Goal: Task Accomplishment & Management: Complete application form

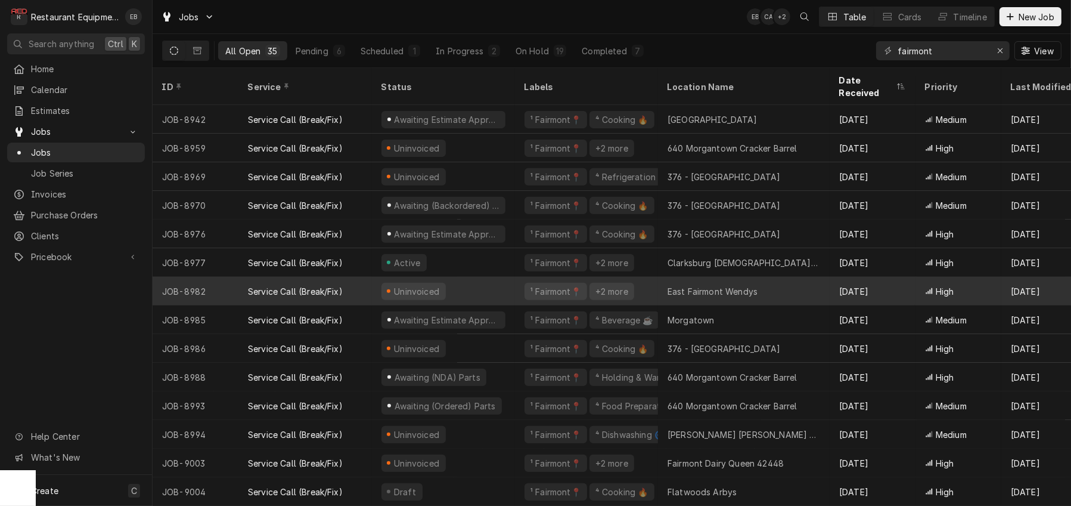
scroll to position [609, 0]
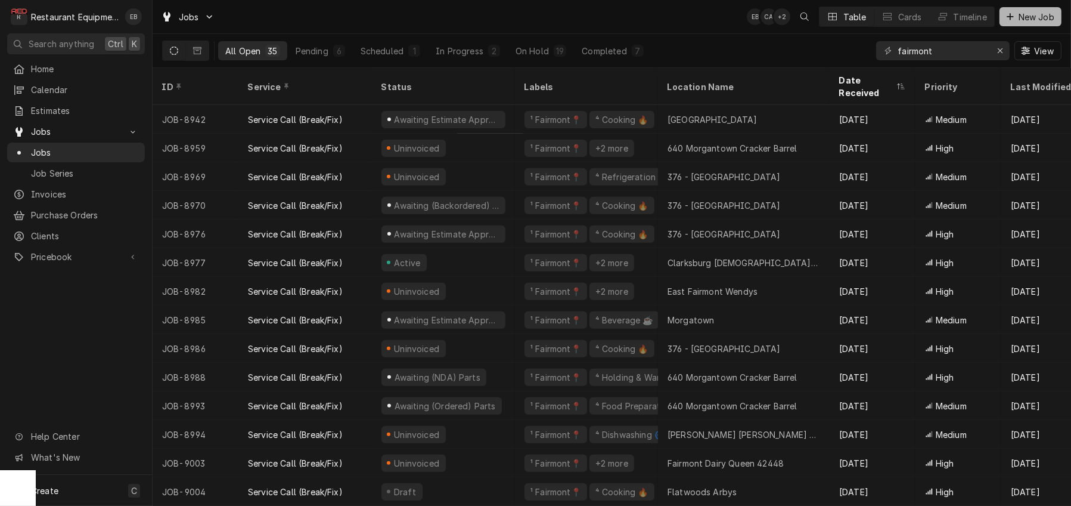
click at [1018, 21] on span "New Job" at bounding box center [1036, 17] width 41 height 13
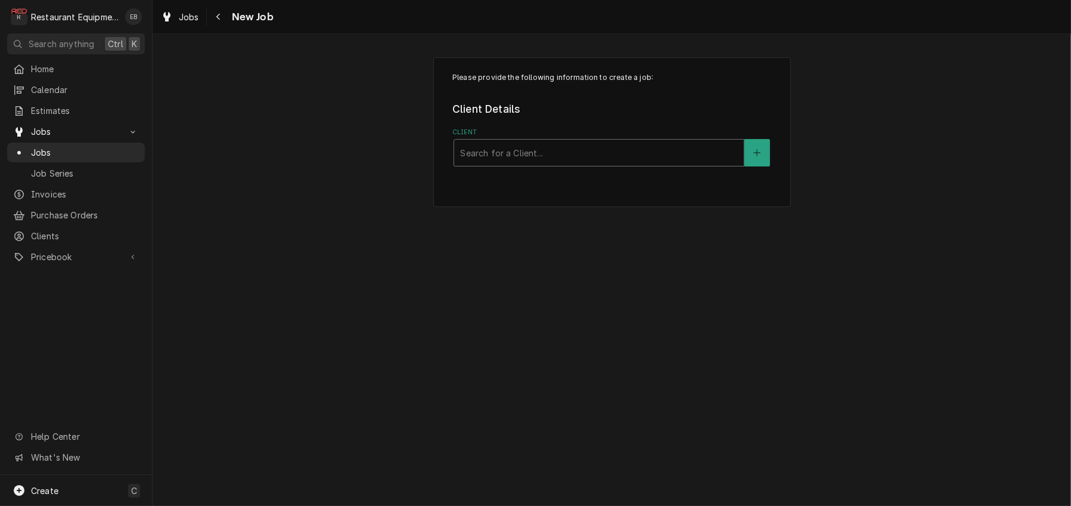
click at [498, 163] on div "Client" at bounding box center [599, 152] width 278 height 21
type input "bob evans"
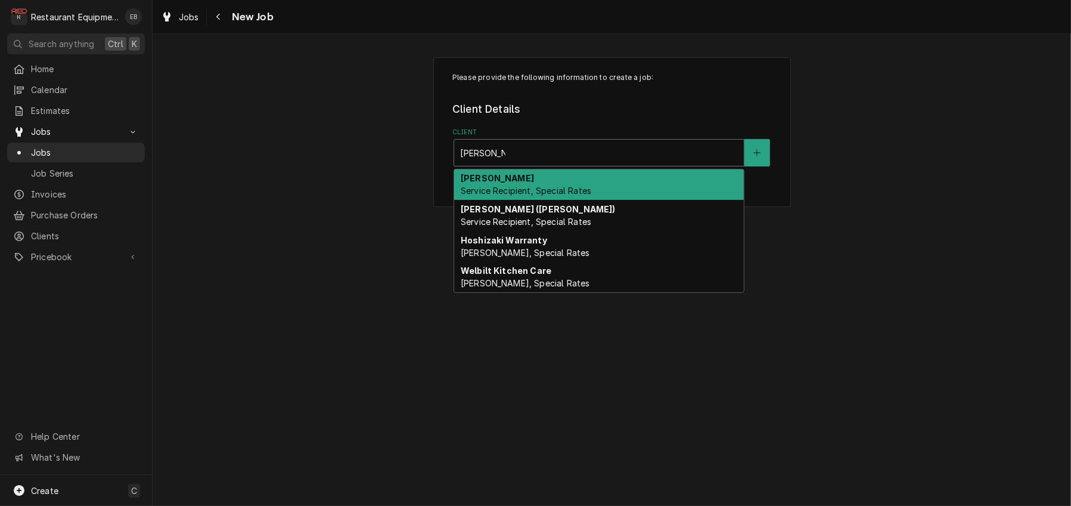
click at [527, 196] on span "Service Recipient, Special Rates" at bounding box center [526, 190] width 131 height 10
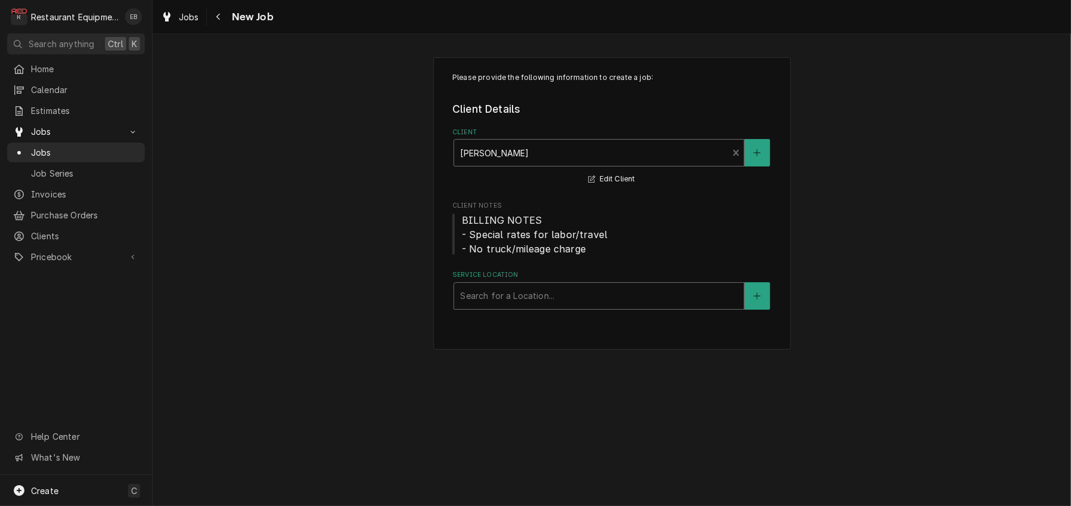
click at [519, 306] on div "Service Location" at bounding box center [599, 295] width 278 height 21
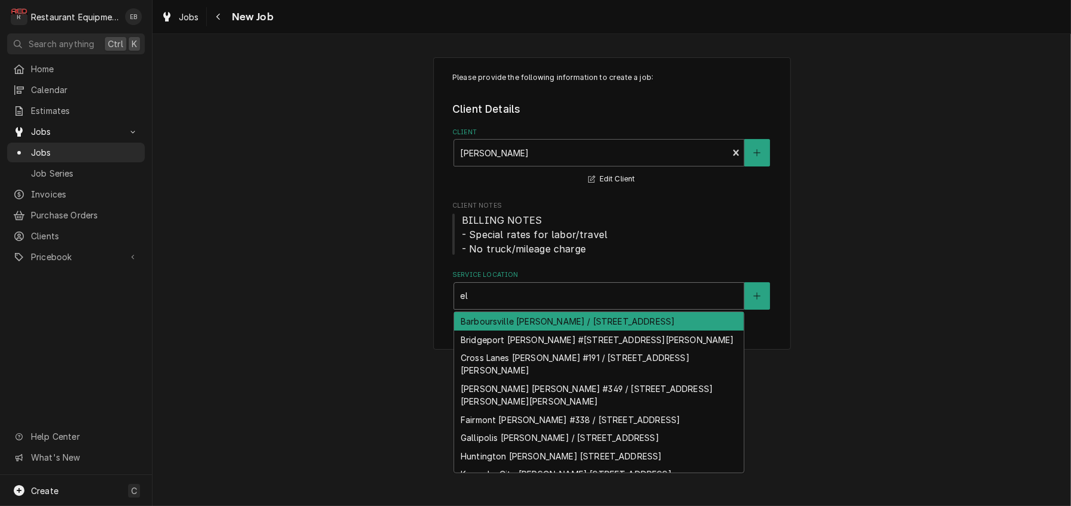
type input "elk"
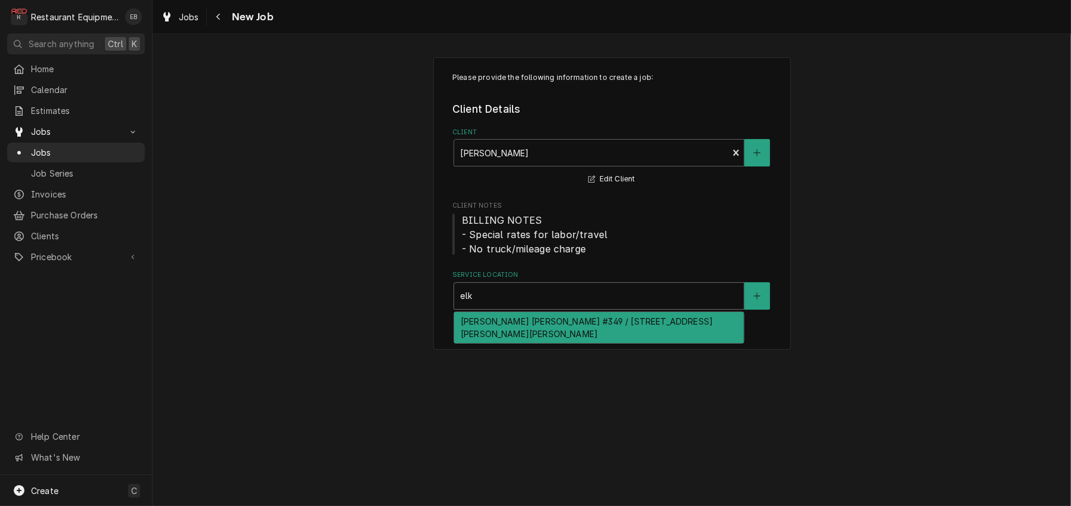
click at [517, 343] on div "Elkins Bob Evans #349 / 722 Beverly Pike, Elkins, WV 26241" at bounding box center [599, 327] width 290 height 31
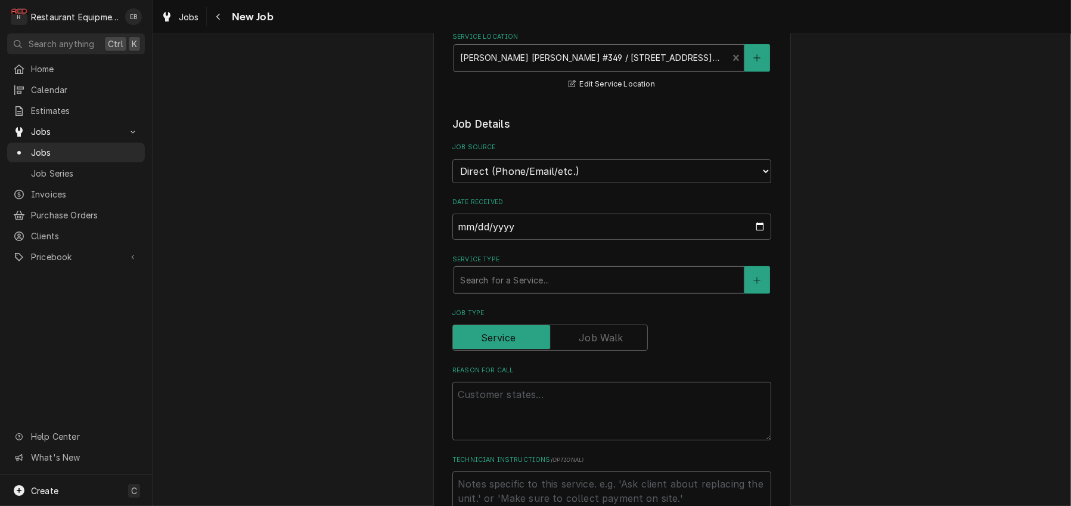
scroll to position [238, 0]
click at [506, 290] on div "Service Type" at bounding box center [599, 278] width 278 height 21
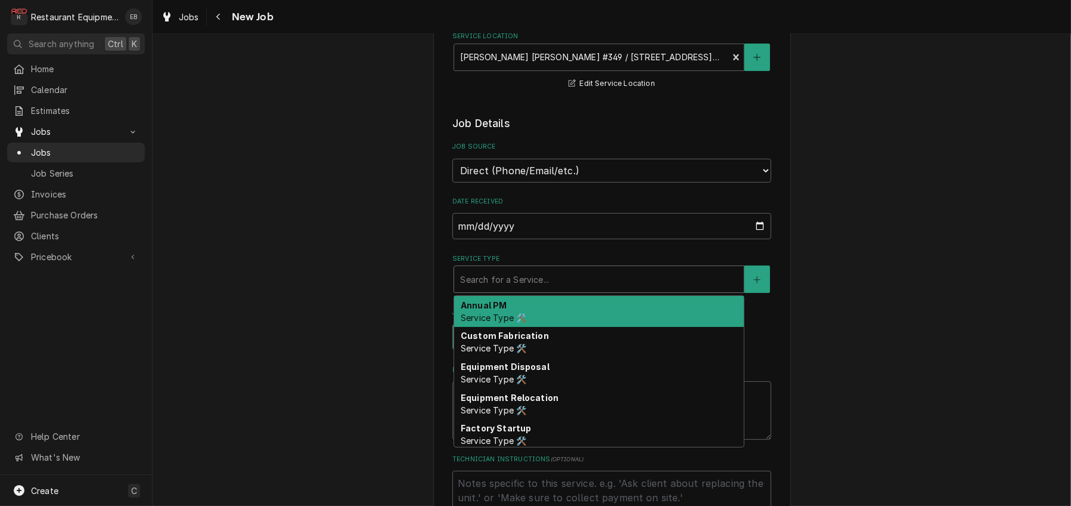
type textarea "x"
type input "b"
type textarea "x"
type input "br"
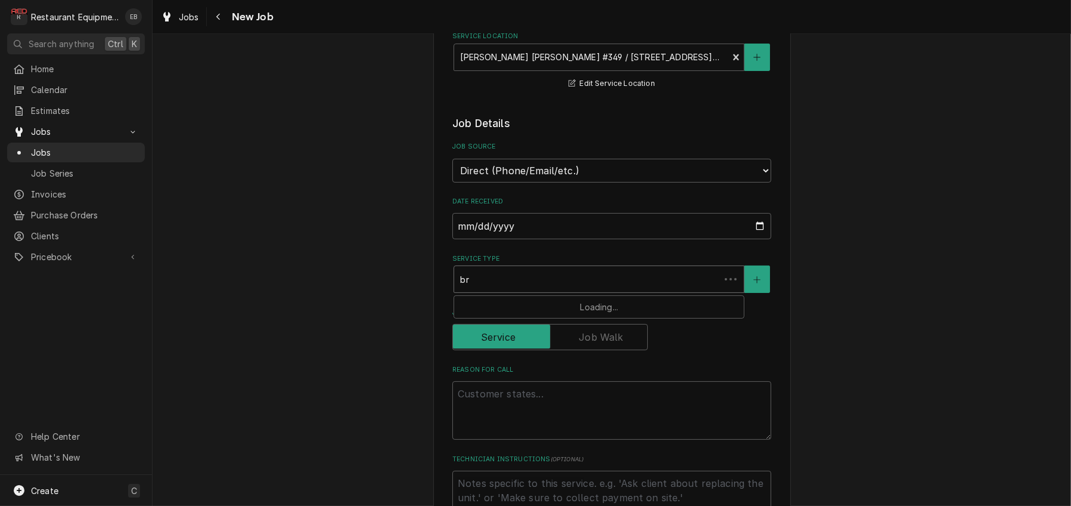
type textarea "x"
type input "bre"
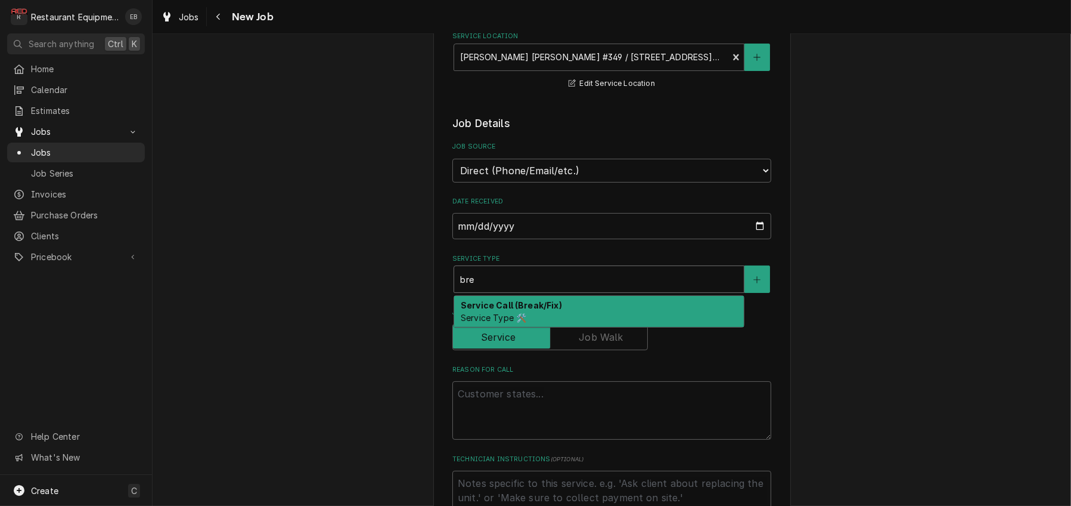
click at [517, 310] on strong "Service Call (Break/Fix)" at bounding box center [511, 305] width 101 height 10
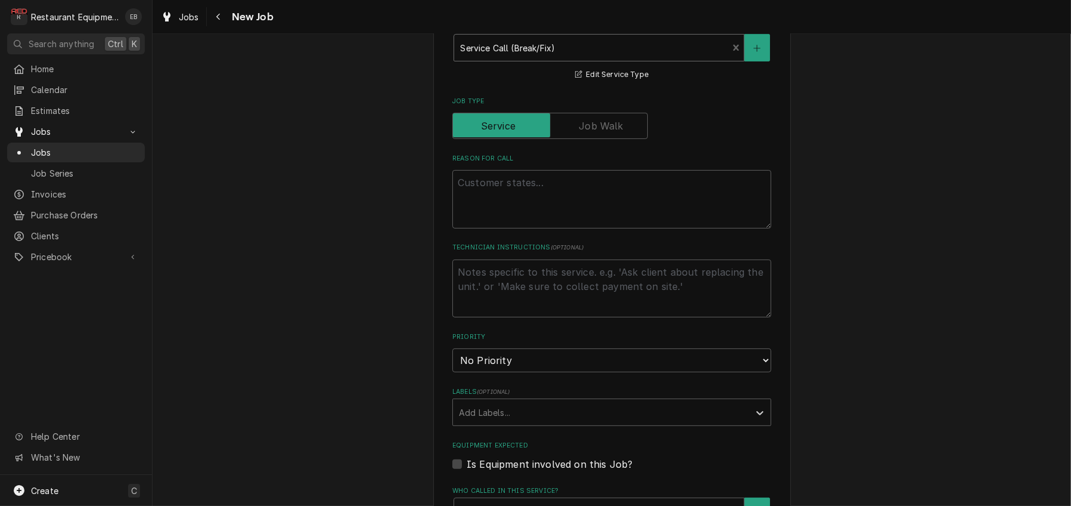
scroll to position [477, 0]
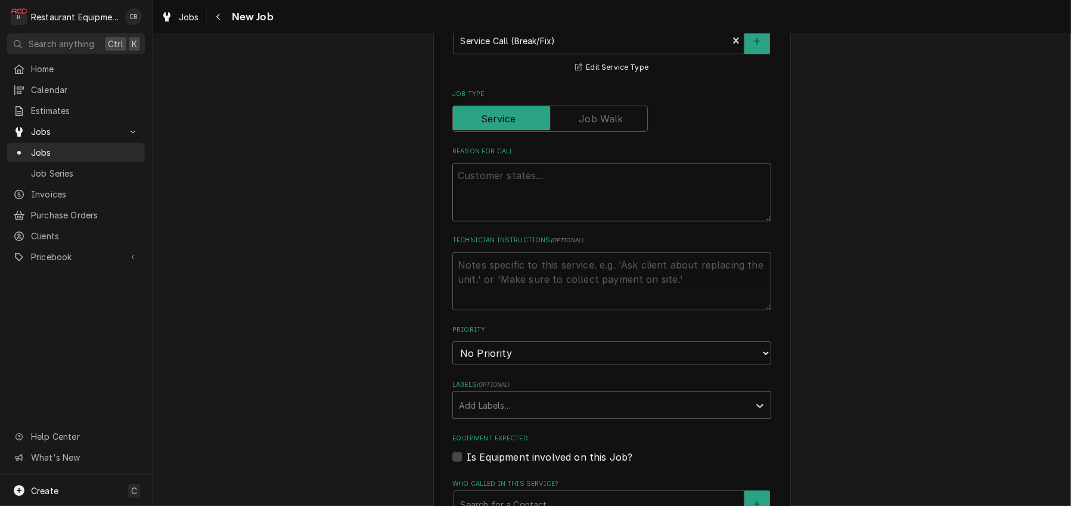
click at [498, 221] on textarea "Reason For Call" at bounding box center [611, 192] width 319 height 58
type textarea "x"
type textarea "M"
type textarea "x"
type textarea "Ma"
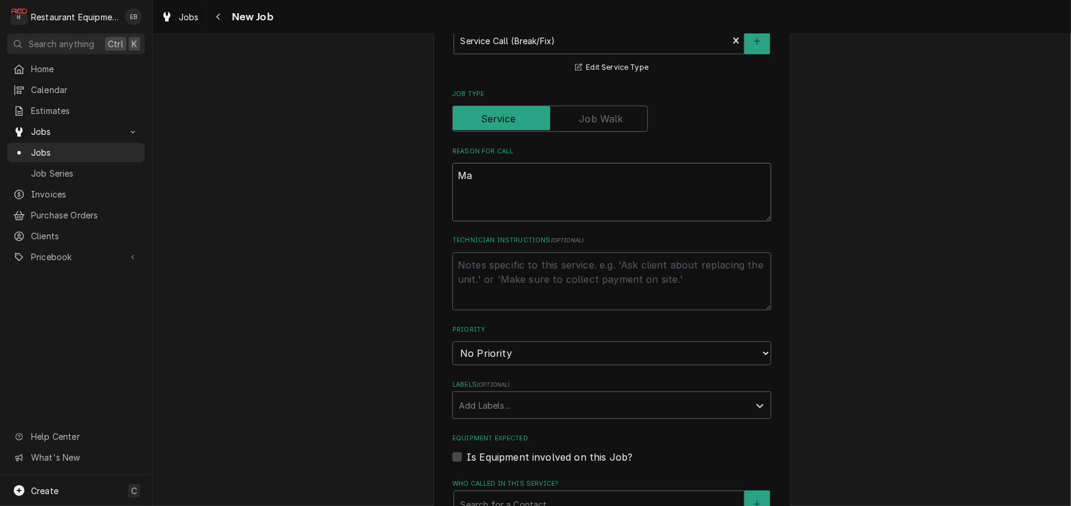
type textarea "x"
type textarea "Mai"
type textarea "x"
type textarea "Main"
type textarea "x"
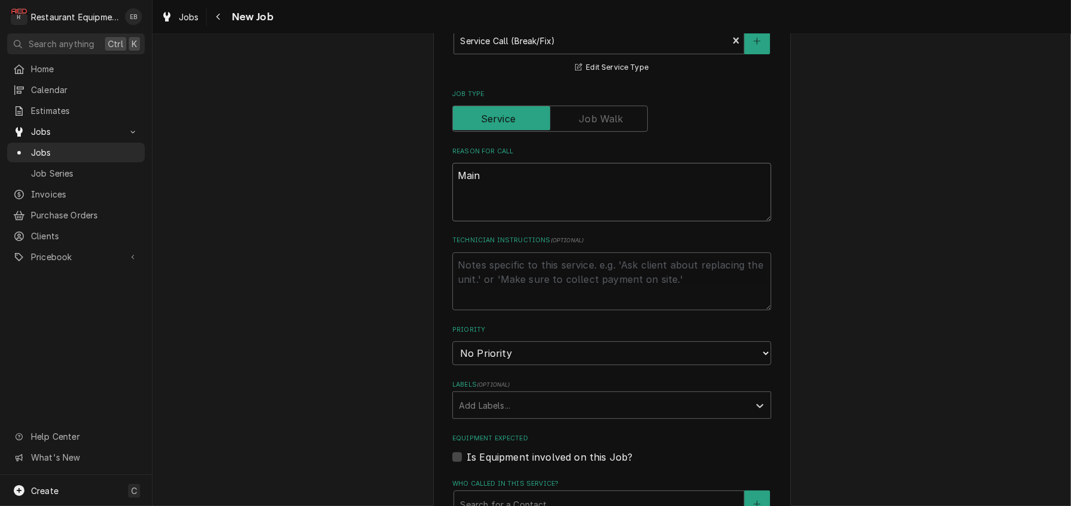
type textarea "Main"
type textarea "x"
type textarea "Main m"
type textarea "x"
type textarea "Main me"
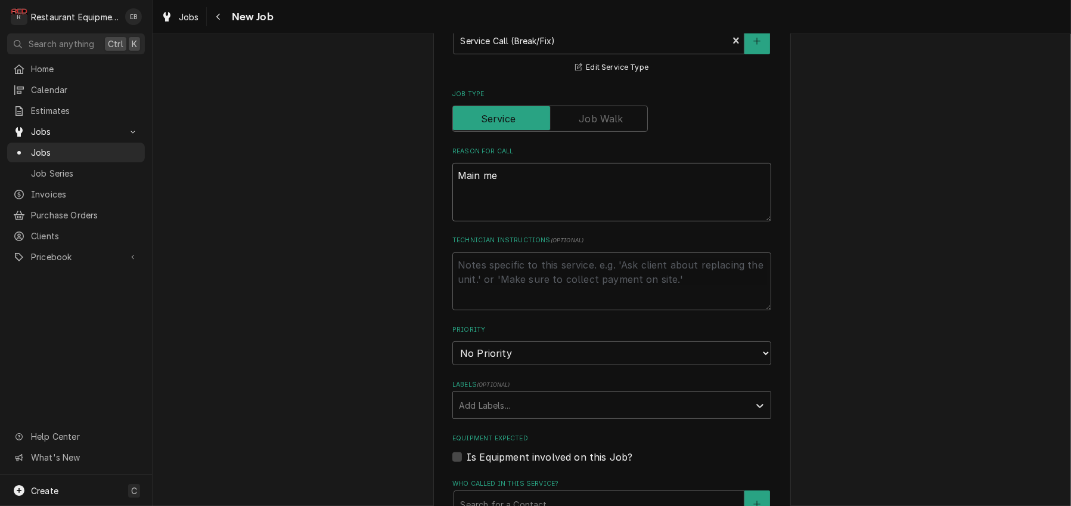
type textarea "x"
type textarea "Main mea"
type textarea "x"
type textarea "Main meat"
type textarea "x"
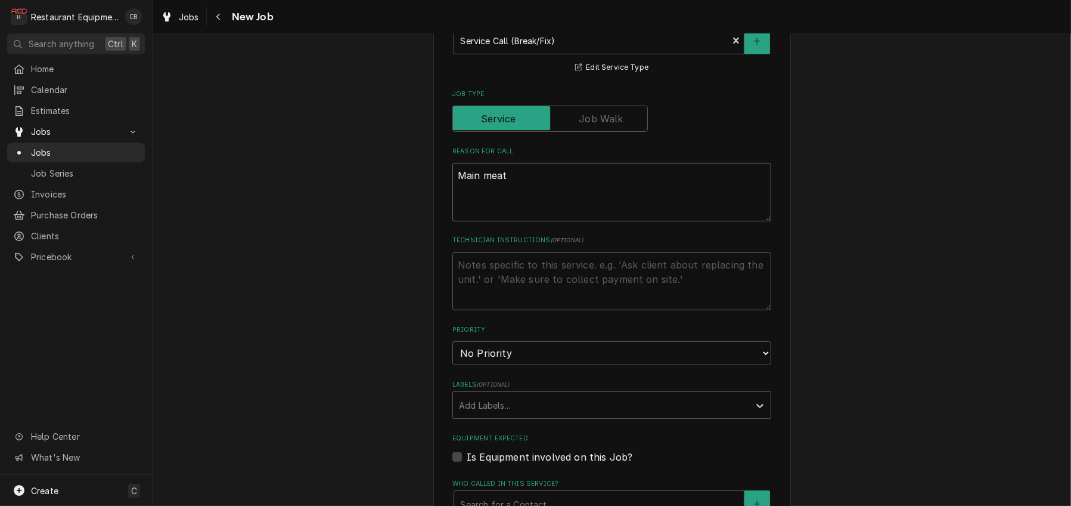
type textarea "Main meat"
type textarea "x"
type textarea "Main meat g"
type textarea "x"
type textarea "Main meat gr"
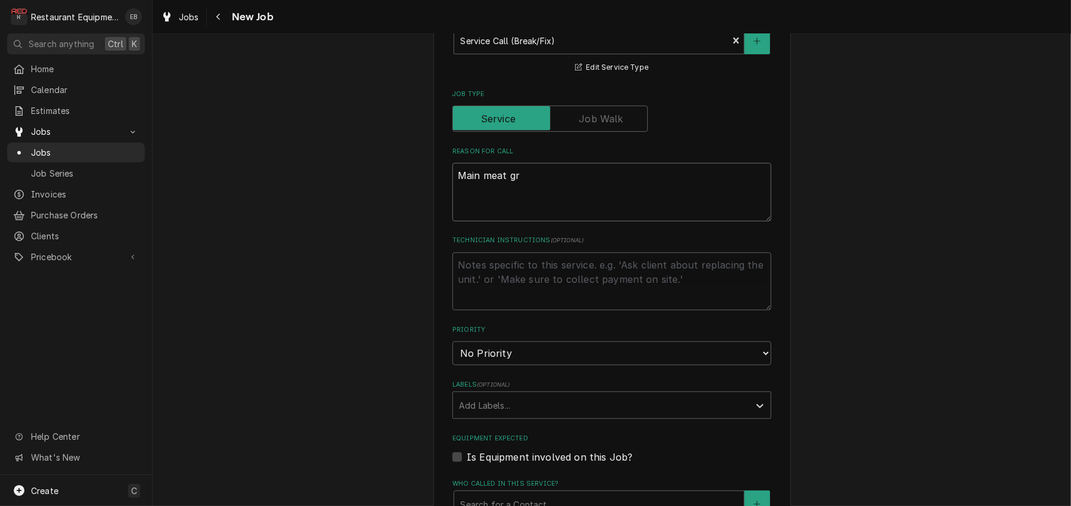
type textarea "x"
type textarea "Main meat gri"
type textarea "x"
type textarea "Main meat gril"
type textarea "x"
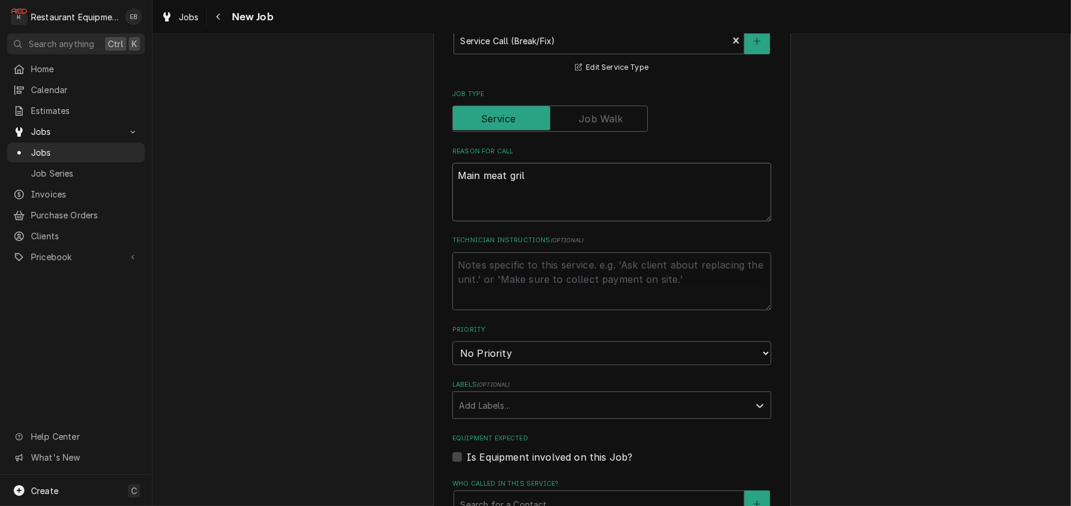
type textarea "Main meat grill"
type textarea "x"
type textarea "Main meat grill"
type textarea "x"
type textarea "Main meat grill L"
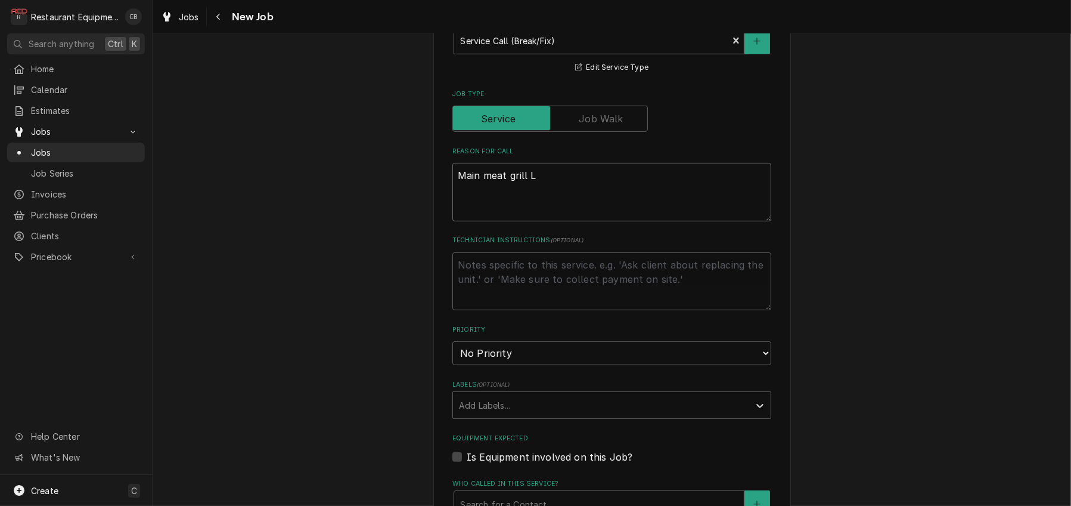
type textarea "x"
type textarea "Main meat grill L"
type textarea "x"
type textarea "Main meat grill L"
type textarea "x"
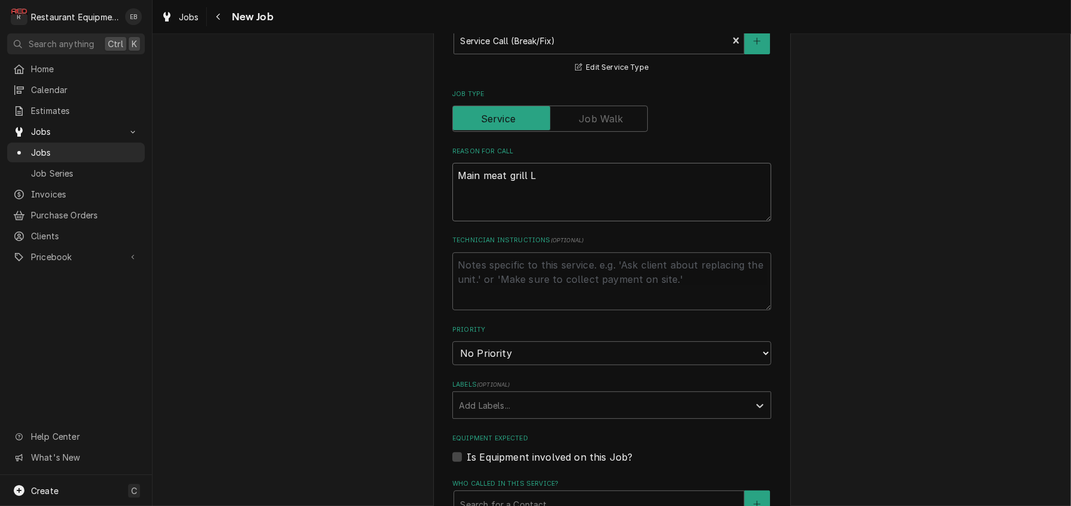
type textarea "Main meat grill L-"
type textarea "x"
type textarea "Main meat grill L-s"
type textarea "x"
type textarea "Main meat grill L-si"
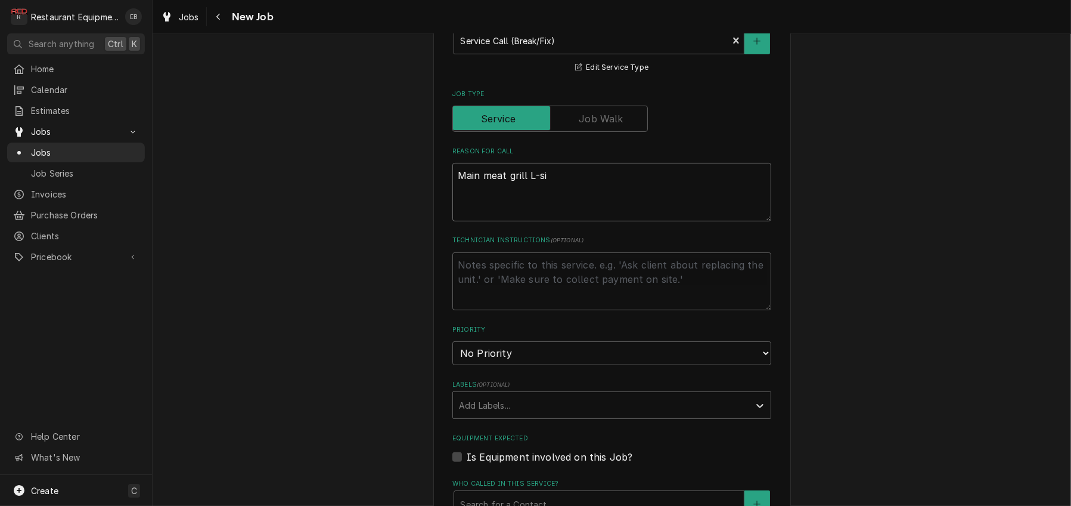
type textarea "x"
type textarea "Main meat grill L-sid"
type textarea "x"
type textarea "Main meat grill L-side"
type textarea "x"
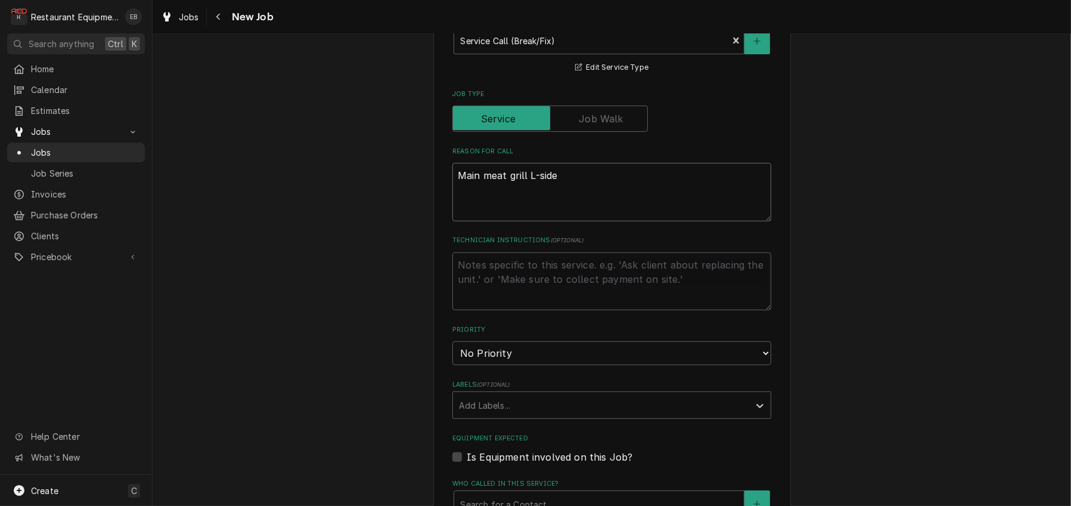
type textarea "Main meat grill L-side"
type textarea "x"
type textarea "Main meat grill L-side w"
type textarea "x"
type textarea "Main meat grill L-side wo"
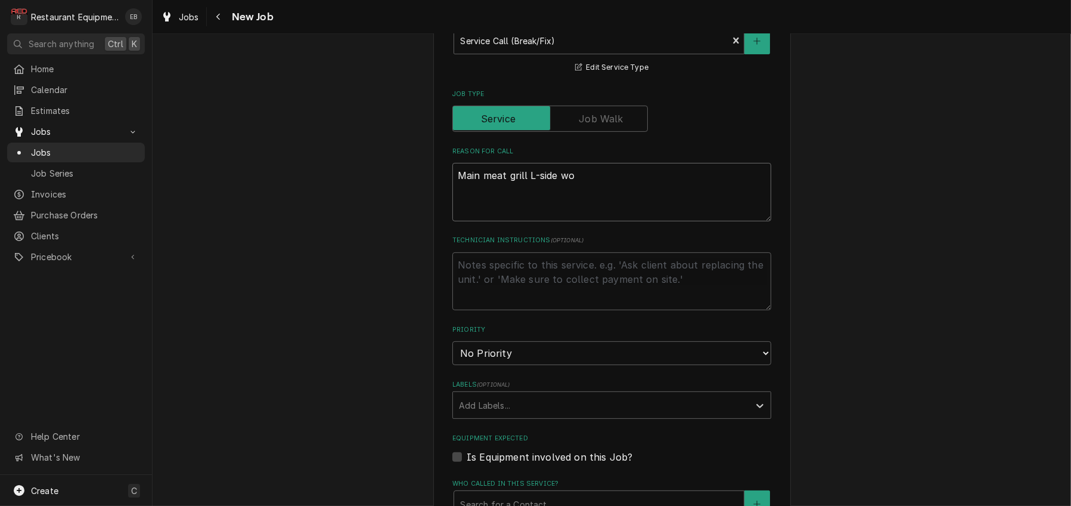
type textarea "x"
type textarea "Main meat grill L-side won"
type textarea "x"
type textarea "Main meat grill L-side won'"
type textarea "x"
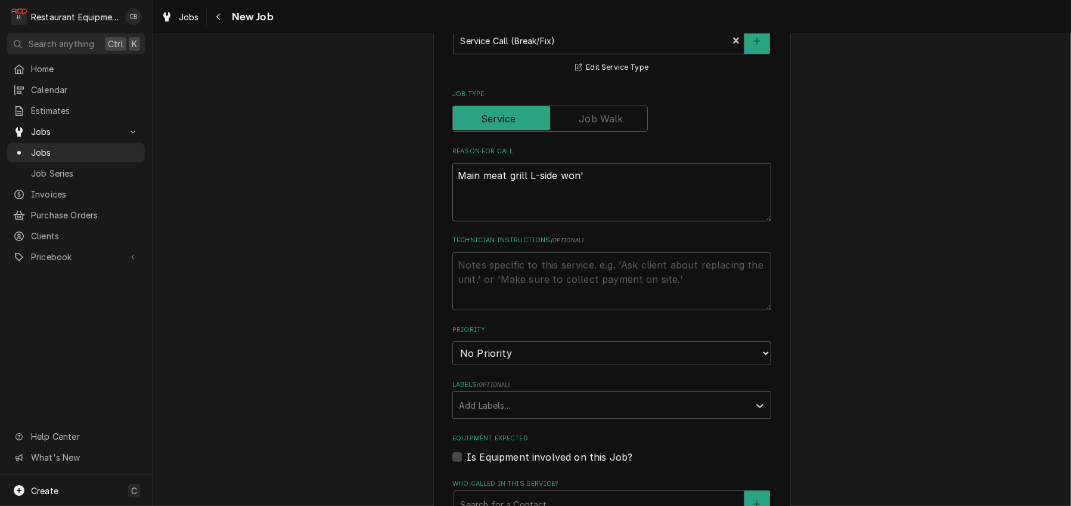
type textarea "Main meat grill L-side won't"
type textarea "x"
type textarea "Main meat grill L-side won't"
type textarea "x"
type textarea "Main meat grill L-side won't l"
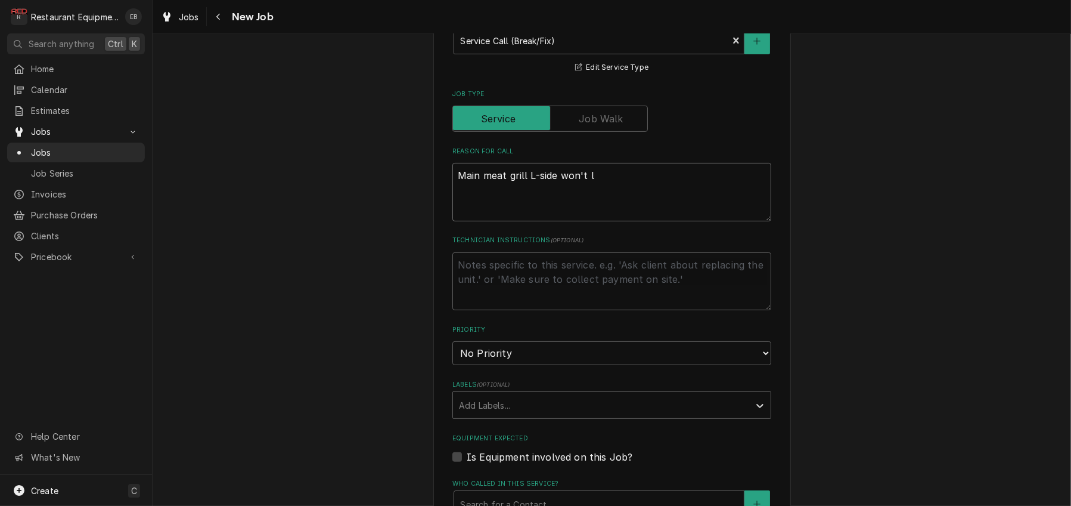
type textarea "x"
type textarea "Main meat grill L-side won't li"
type textarea "x"
type textarea "Main meat grill L-side won't lig"
type textarea "x"
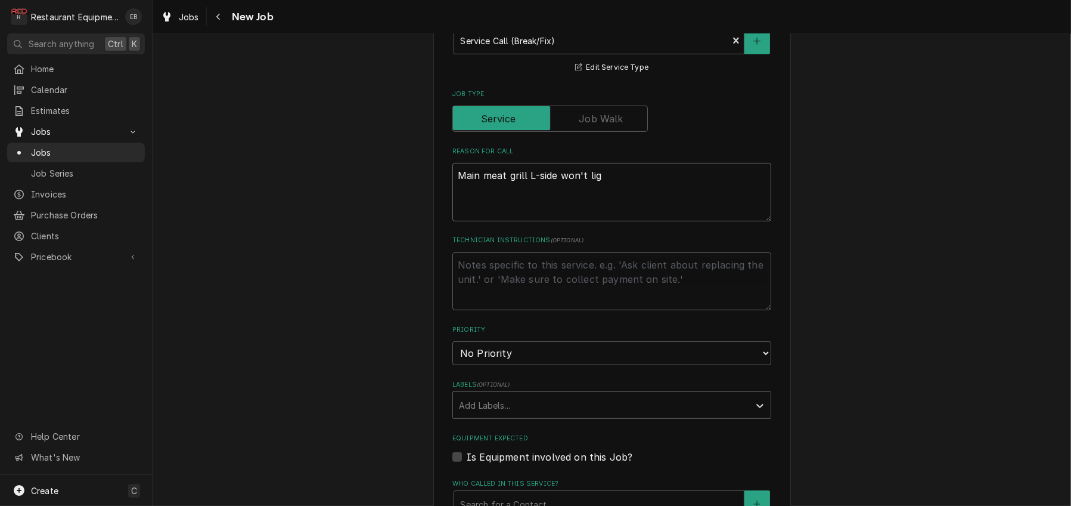
type textarea "Main meat grill L-side won't ligh"
type textarea "x"
type textarea "Main meat grill L-side won't light"
type textarea "x"
type textarea "Main meat grill L-side won't light."
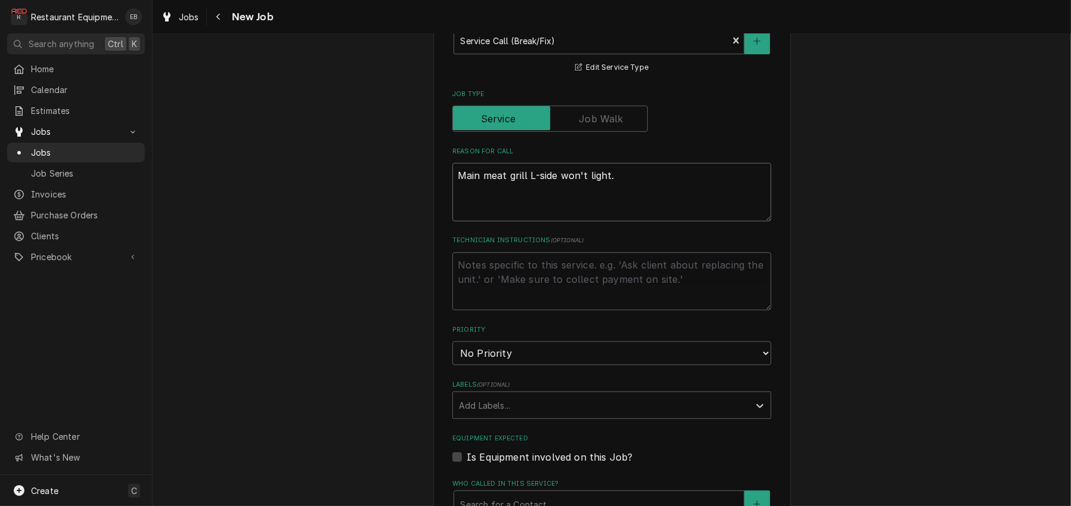
type textarea "x"
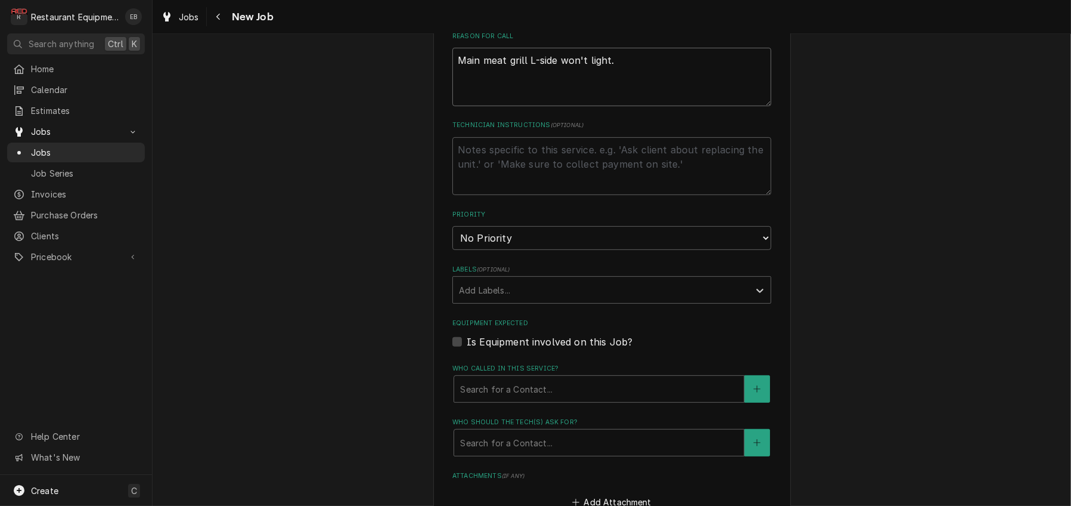
scroll to position [596, 0]
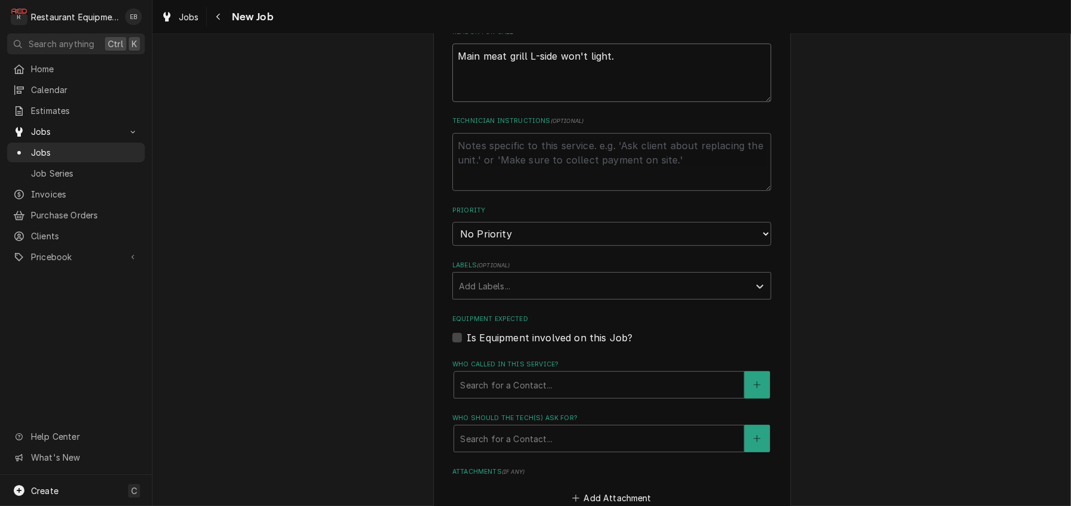
type textarea "Main meat grill L-side won't light."
click at [529, 246] on select "No Priority Urgent High Medium Low" at bounding box center [611, 234] width 319 height 24
select select "3"
click at [452, 246] on select "No Priority Urgent High Medium Low" at bounding box center [611, 234] width 319 height 24
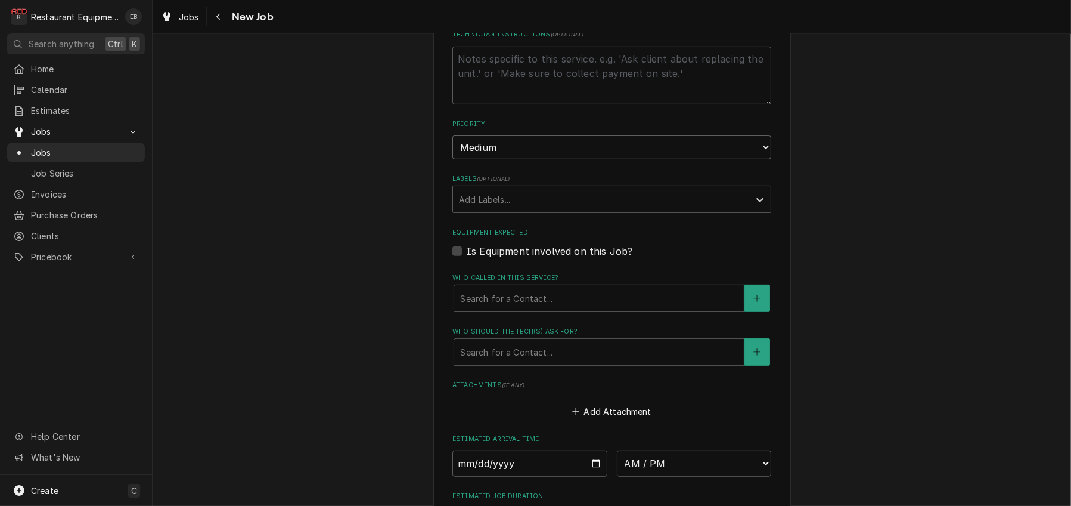
scroll to position [715, 0]
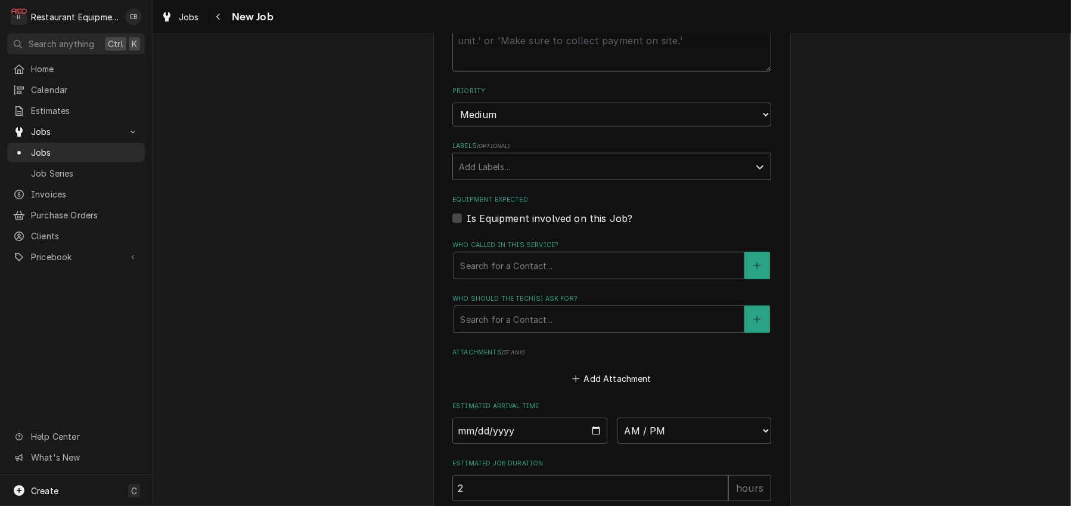
click at [519, 177] on div "Labels" at bounding box center [601, 166] width 284 height 21
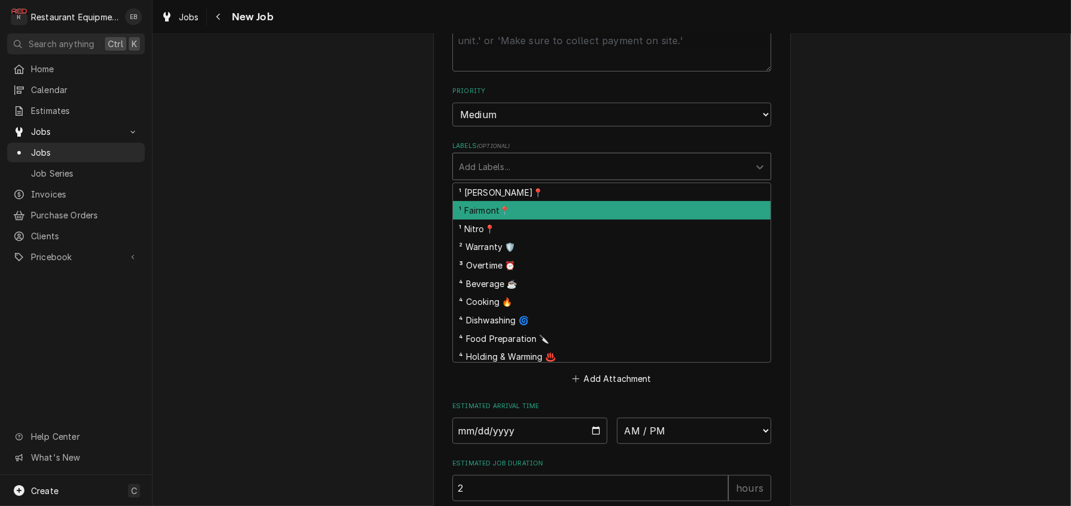
click at [511, 219] on div "¹ Fairmont📍" at bounding box center [612, 210] width 318 height 18
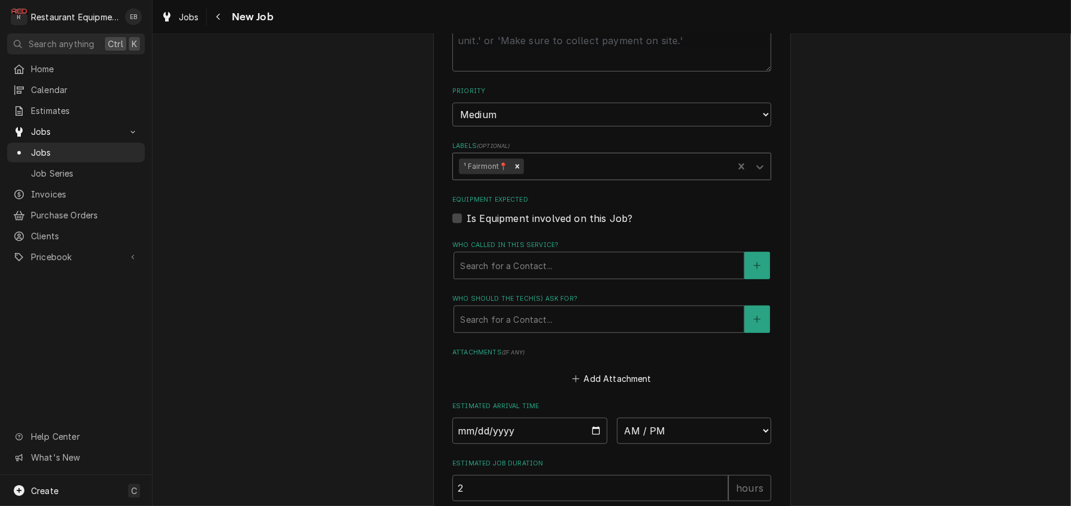
click at [545, 177] on div "Labels" at bounding box center [626, 166] width 201 height 21
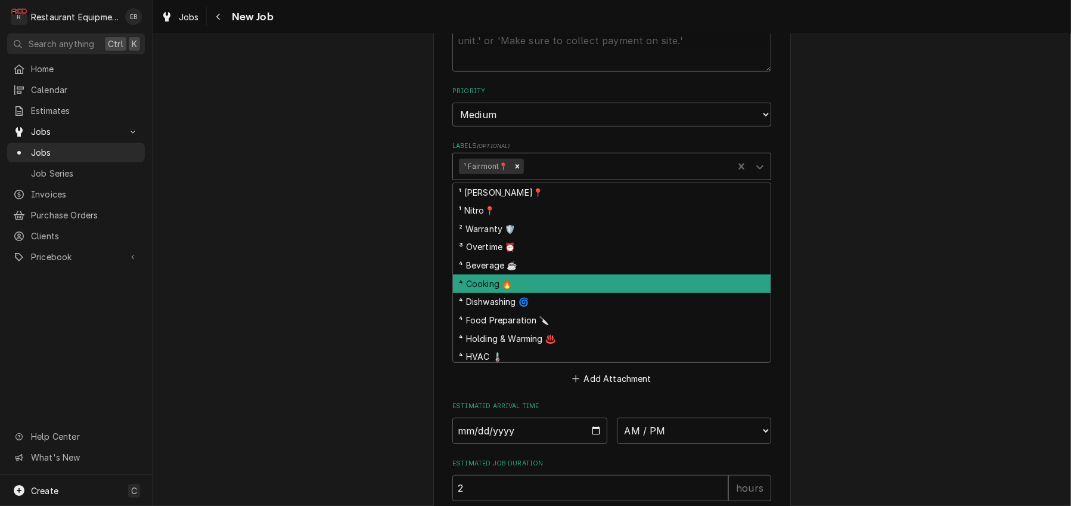
click at [495, 293] on div "⁴ Cooking 🔥" at bounding box center [612, 283] width 318 height 18
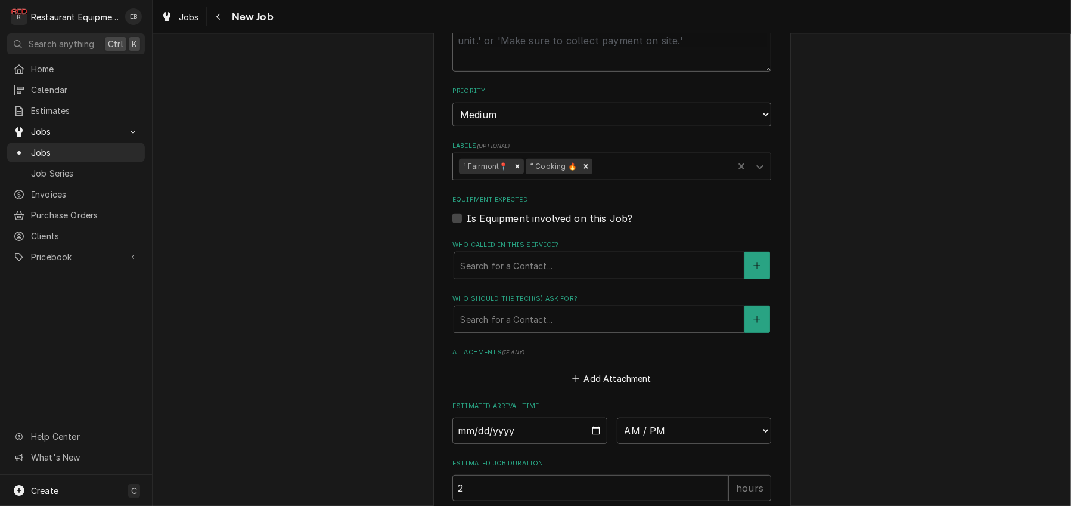
click at [637, 177] on div "Labels" at bounding box center [661, 166] width 132 height 21
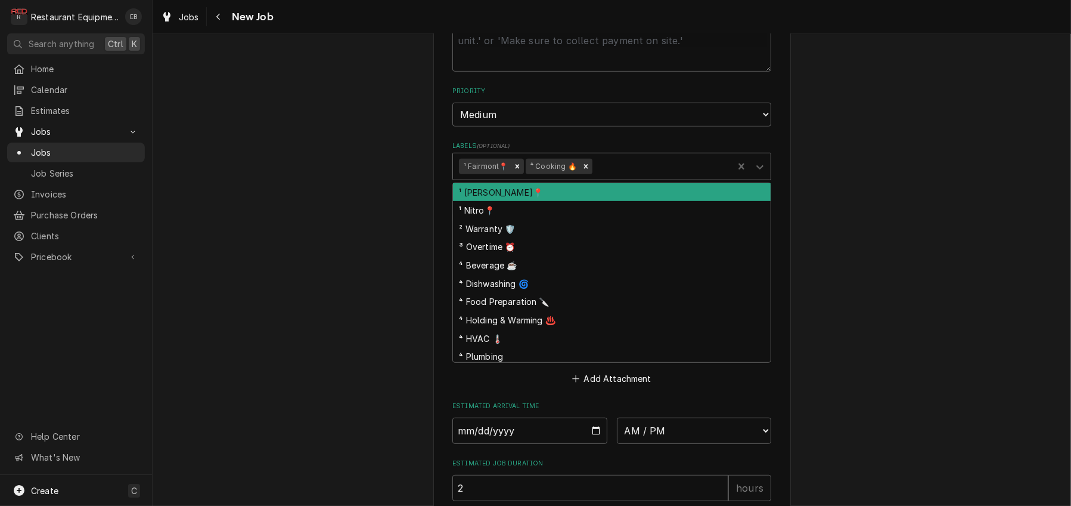
click at [637, 177] on div "Labels" at bounding box center [661, 166] width 132 height 21
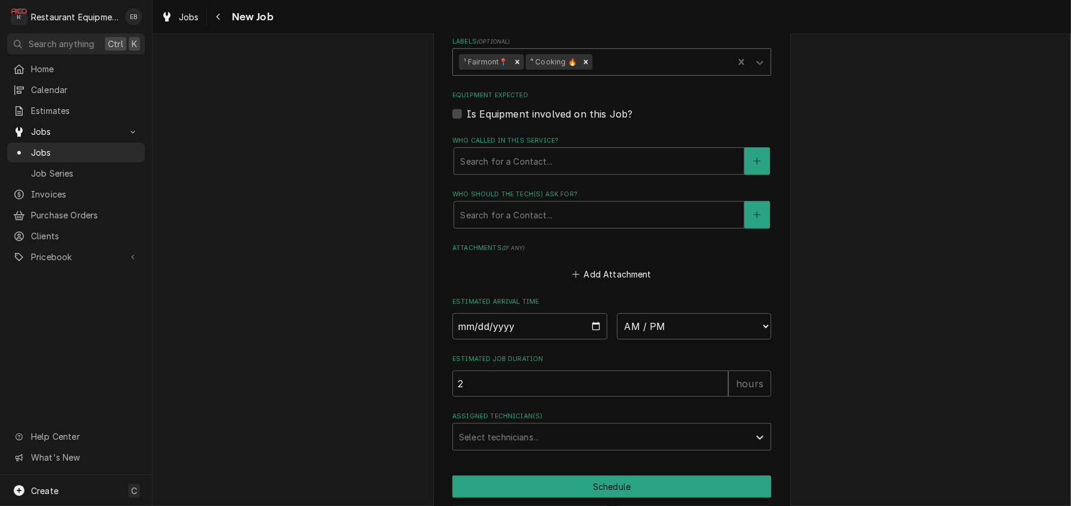
scroll to position [835, 0]
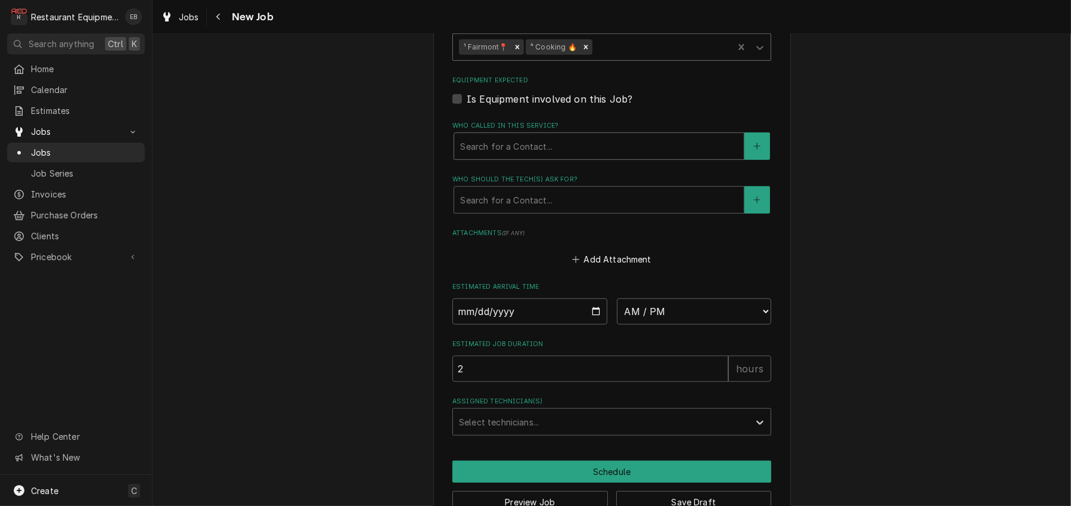
click at [545, 157] on div "Who called in this service?" at bounding box center [599, 145] width 278 height 21
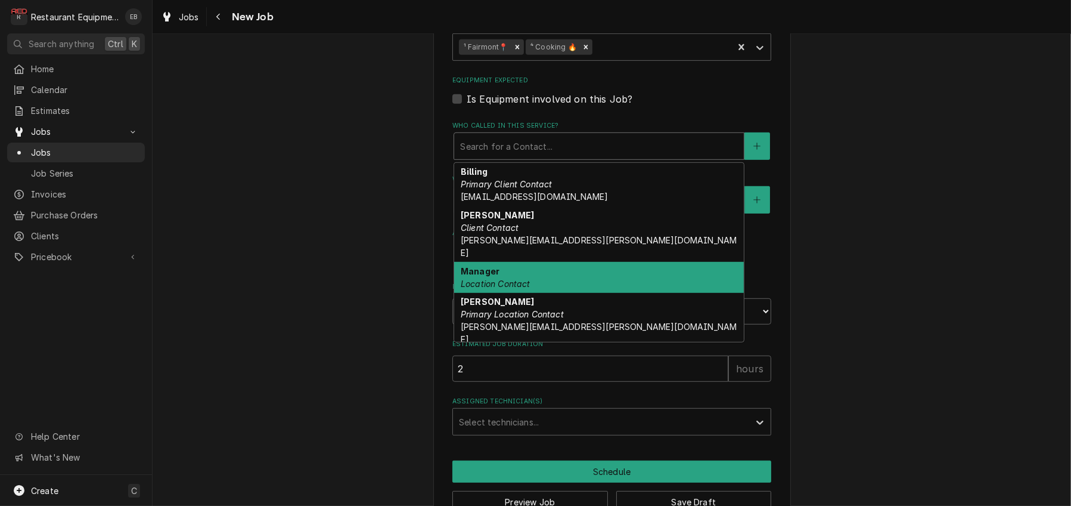
click at [523, 293] on div "Manager Location Contact" at bounding box center [599, 277] width 290 height 31
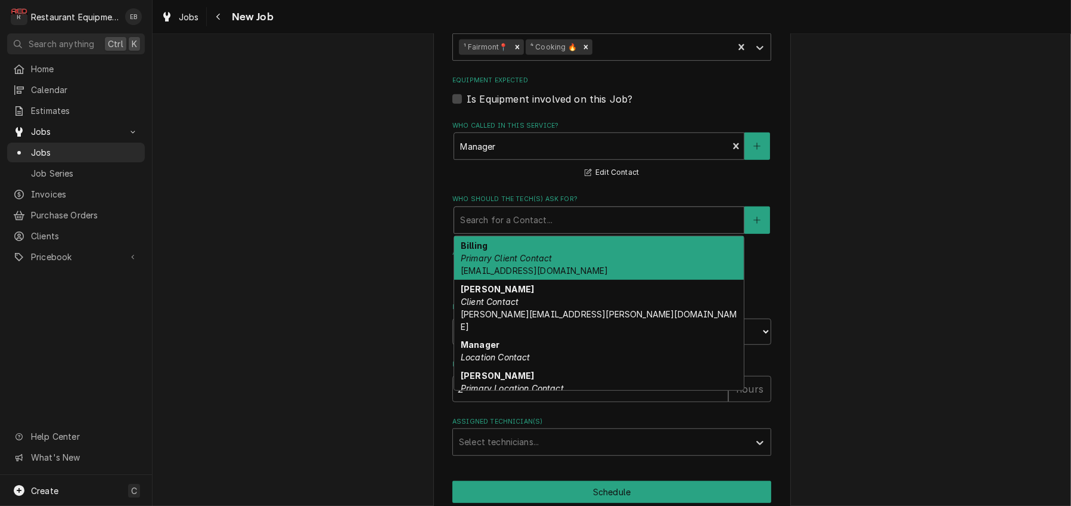
click at [529, 231] on div "Who should the tech(s) ask for?" at bounding box center [599, 219] width 278 height 21
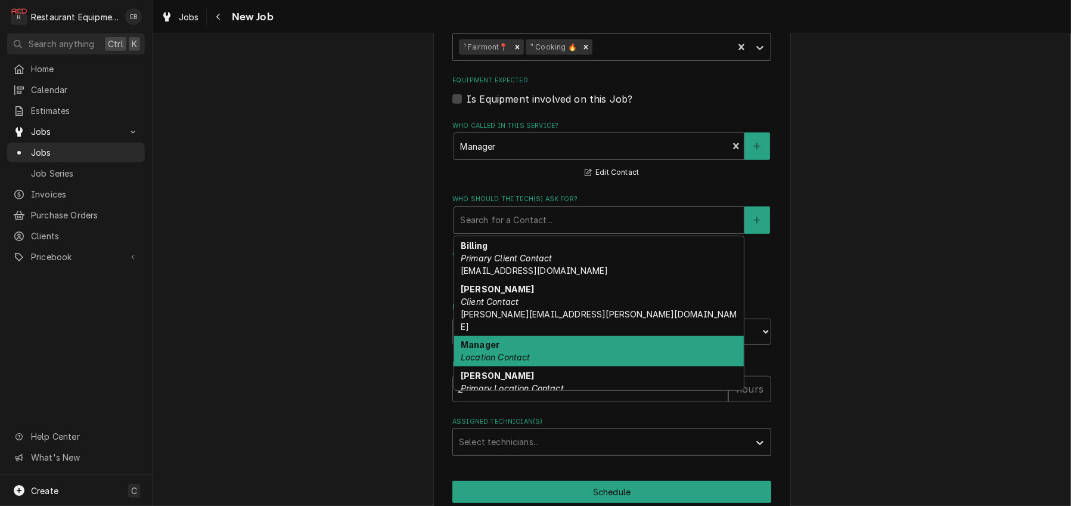
click at [495, 367] on div "Manager Location Contact" at bounding box center [599, 351] width 290 height 31
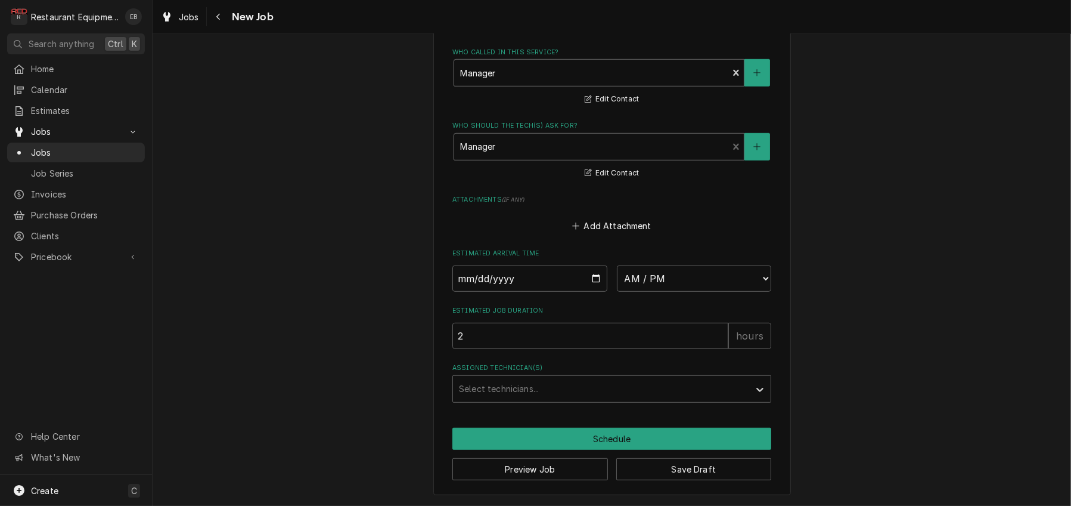
scroll to position [993, 0]
click at [525, 83] on div "Who called in this service?" at bounding box center [591, 72] width 262 height 21
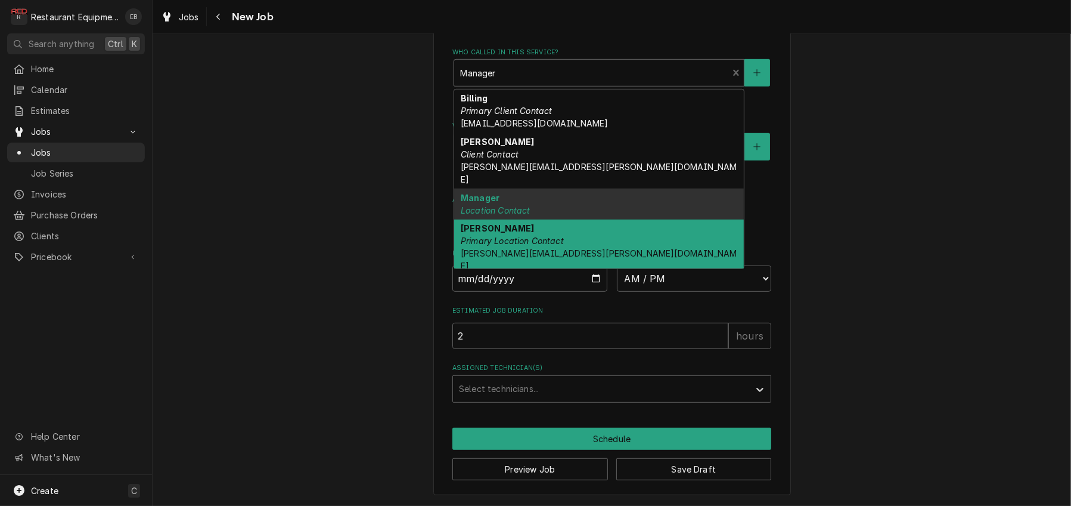
click at [523, 246] on em "Primary Location Contact" at bounding box center [512, 240] width 103 height 10
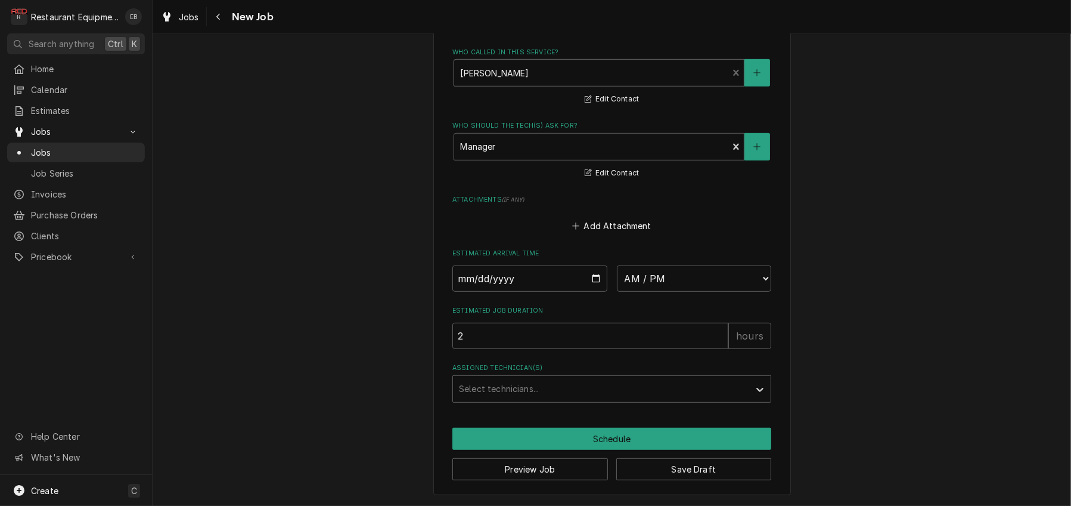
scroll to position [1059, 0]
click at [596, 265] on input "Date" at bounding box center [529, 278] width 155 height 26
click at [604, 306] on label "Estimated Job Duration" at bounding box center [611, 311] width 319 height 10
click at [604, 323] on input "2" at bounding box center [590, 336] width 276 height 26
click at [697, 463] on button "Save Draft" at bounding box center [694, 469] width 156 height 22
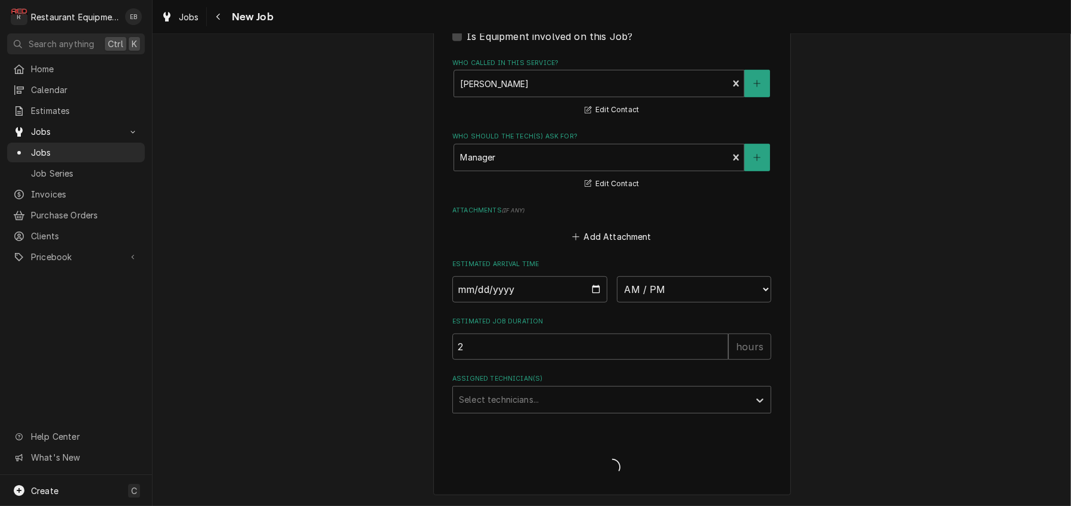
scroll to position [1047, 0]
type textarea "x"
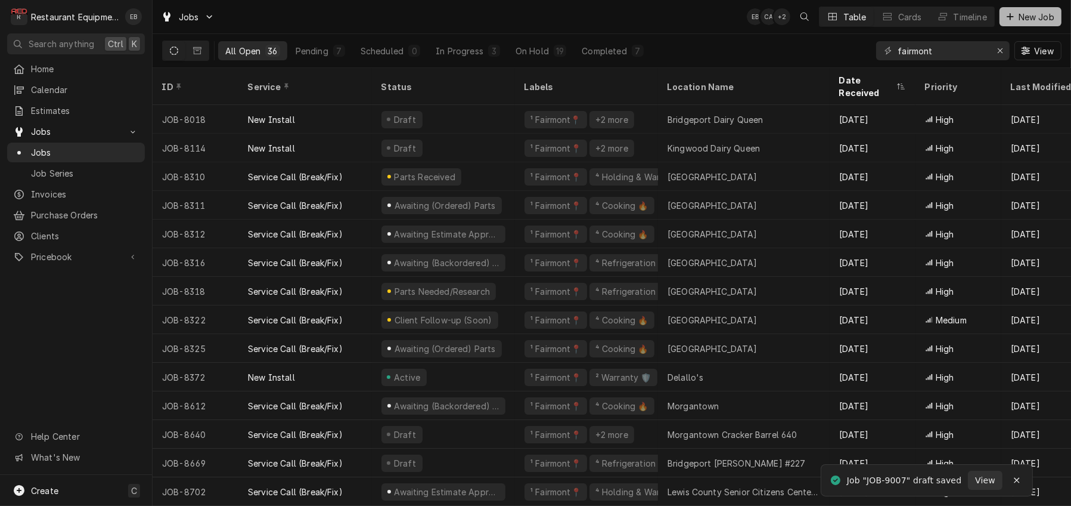
click at [1023, 18] on span "New Job" at bounding box center [1036, 17] width 41 height 13
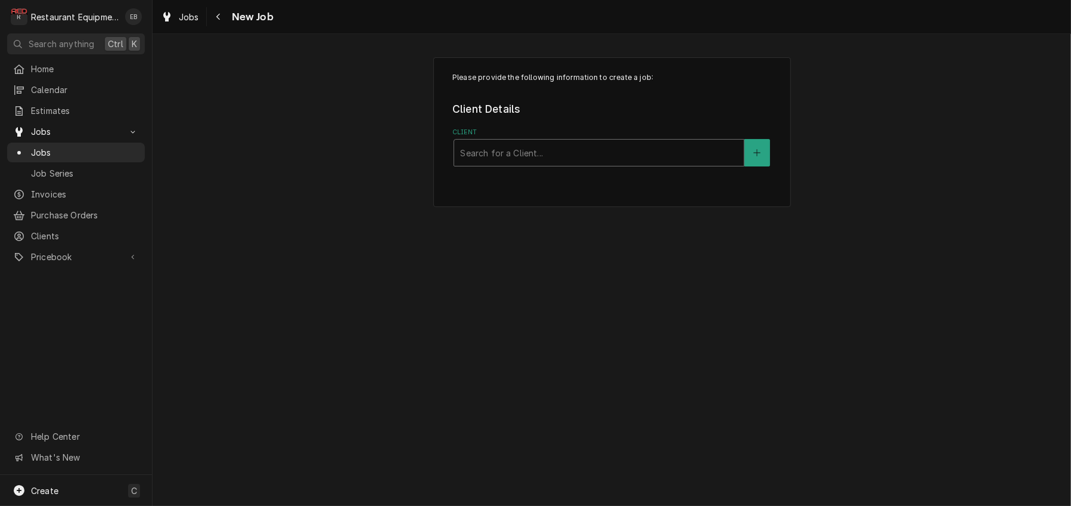
click at [599, 163] on div "Client" at bounding box center [599, 152] width 278 height 21
type input "bob evans"
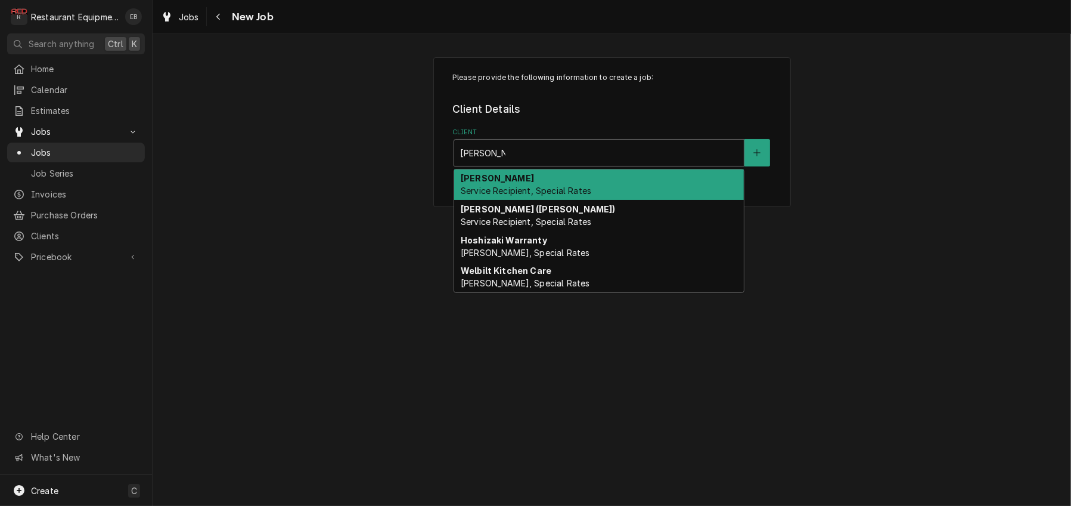
click at [587, 190] on div "Bob Evans Service Recipient, Special Rates" at bounding box center [599, 184] width 290 height 31
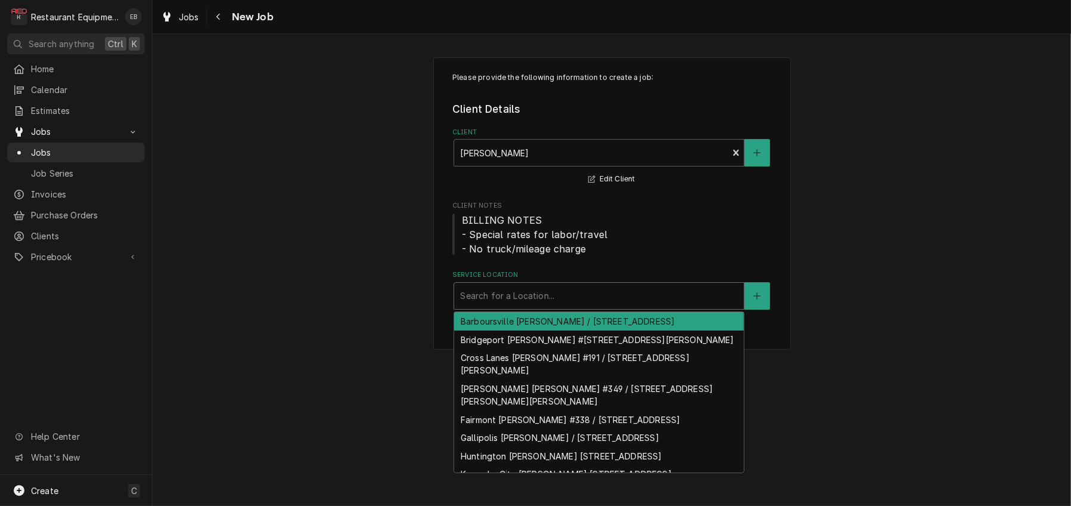
click at [531, 306] on div "Service Location" at bounding box center [599, 295] width 278 height 21
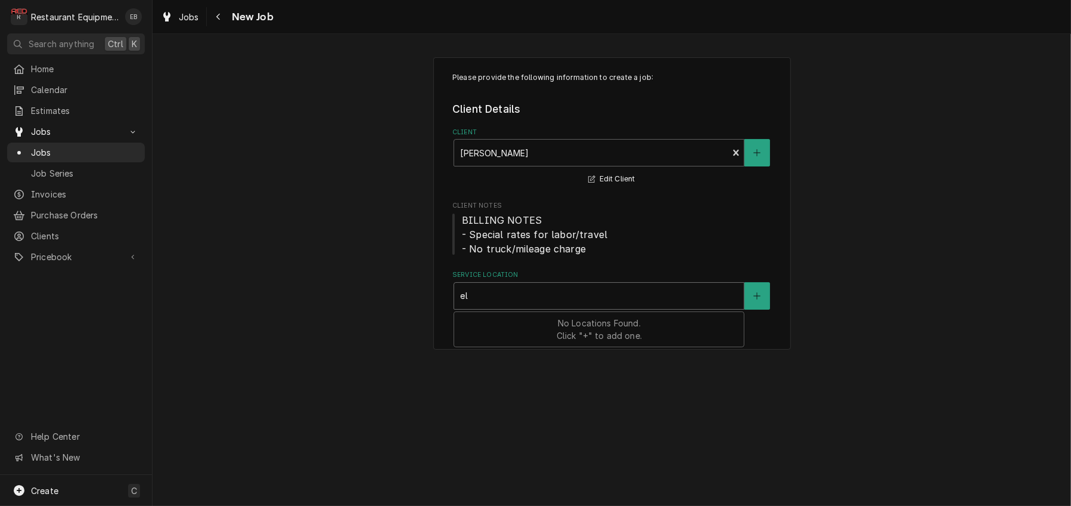
type input "elk"
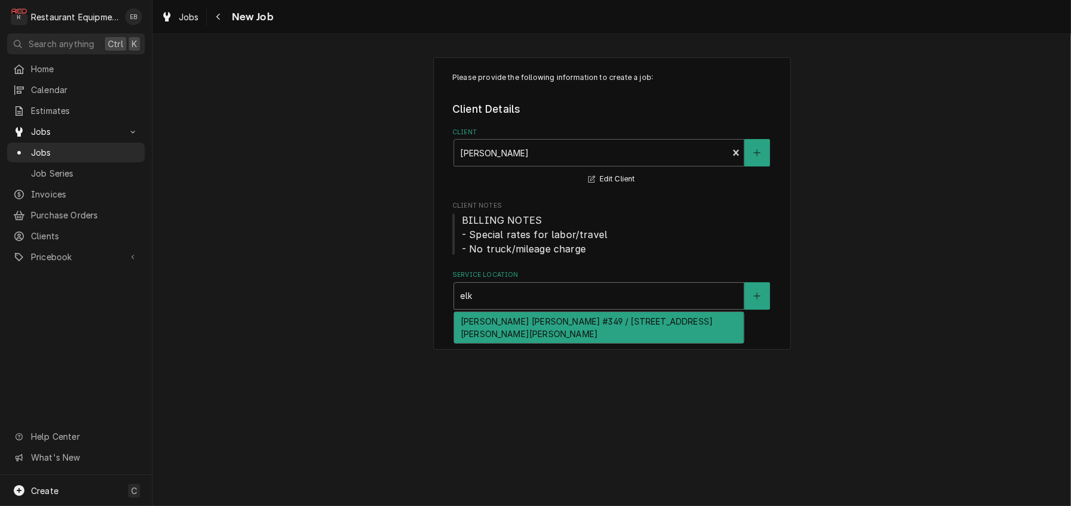
click at [530, 343] on div "Elkins Bob Evans #349 / 722 Beverly Pike, Elkins, WV 26241" at bounding box center [599, 327] width 290 height 31
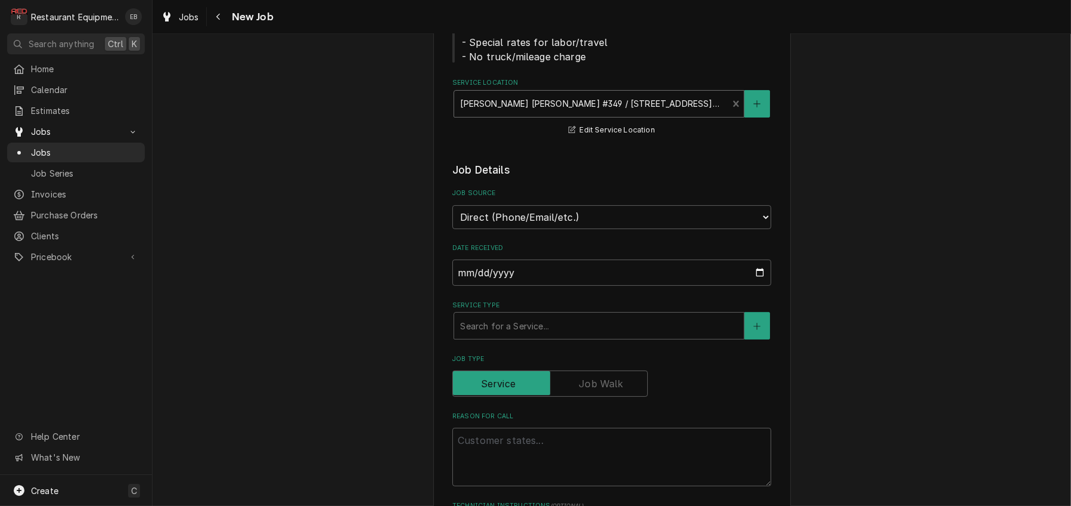
scroll to position [238, 0]
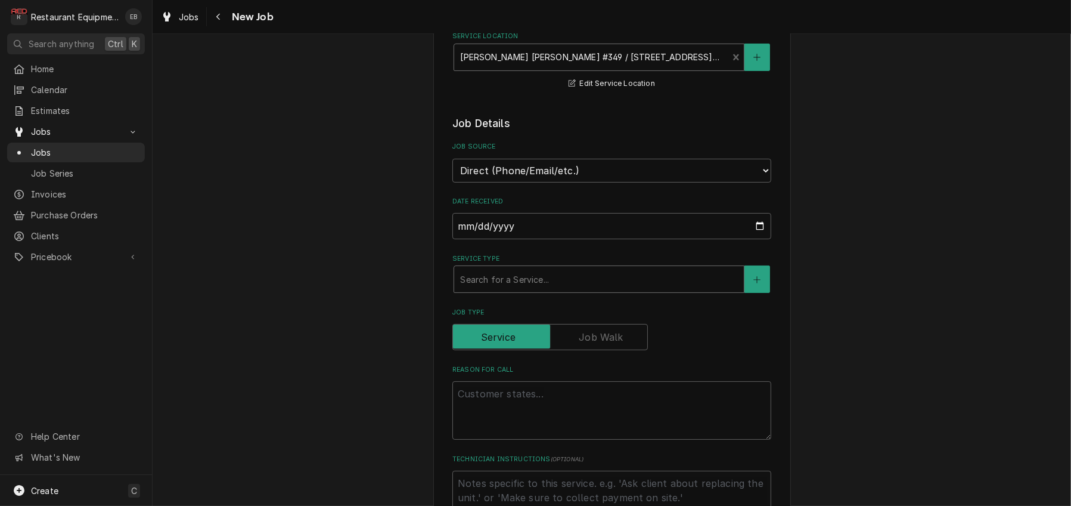
click at [529, 290] on div "Service Type" at bounding box center [599, 278] width 278 height 21
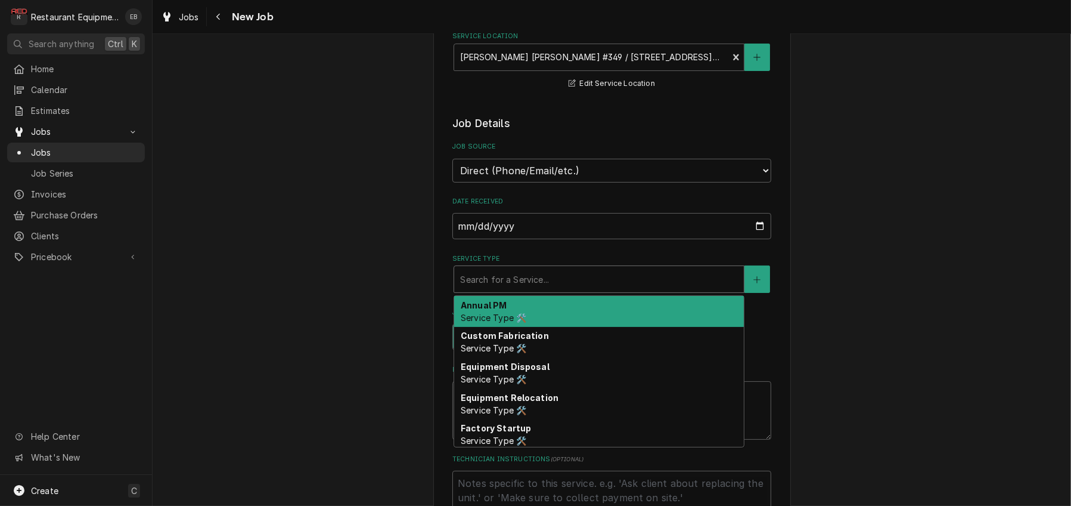
type textarea "x"
type input "b"
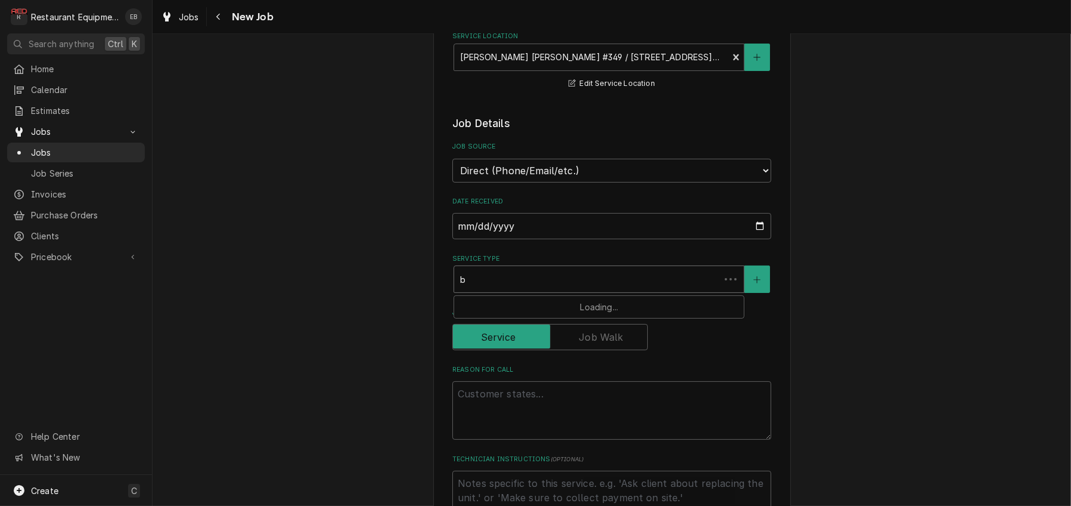
type textarea "x"
type input "br"
type textarea "x"
type input "bre"
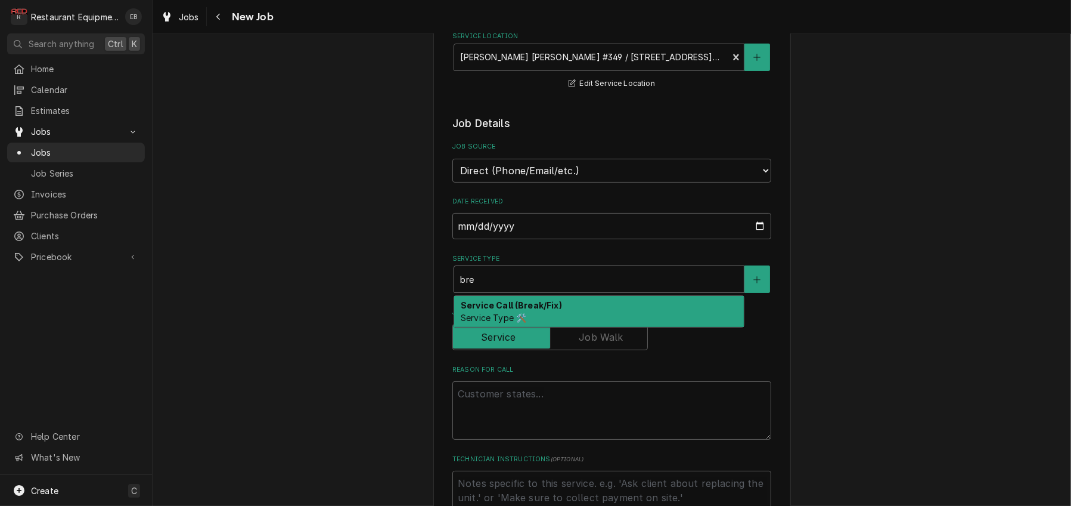
click at [538, 327] on div "Service Call (Break/Fix) Service Type 🛠️" at bounding box center [599, 311] width 290 height 31
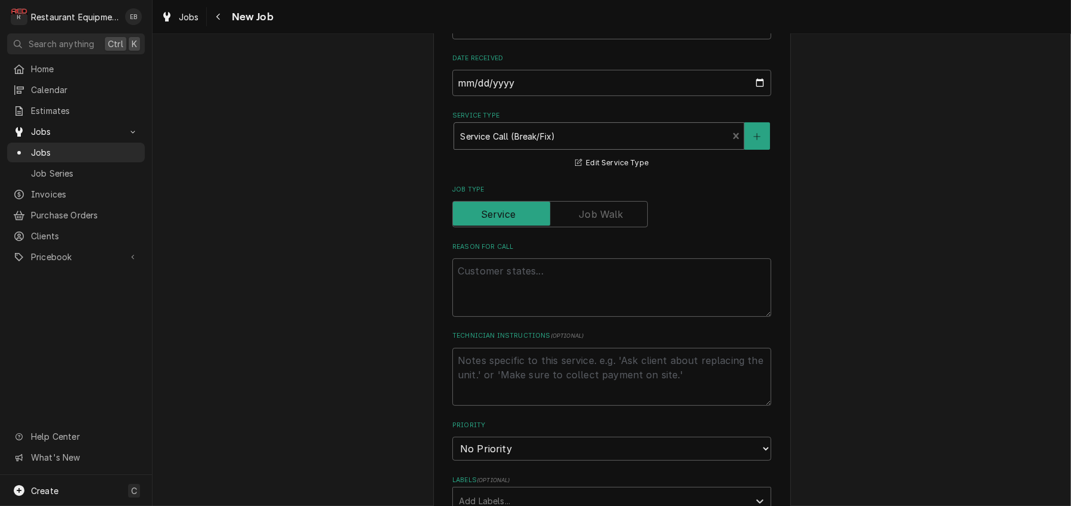
scroll to position [397, 0]
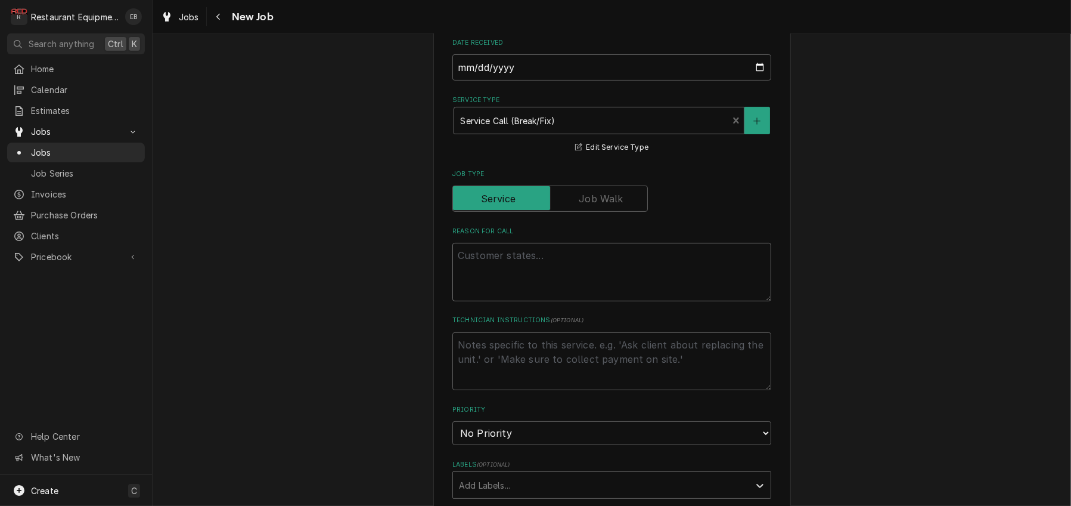
click at [534, 301] on textarea "Reason For Call" at bounding box center [611, 272] width 319 height 58
type textarea "x"
type textarea "S"
type textarea "x"
type textarea "Se"
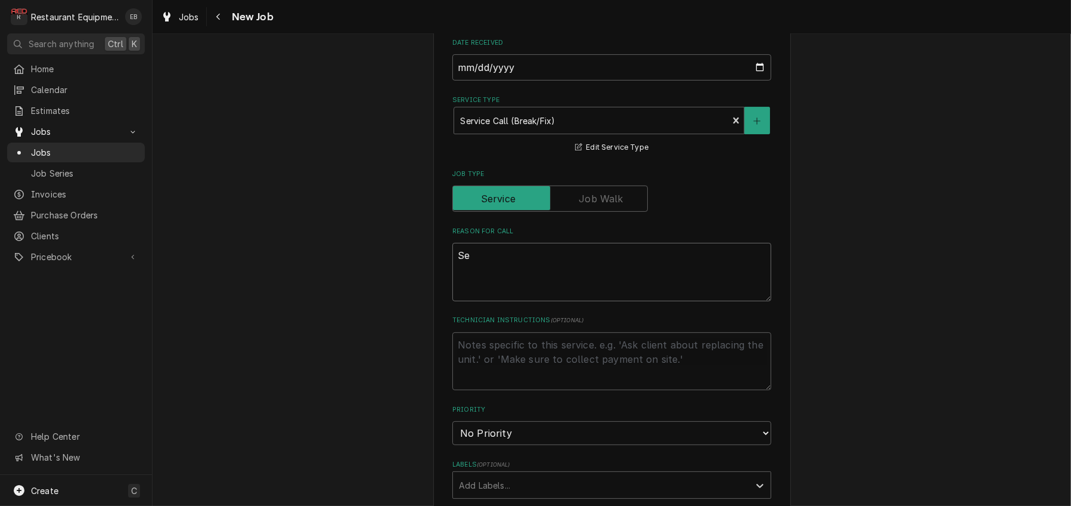
type textarea "x"
type textarea "Sec"
type textarea "x"
type textarea "Seco"
type textarea "x"
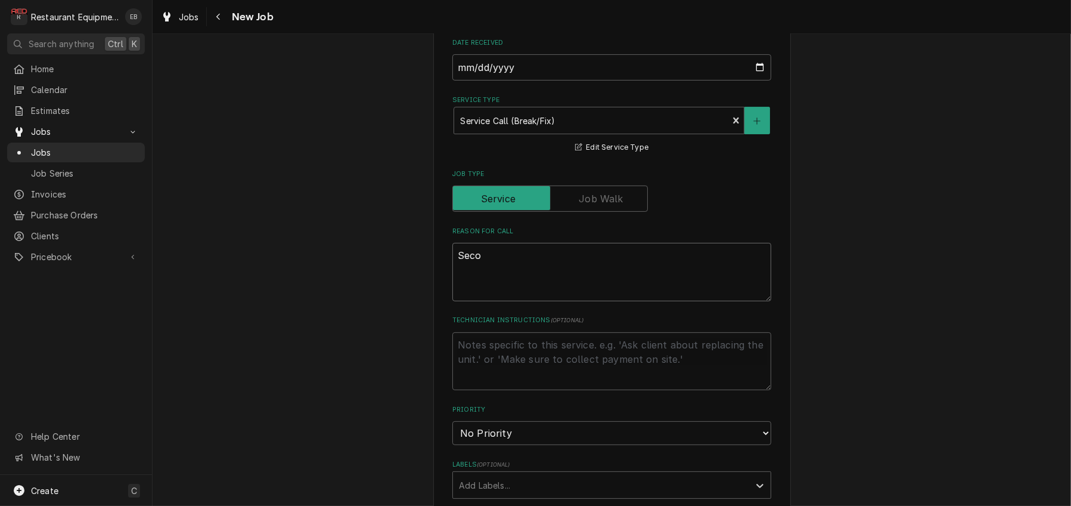
type textarea "Secon"
type textarea "x"
type textarea "Second"
type textarea "x"
type textarea "Seconda"
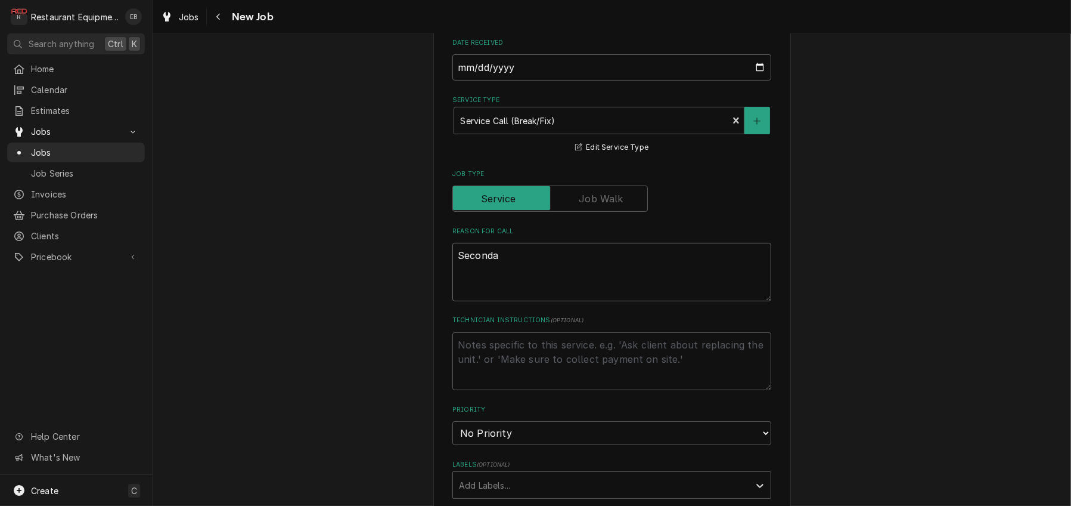
type textarea "x"
type textarea "Secondar"
type textarea "x"
type textarea "Secondary"
type textarea "x"
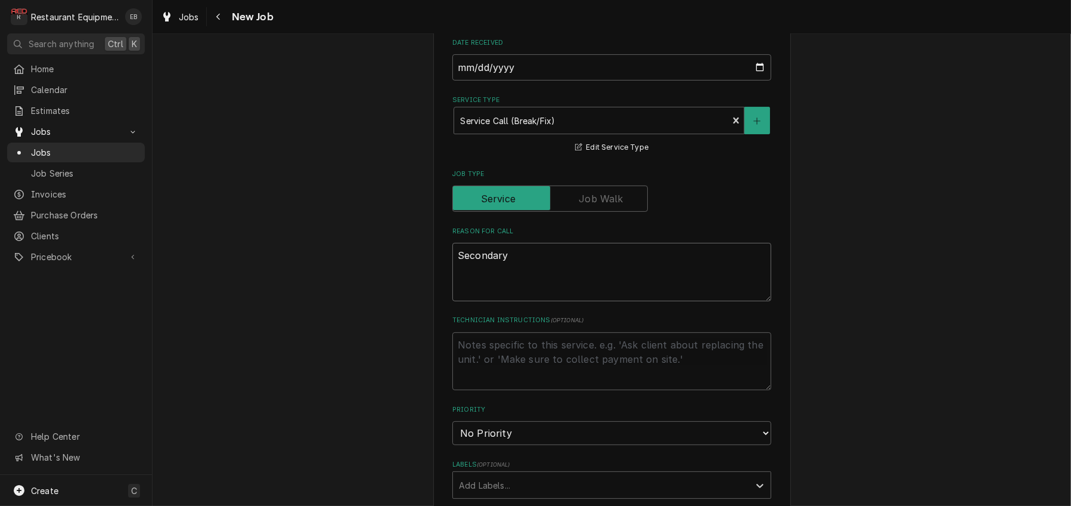
type textarea "Secondary"
type textarea "x"
type textarea "Secondary m"
type textarea "x"
type textarea "Secondary me"
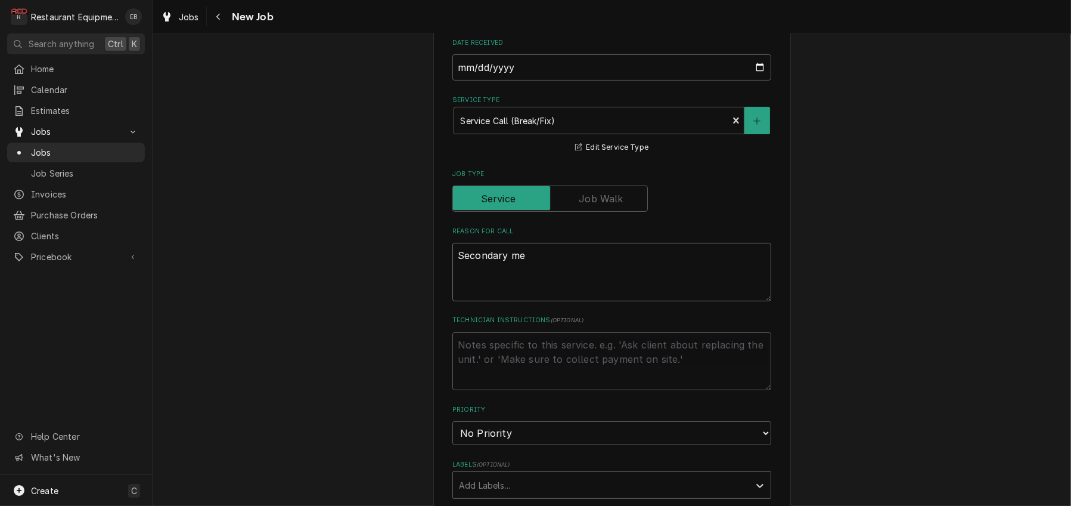
type textarea "x"
type textarea "Secondary mea"
type textarea "x"
type textarea "Secondary meat"
type textarea "x"
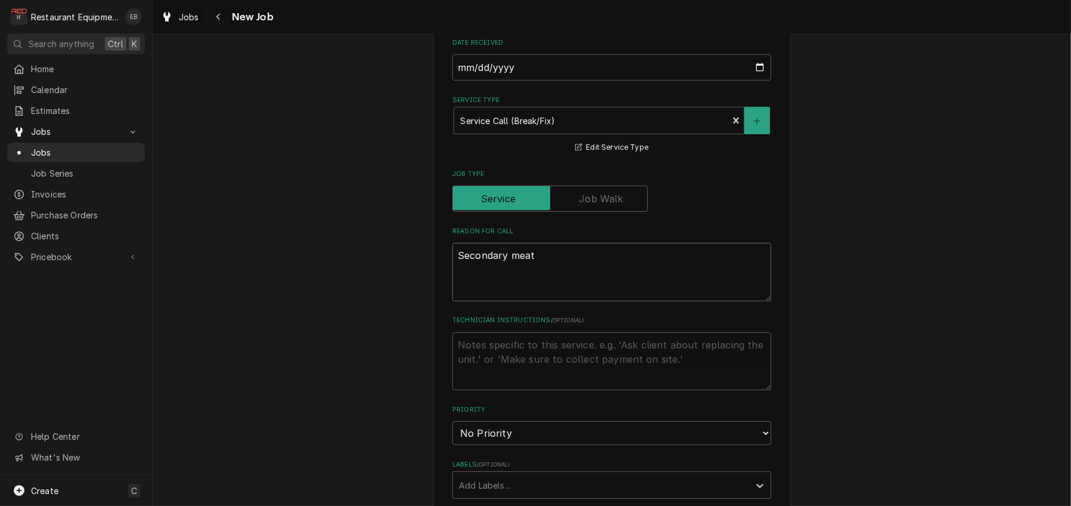
type textarea "Secondary meat"
type textarea "x"
type textarea "Secondary meat g"
type textarea "x"
type textarea "Secondary meat gr"
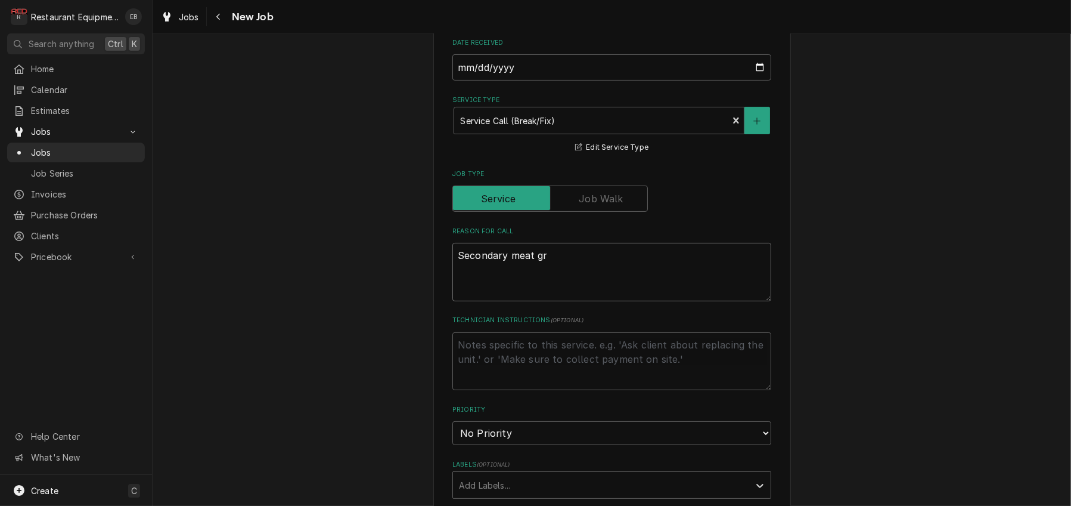
type textarea "x"
type textarea "Secondary meat gri"
type textarea "x"
type textarea "Secondary meat gril"
type textarea "x"
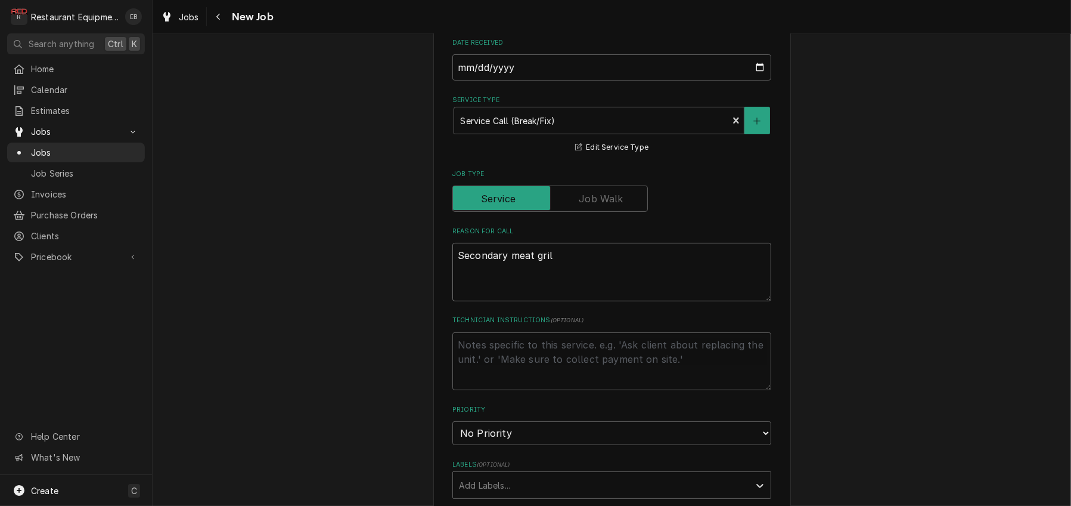
type textarea "Secondary meat grill"
type textarea "x"
type textarea "Secondary meat grill"
type textarea "x"
type textarea "Secondary meat grill l"
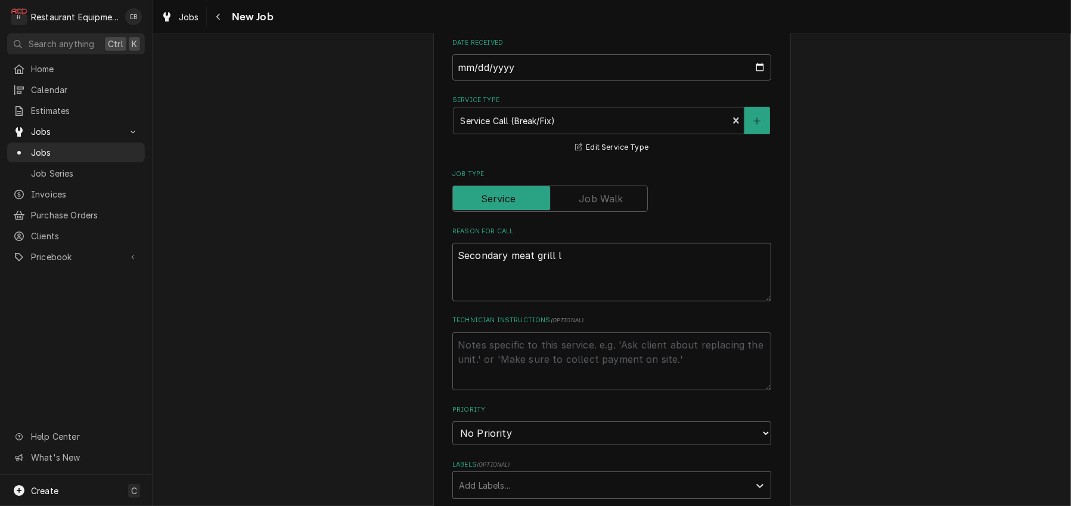
type textarea "x"
type textarea "Secondary meat grill li"
type textarea "x"
type textarea "Secondary meat grill lig"
type textarea "x"
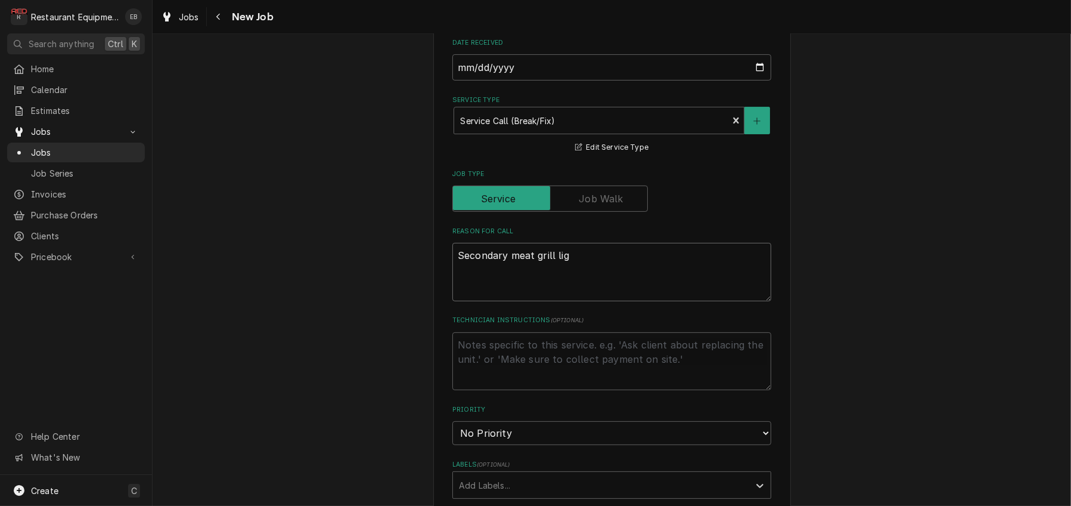
type textarea "Secondary meat grill ligh"
type textarea "x"
type textarea "Secondary meat grill light"
type textarea "x"
type textarea "Secondary meat grill lights"
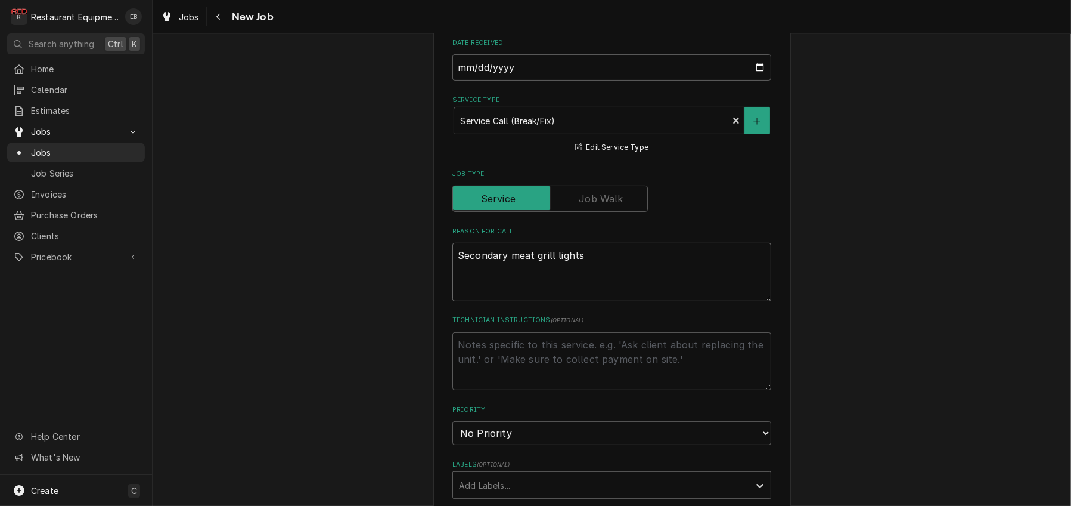
type textarea "x"
type textarea "Secondary meat grill lights"
type textarea "x"
type textarea "Secondary meat grill lights b"
type textarea "x"
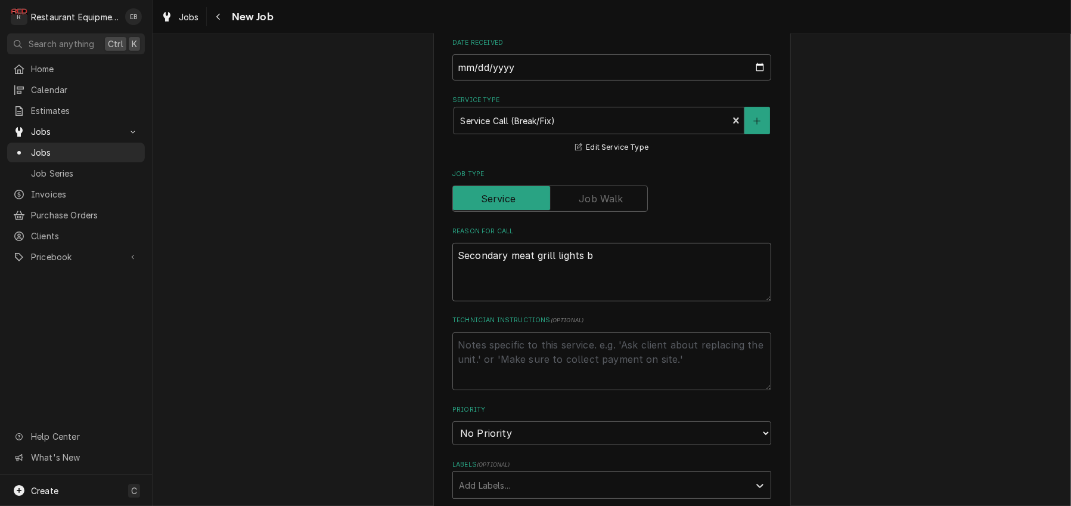
type textarea "Secondary meat grill lights bu"
type textarea "x"
type textarea "Secondary meat grill lights but"
type textarea "x"
type textarea "Secondary meat grill lights but"
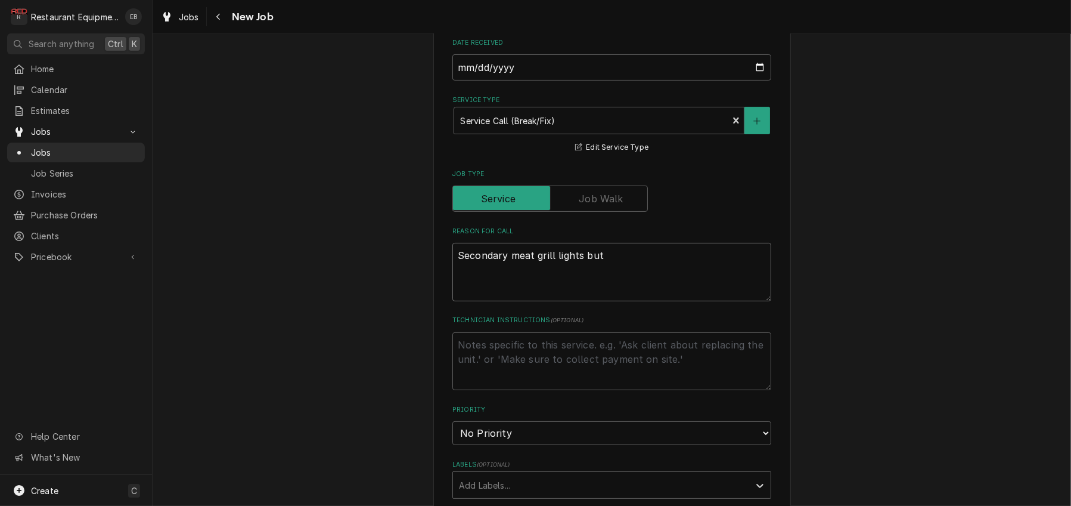
type textarea "x"
type textarea "Secondary meat grill lights but w"
type textarea "x"
type textarea "Secondary meat grill lights but wi"
type textarea "x"
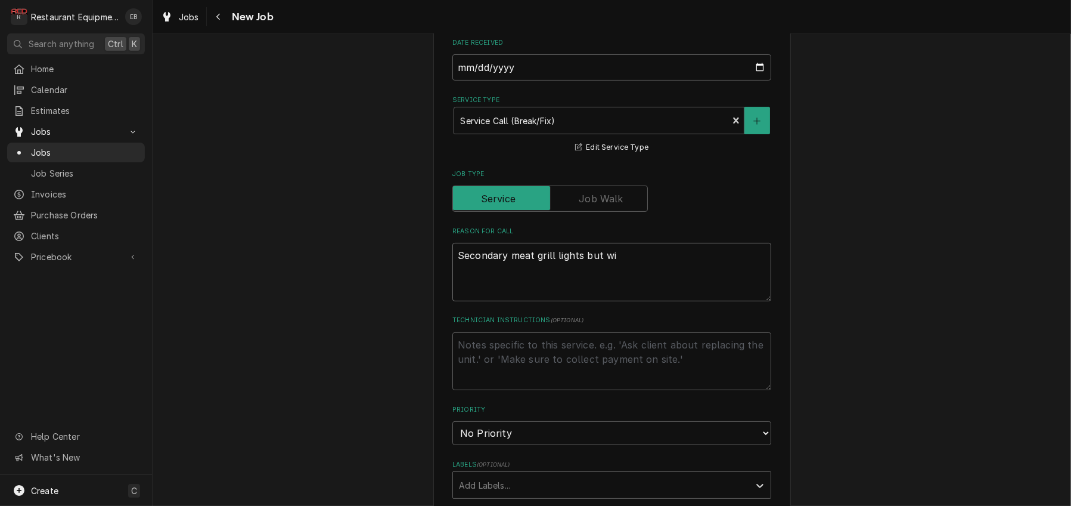
type textarea "Secondary meat grill lights but wil"
type textarea "x"
type textarea "Secondary meat grill lights but will"
type textarea "x"
type textarea "Secondary meat grill lights but will"
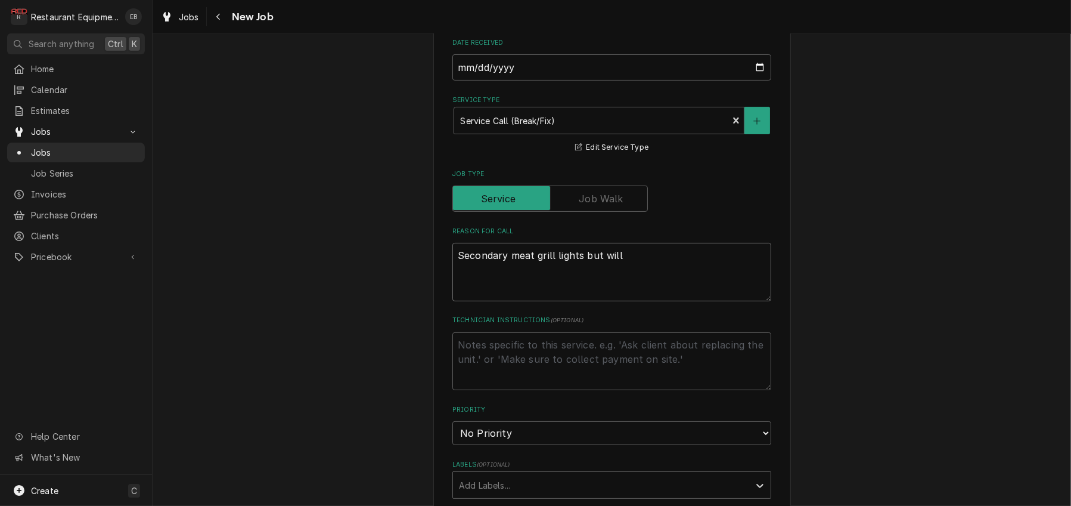
type textarea "x"
type textarea "Secondary meat grill lights but will n"
type textarea "x"
type textarea "Secondary meat grill lights but will no"
type textarea "x"
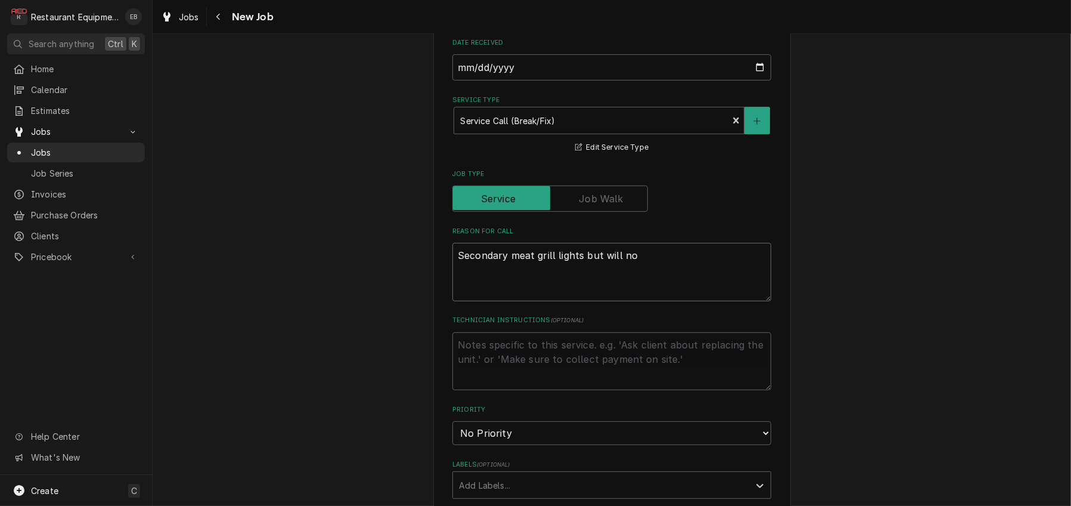
type textarea "Secondary meat grill lights but will not"
type textarea "x"
type textarea "Secondary meat grill lights but will not"
type textarea "x"
type textarea "Secondary meat grill lights but will not s"
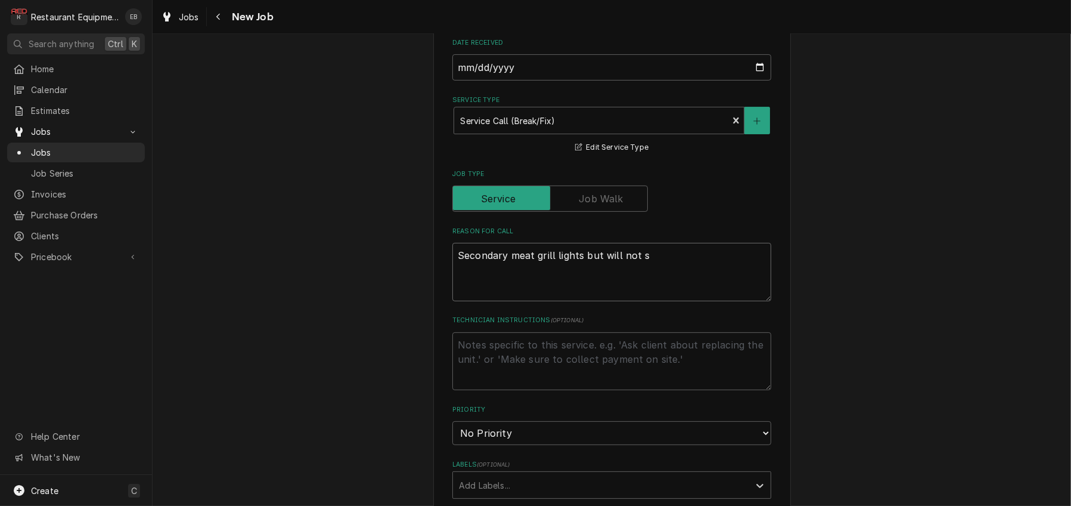
type textarea "x"
type textarea "Secondary meat grill lights but will not st"
type textarea "x"
type textarea "Secondary meat grill lights but will not sta"
type textarea "x"
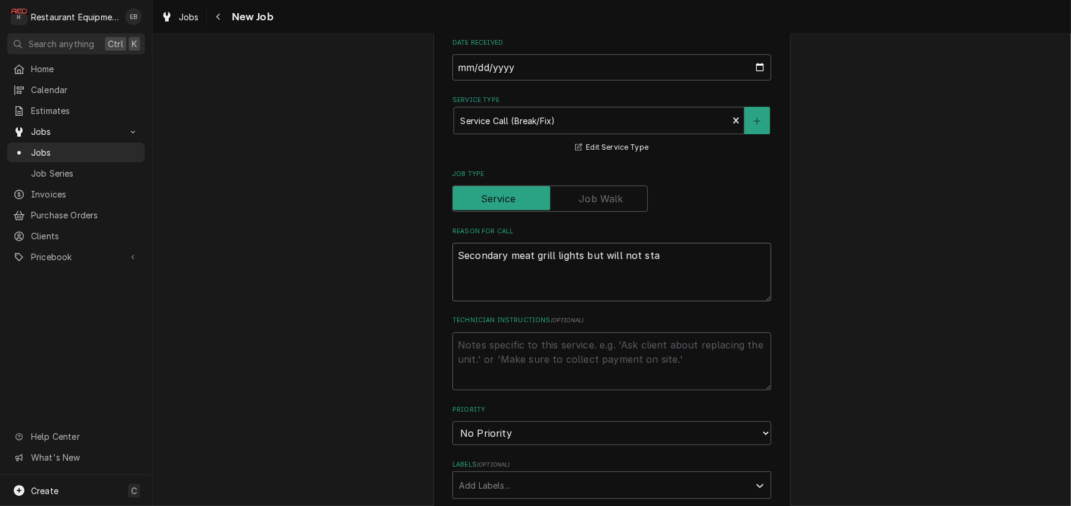
type textarea "Secondary meat grill lights but will not stay"
type textarea "x"
type textarea "Secondary meat grill lights but will not stay"
type textarea "x"
type textarea "Secondary meat grill lights but will not stay l"
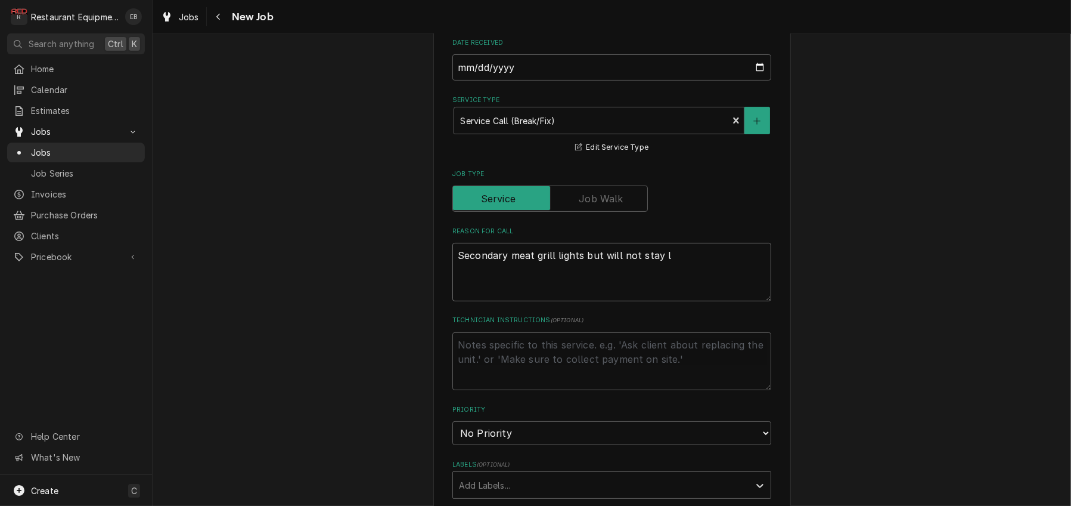
type textarea "x"
type textarea "Secondary meat grill lights but will not stay li"
type textarea "x"
type textarea "Secondary meat grill lights but will not stay lit"
type textarea "x"
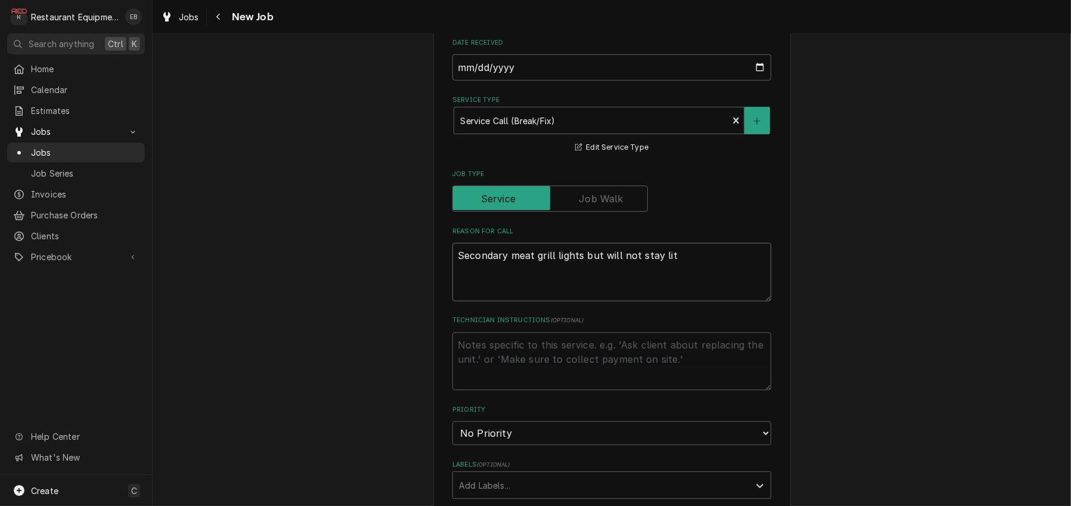
type textarea "Secondary meat grill lights but will not stay lit."
type textarea "x"
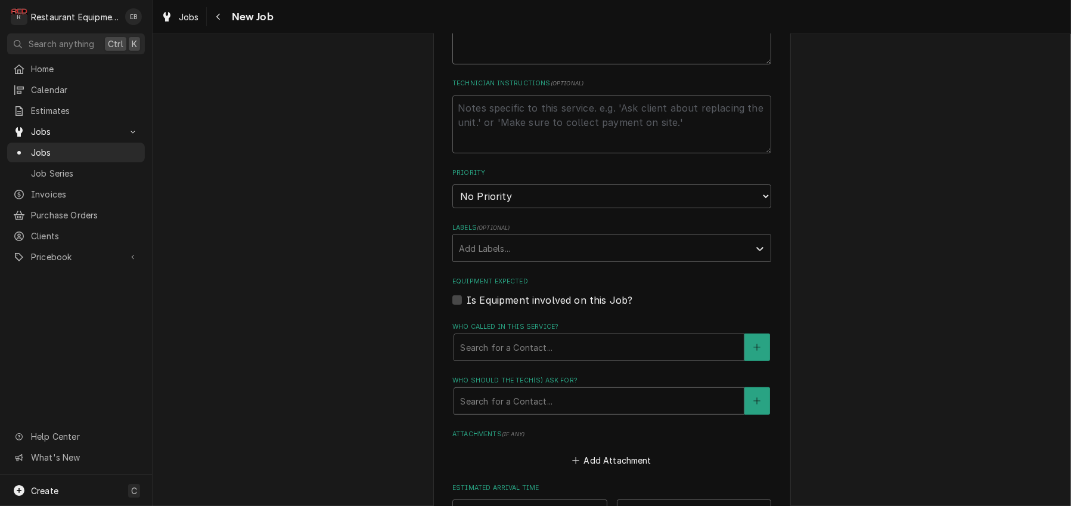
scroll to position [635, 0]
type textarea "Secondary meat grill lights but will not stay lit."
click at [540, 206] on select "No Priority Urgent High Medium Low" at bounding box center [611, 194] width 319 height 24
drag, startPoint x: 519, startPoint y: 280, endPoint x: 517, endPoint y: 287, distance: 7.3
click at [519, 206] on select "No Priority Urgent High Medium Low" at bounding box center [611, 194] width 319 height 24
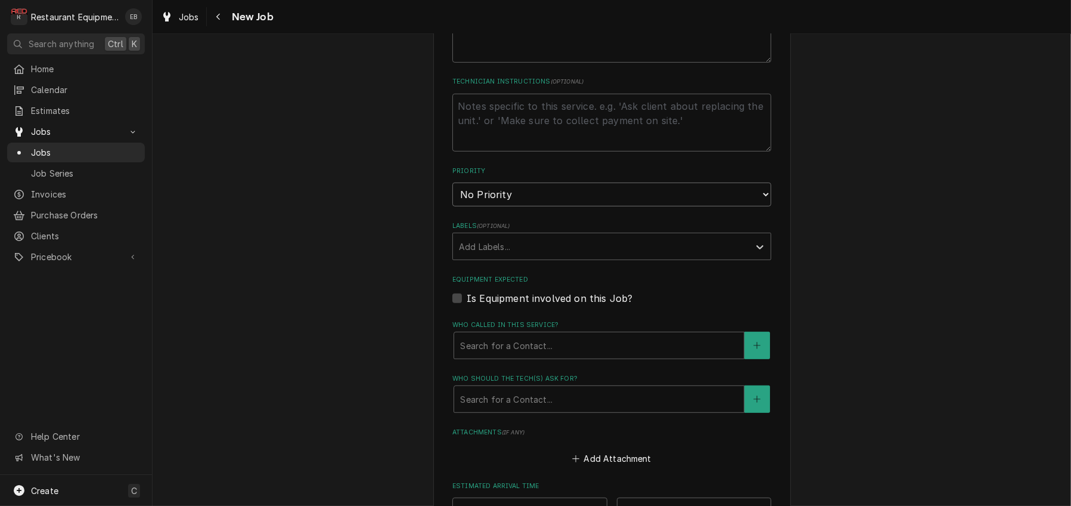
select select "3"
click at [452, 206] on select "No Priority Urgent High Medium Low" at bounding box center [611, 194] width 319 height 24
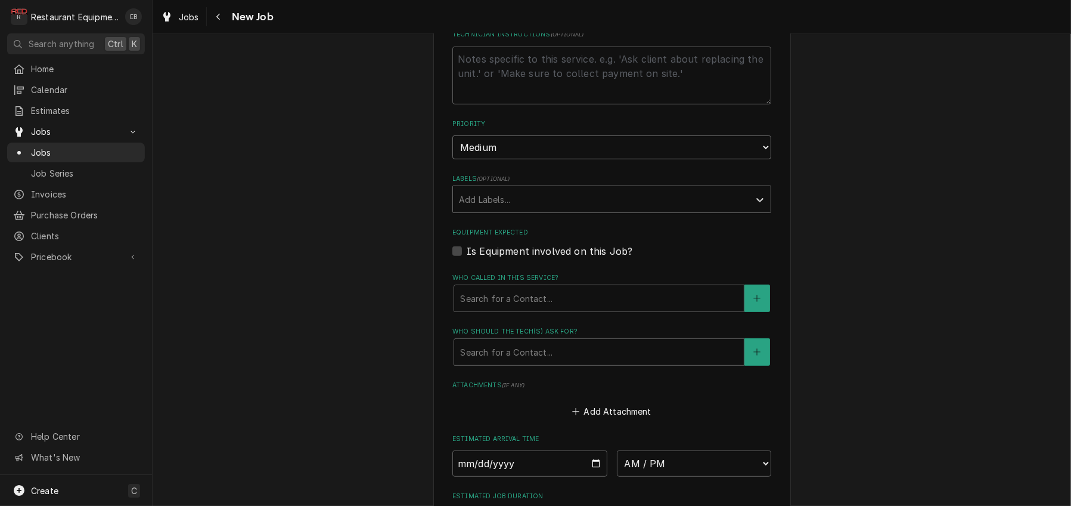
scroll to position [715, 0]
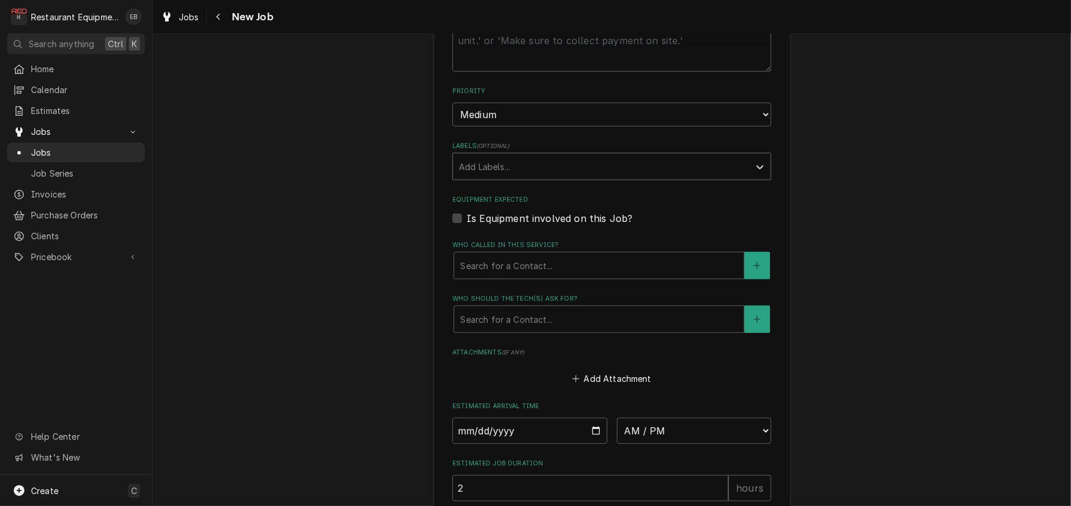
click at [526, 177] on div "Labels" at bounding box center [601, 166] width 284 height 21
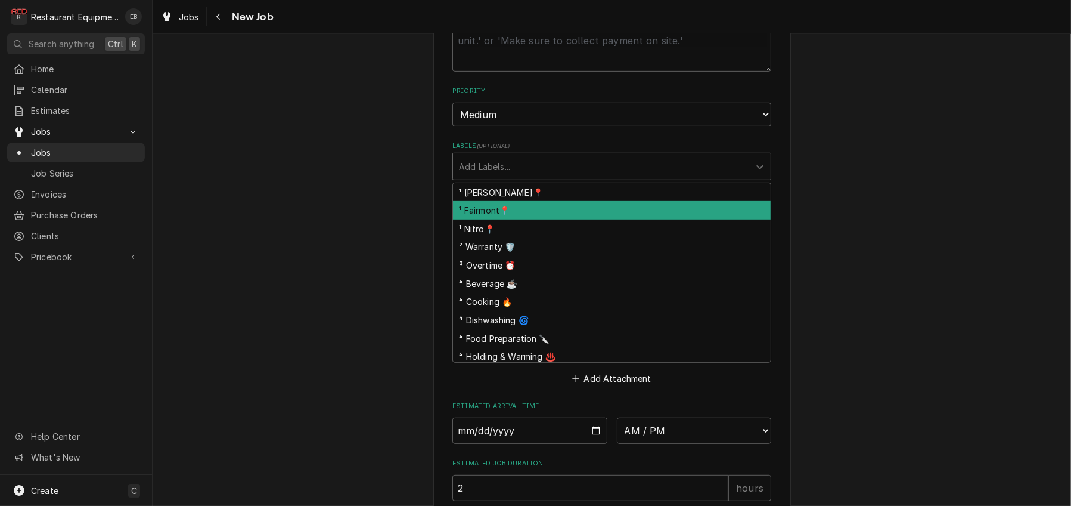
click at [506, 219] on div "¹ Fairmont📍" at bounding box center [612, 210] width 318 height 18
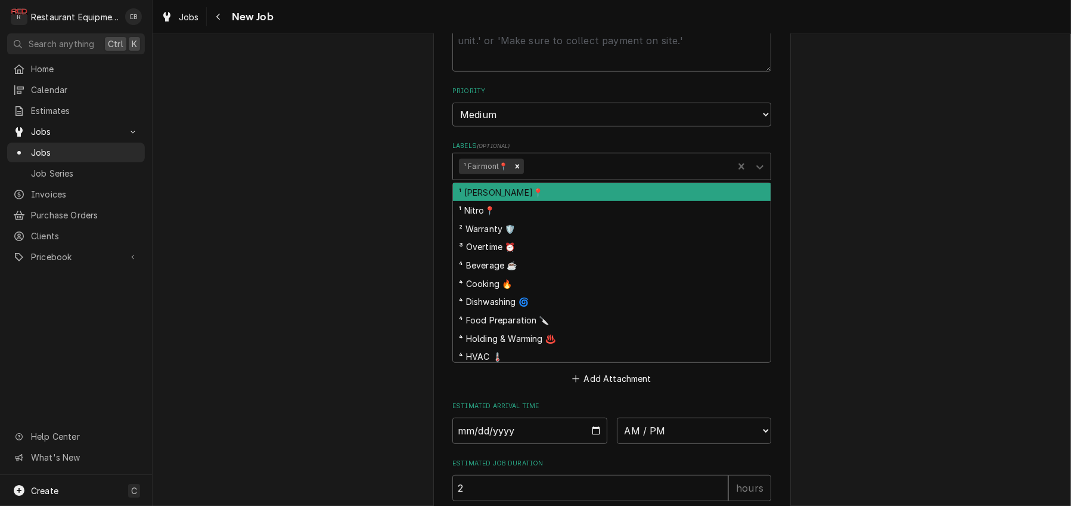
drag, startPoint x: 562, startPoint y: 255, endPoint x: 540, endPoint y: 311, distance: 60.2
click at [562, 177] on div "Labels" at bounding box center [626, 166] width 201 height 21
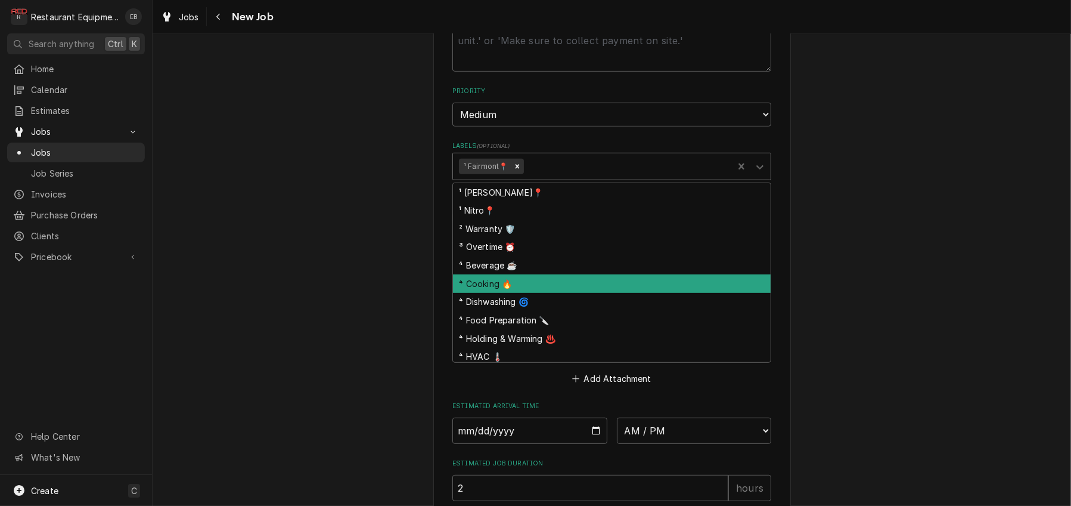
click at [519, 293] on div "⁴ Cooking 🔥" at bounding box center [612, 283] width 318 height 18
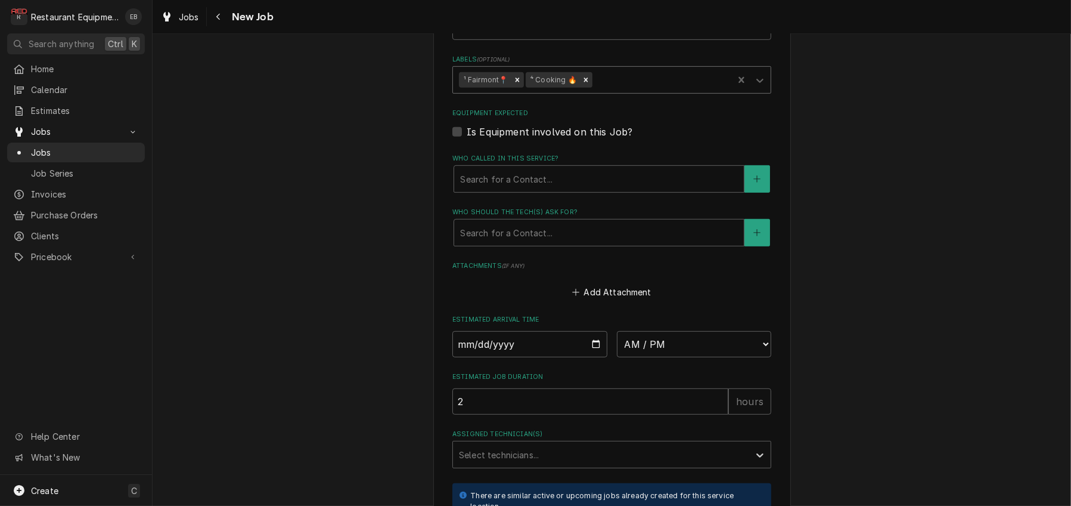
scroll to position [835, 0]
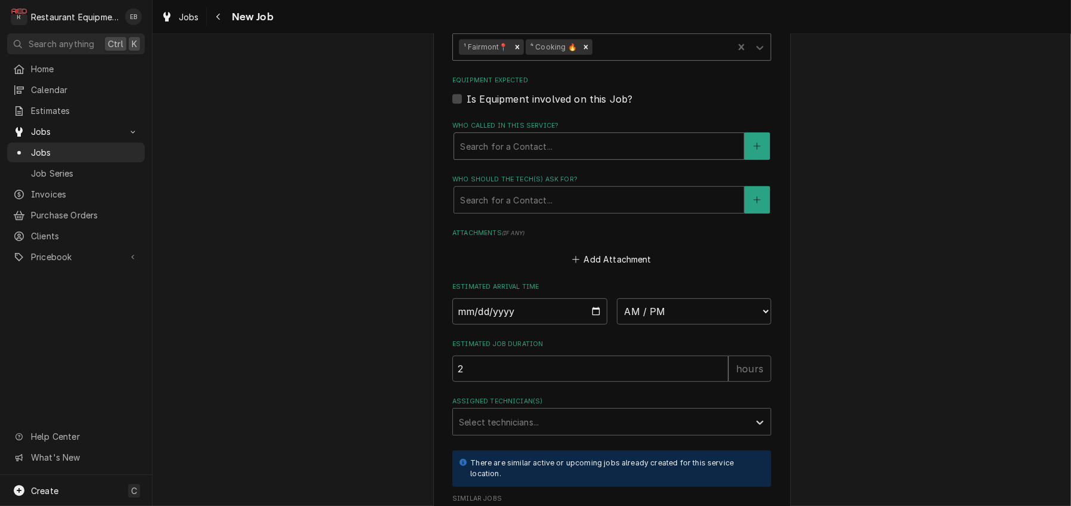
click at [538, 157] on div "Who called in this service?" at bounding box center [599, 145] width 278 height 21
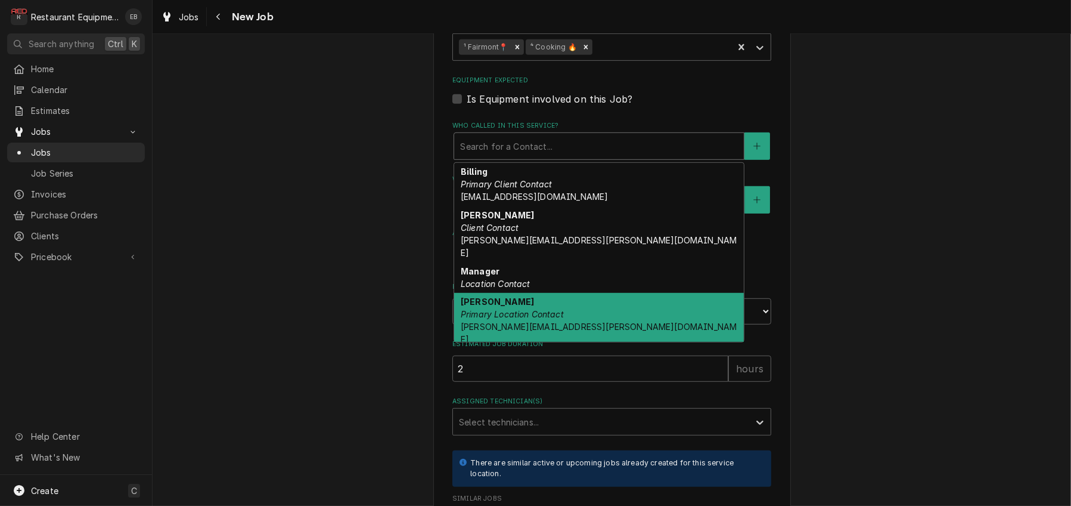
click at [513, 349] on div "Shawn Primary Location Contact shawn.modesitt@bobevans.com" at bounding box center [599, 321] width 290 height 56
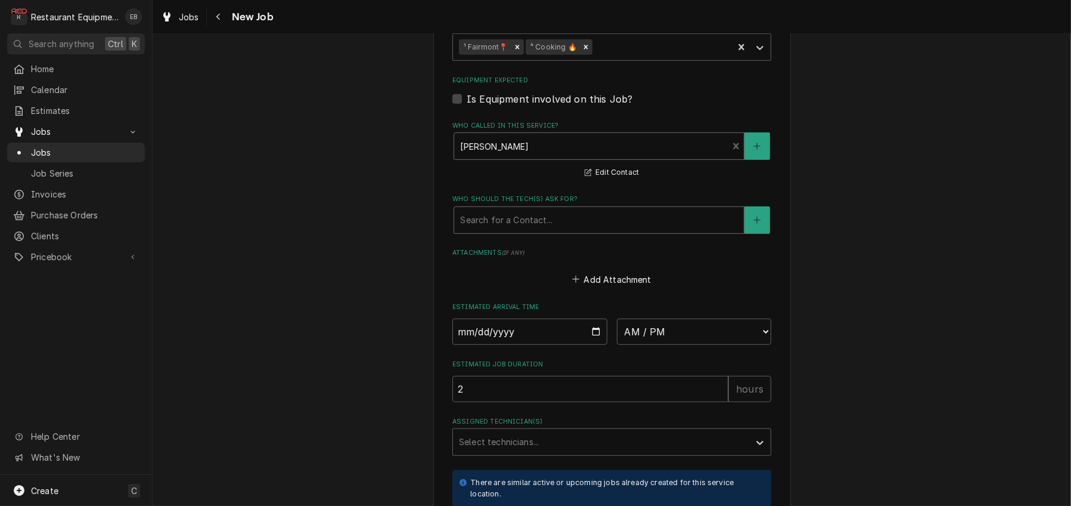
click at [531, 231] on div "Who should the tech(s) ask for?" at bounding box center [599, 219] width 278 height 21
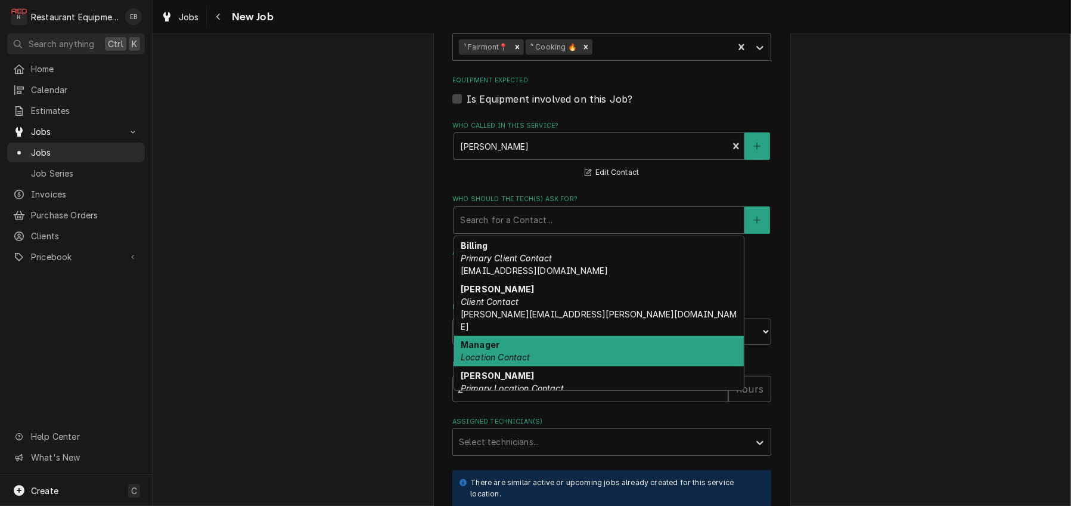
click at [514, 367] on div "Manager Location Contact" at bounding box center [599, 351] width 290 height 31
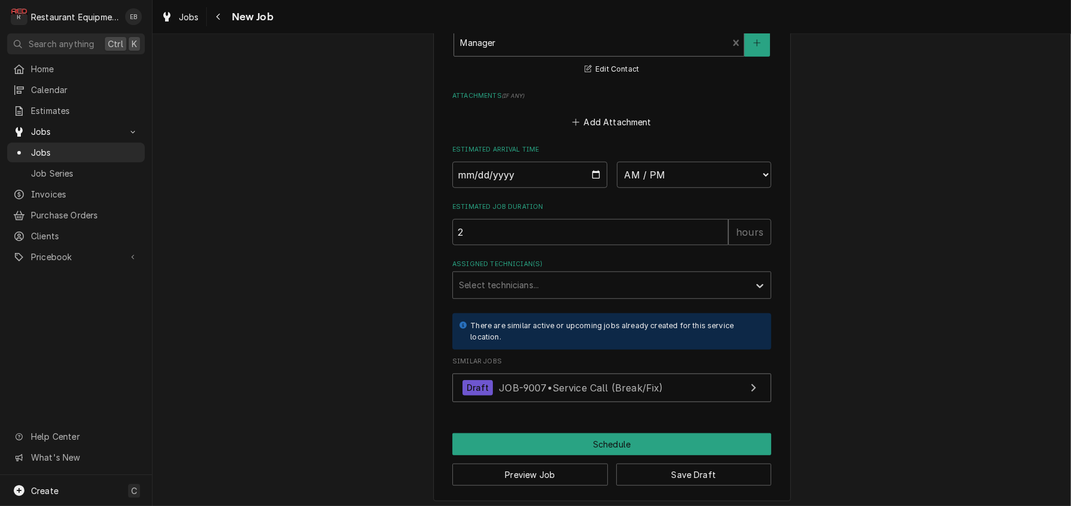
scroll to position [1033, 0]
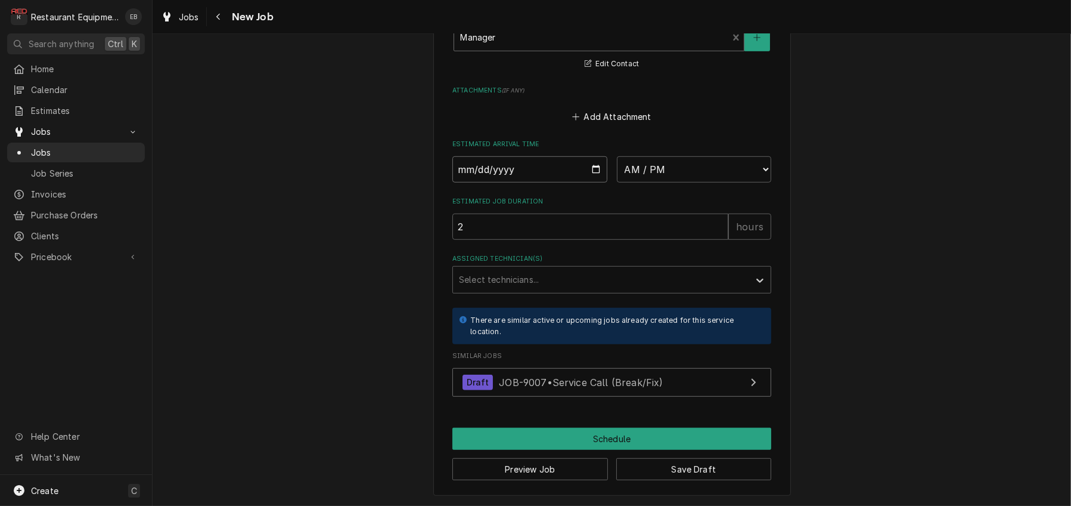
click at [597, 182] on input "Date" at bounding box center [529, 169] width 155 height 26
click at [690, 469] on button "Save Draft" at bounding box center [694, 469] width 156 height 22
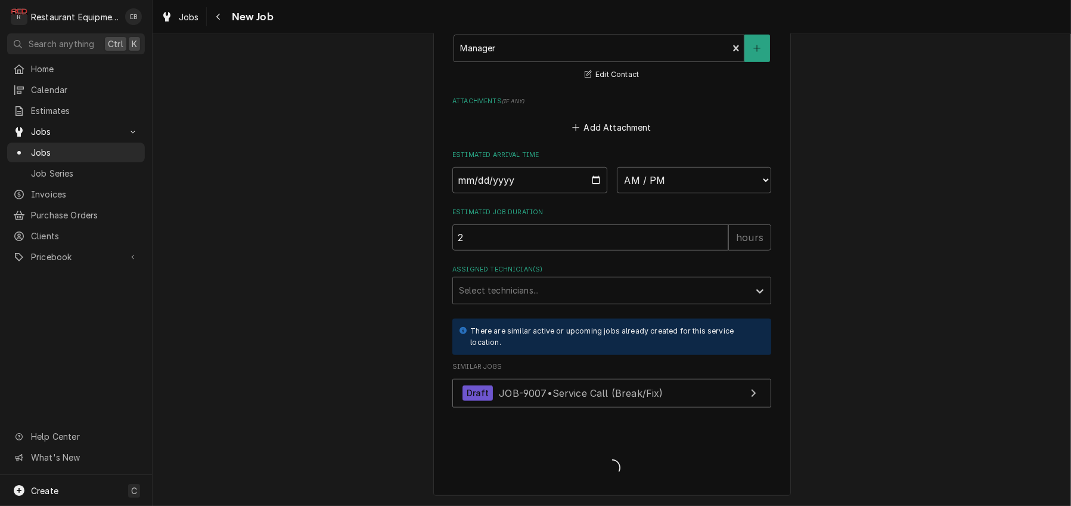
type textarea "x"
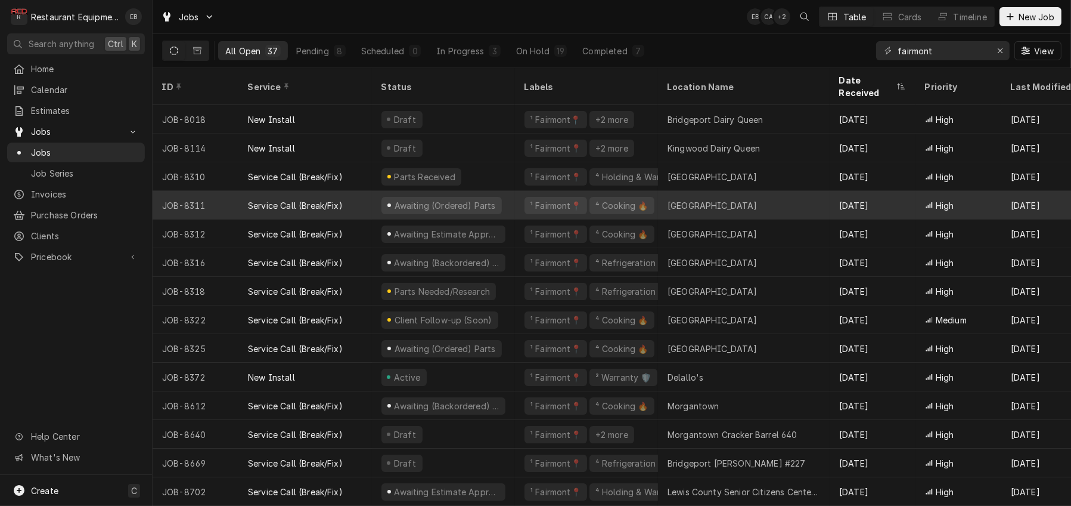
click at [372, 205] on div "Service Call (Break/Fix)" at bounding box center [305, 205] width 134 height 29
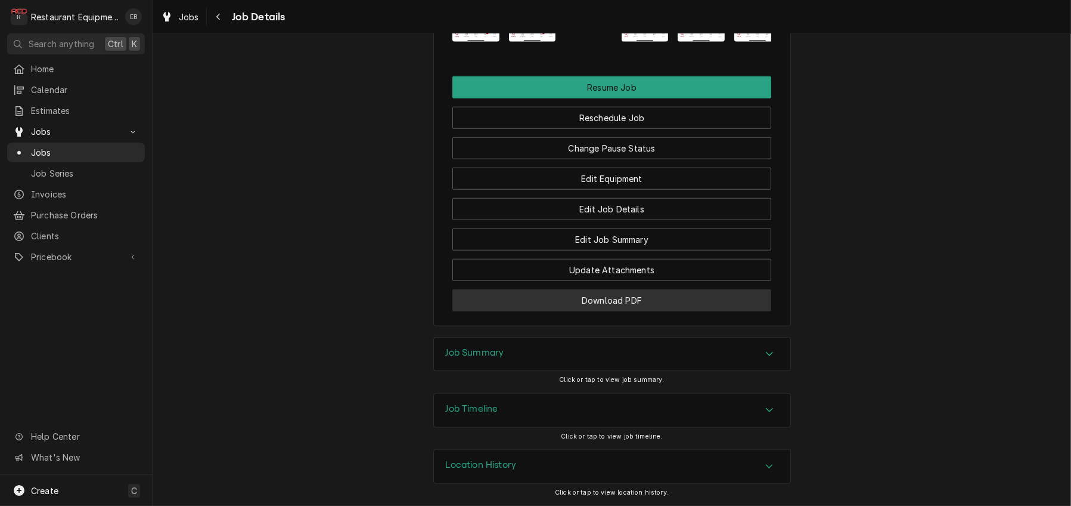
scroll to position [1779, 0]
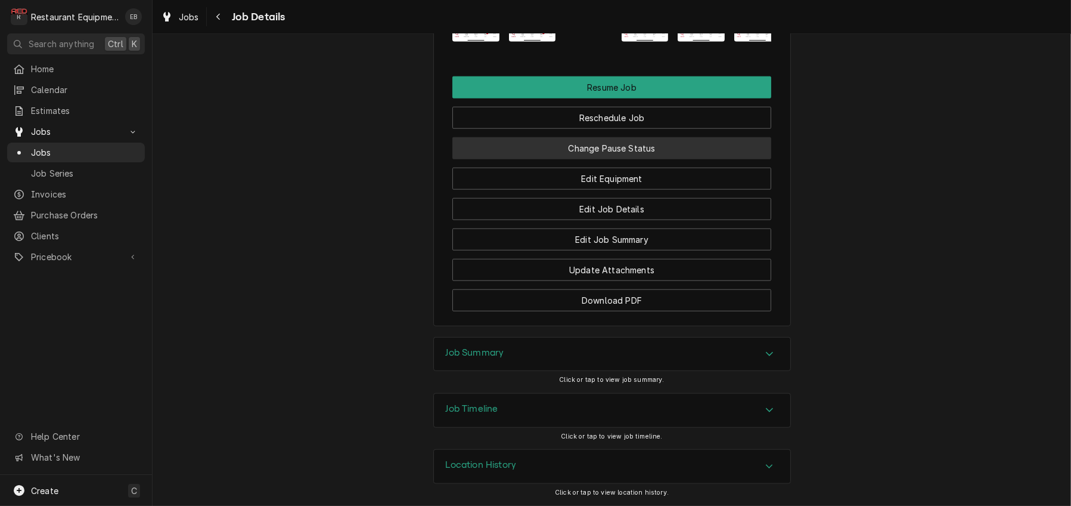
click at [590, 137] on button "Change Pause Status" at bounding box center [611, 148] width 319 height 22
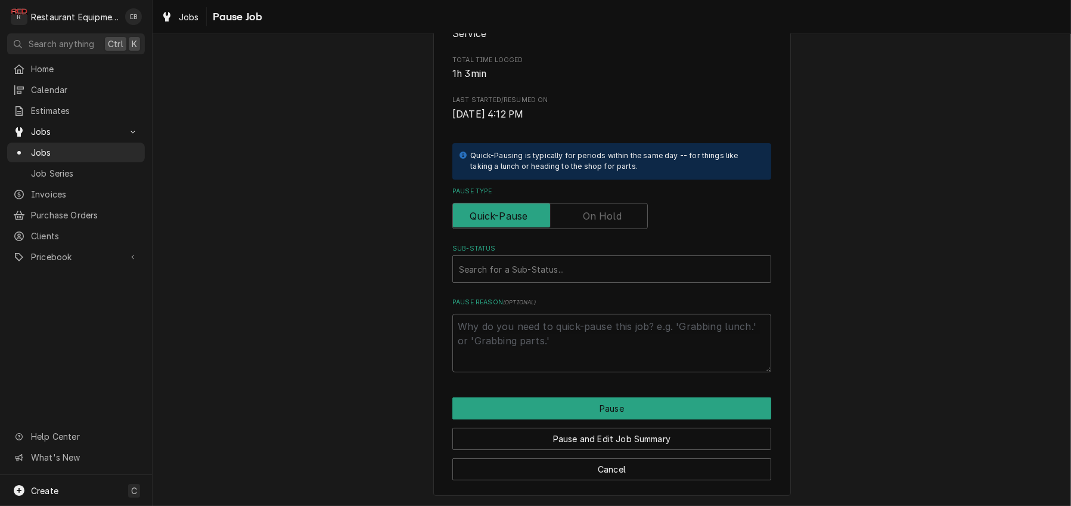
scroll to position [199, 0]
click at [576, 229] on input "Pause Type" at bounding box center [550, 216] width 185 height 26
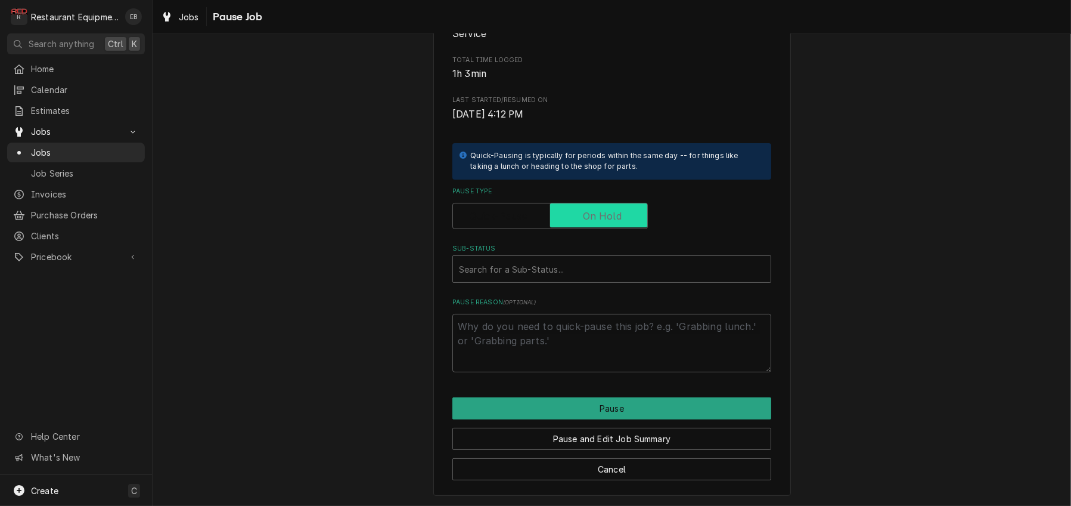
checkbox input "true"
type textarea "x"
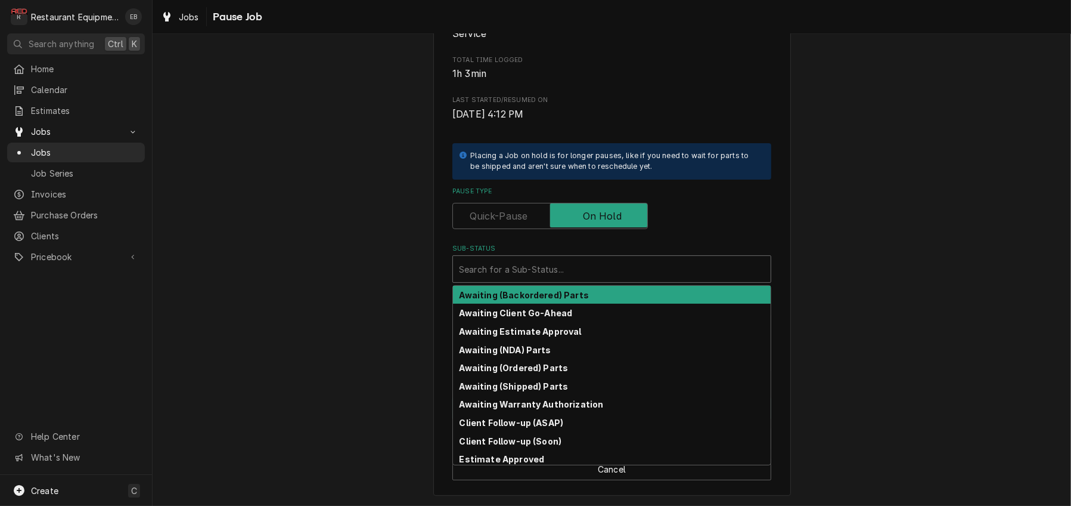
click at [561, 280] on div "Sub-Status" at bounding box center [612, 268] width 306 height 21
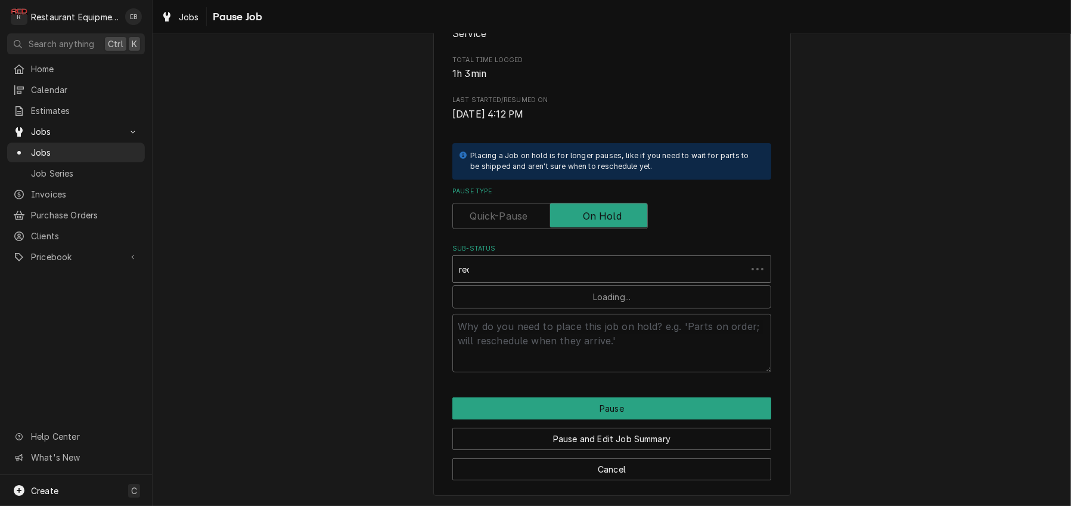
type input "rece"
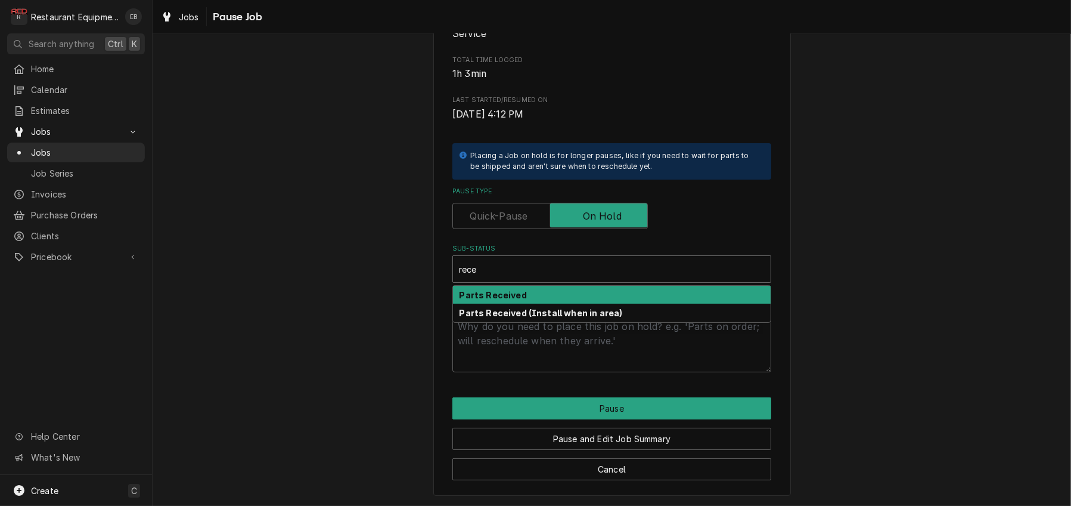
click at [566, 304] on div "Parts Received" at bounding box center [612, 295] width 318 height 18
type textarea "x"
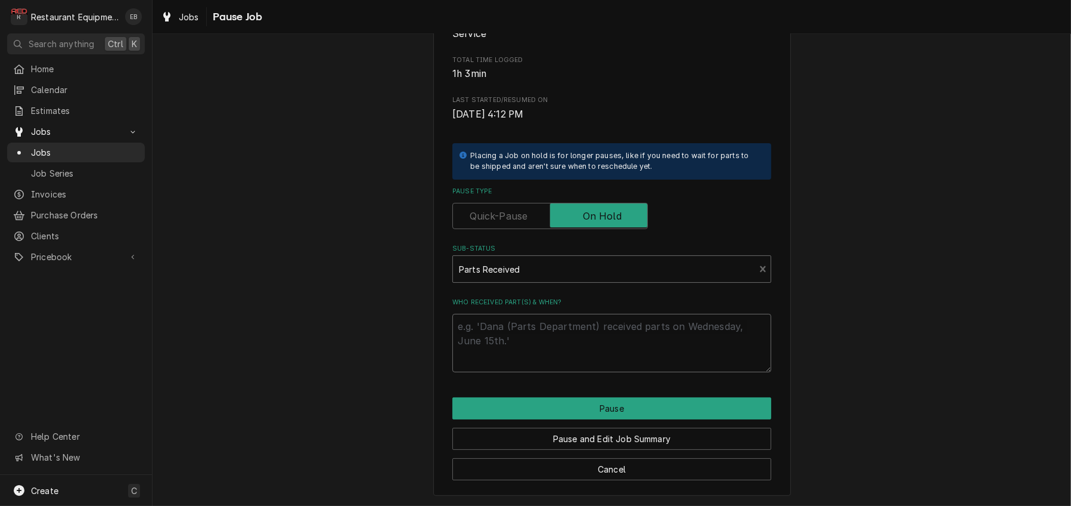
click at [562, 358] on textarea "Who received part(s) & when?" at bounding box center [611, 343] width 319 height 58
type textarea "x"
type textarea "9"
type textarea "x"
type textarea "9/"
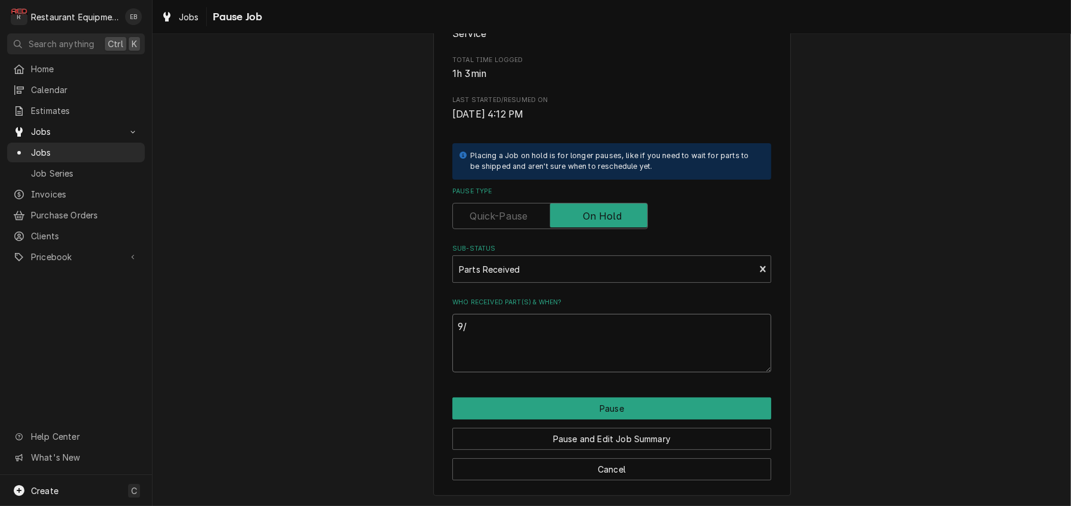
type textarea "x"
type textarea "9/2"
type textarea "x"
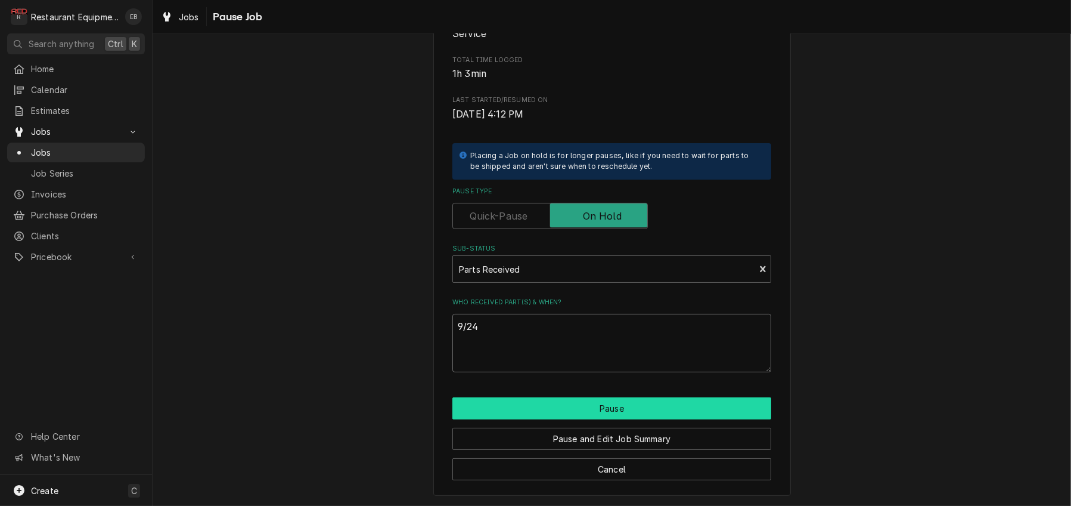
type textarea "9/24"
click at [607, 419] on button "Pause" at bounding box center [611, 408] width 319 height 22
type textarea "x"
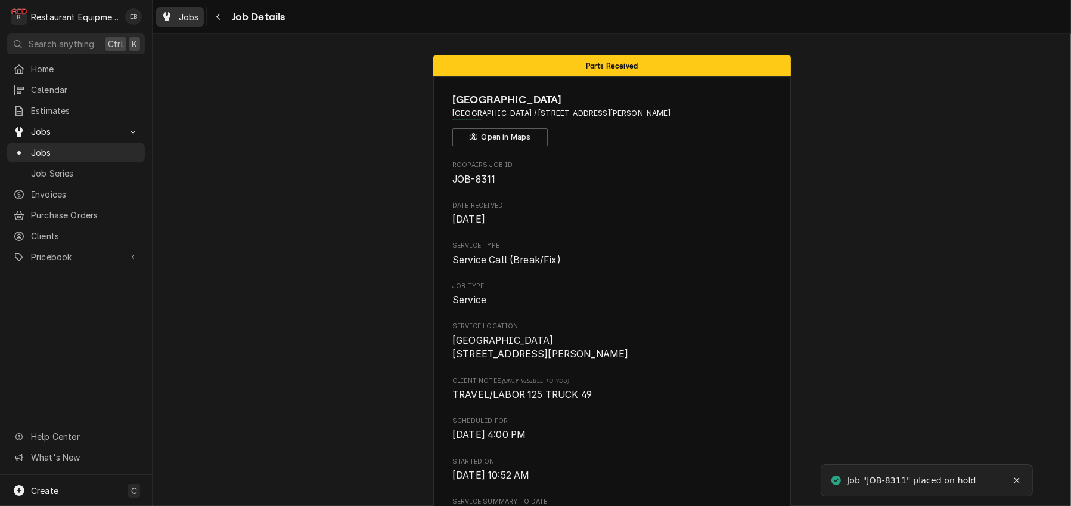
click at [199, 21] on span "Jobs" at bounding box center [189, 17] width 20 height 13
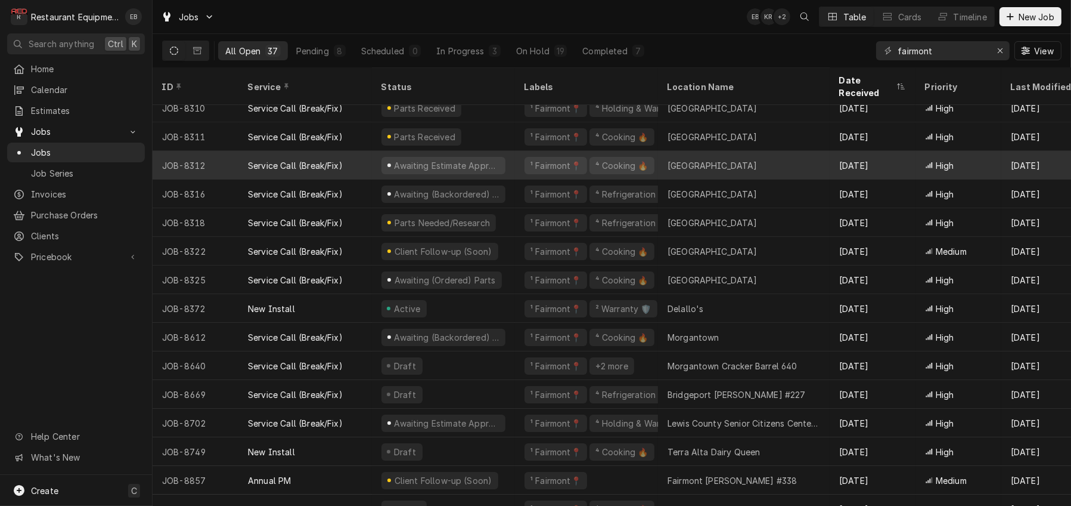
scroll to position [79, 0]
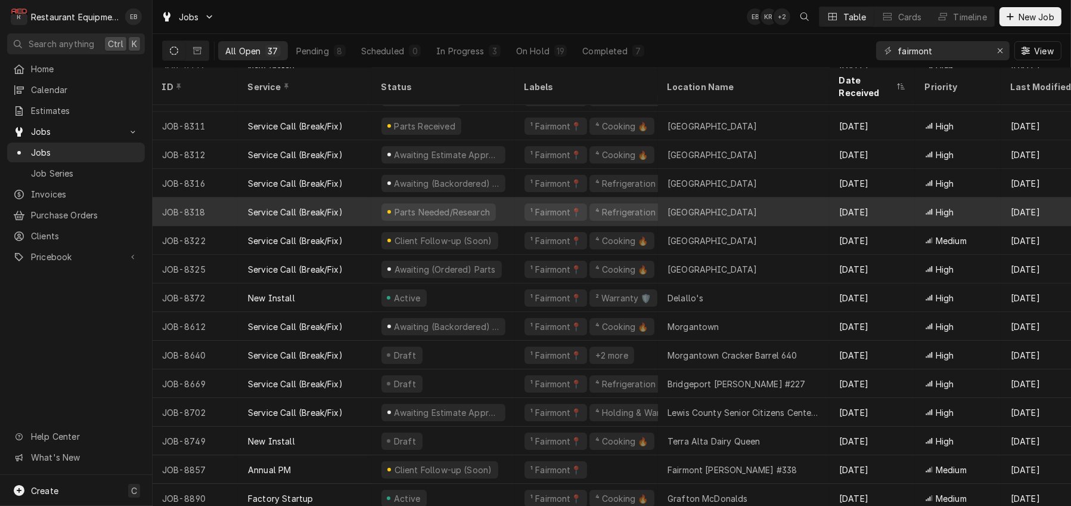
click at [515, 211] on div "Parts Needed/Research" at bounding box center [443, 211] width 143 height 29
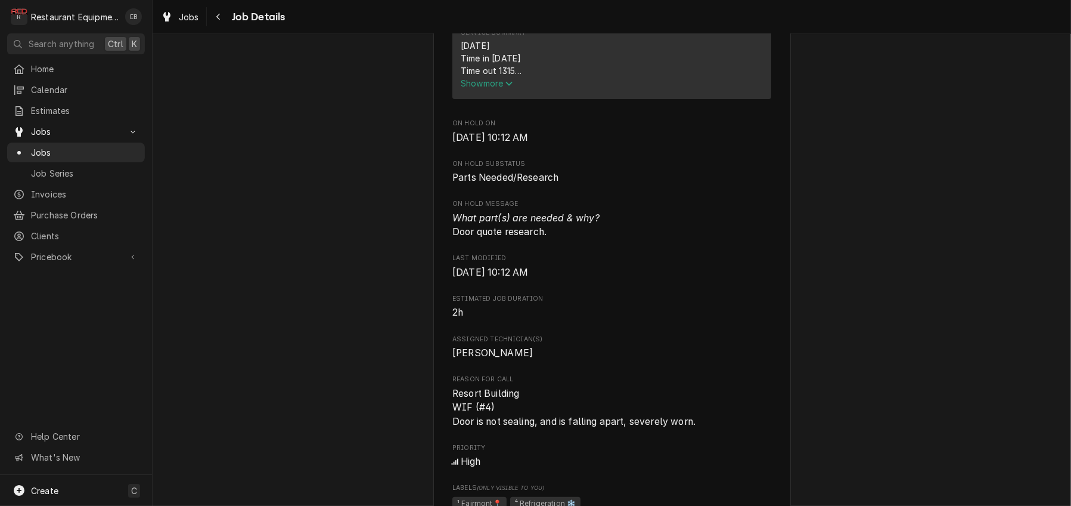
scroll to position [556, 0]
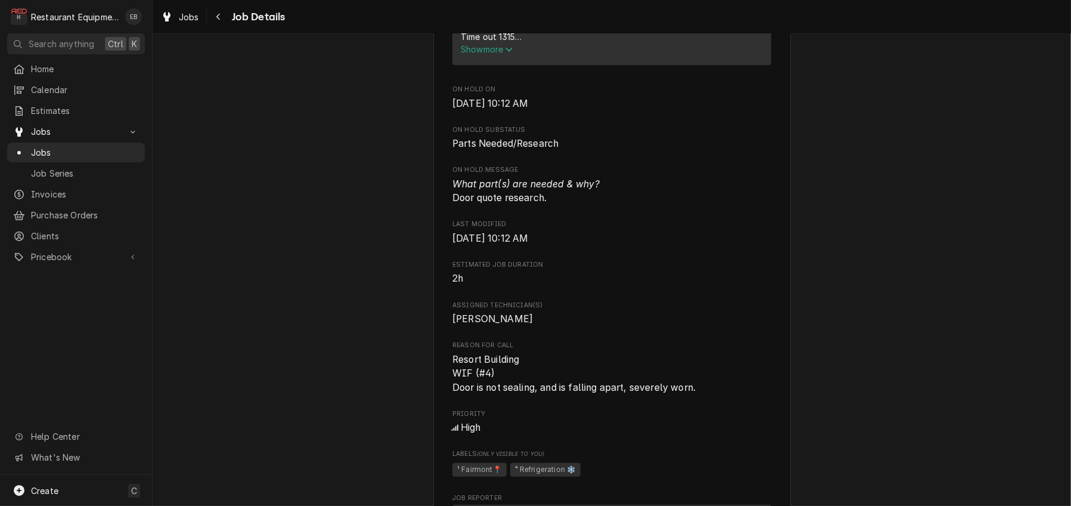
click at [495, 55] on button "Show more" at bounding box center [612, 49] width 302 height 13
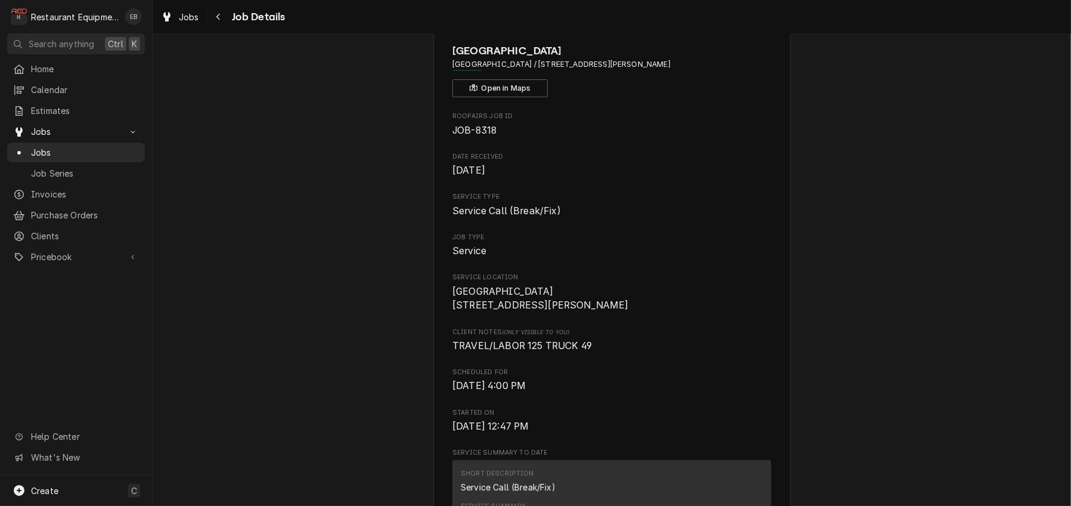
scroll to position [0, 0]
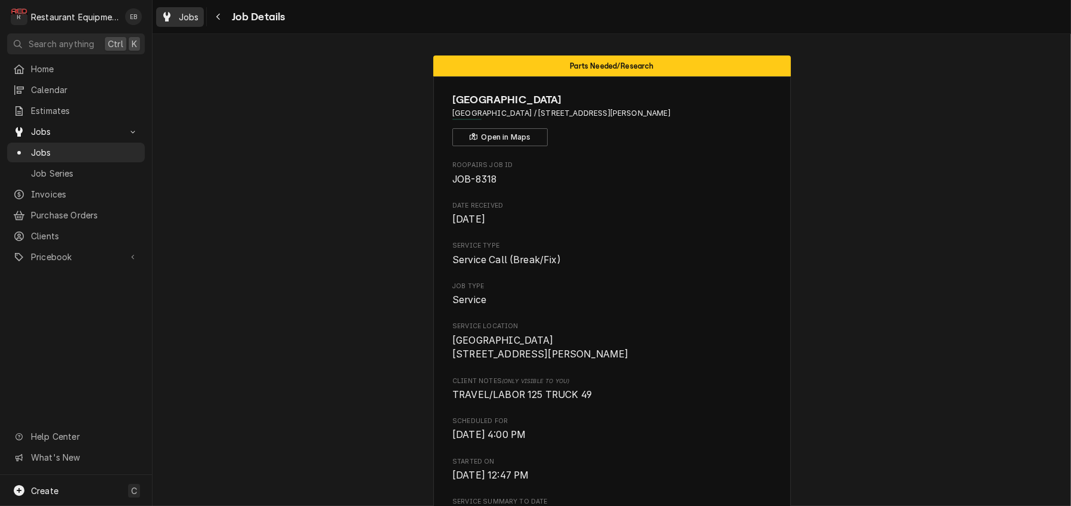
click at [199, 17] on span "Jobs" at bounding box center [189, 17] width 20 height 13
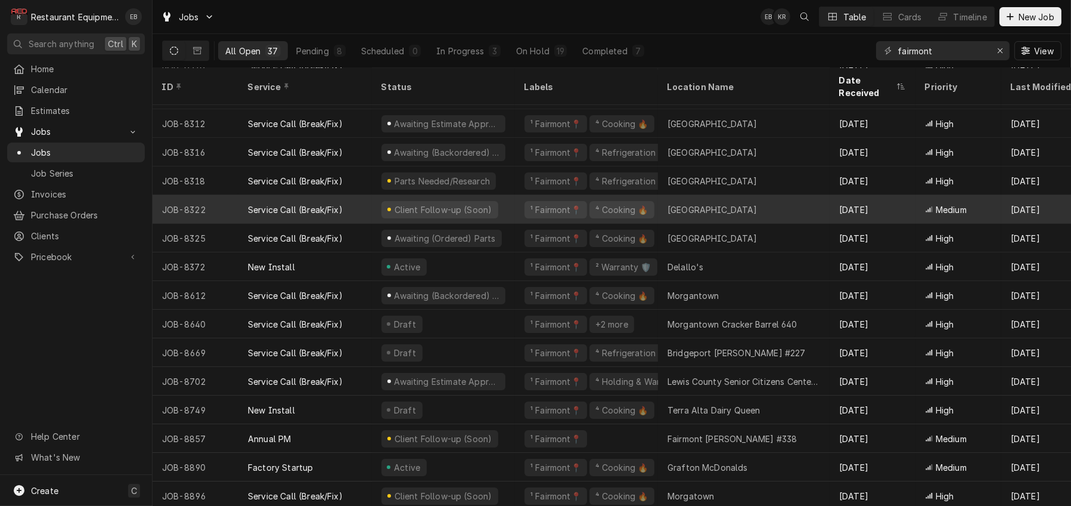
scroll to position [119, 0]
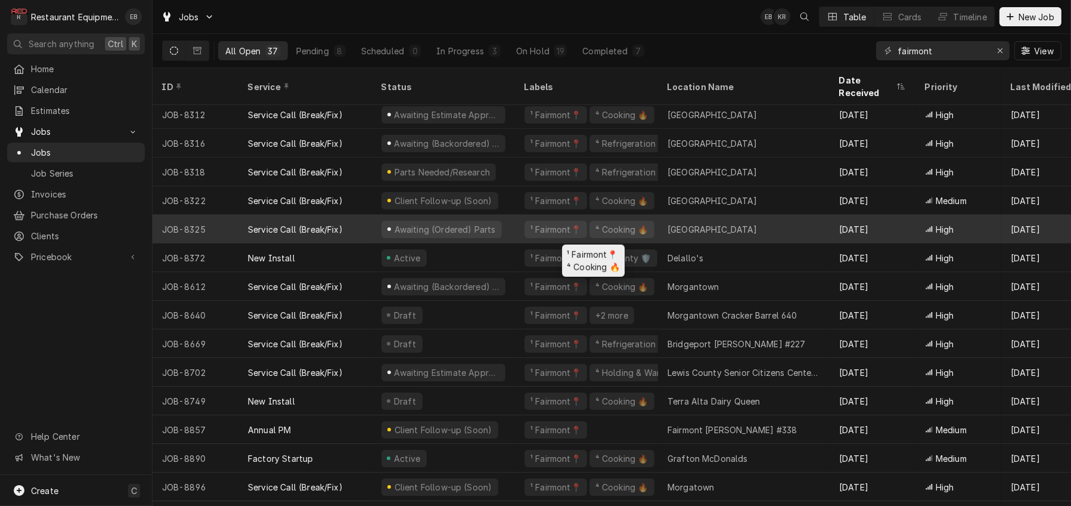
click at [525, 228] on div "¹ Fairmont📍 ⁴ Cooking 🔥" at bounding box center [586, 229] width 143 height 29
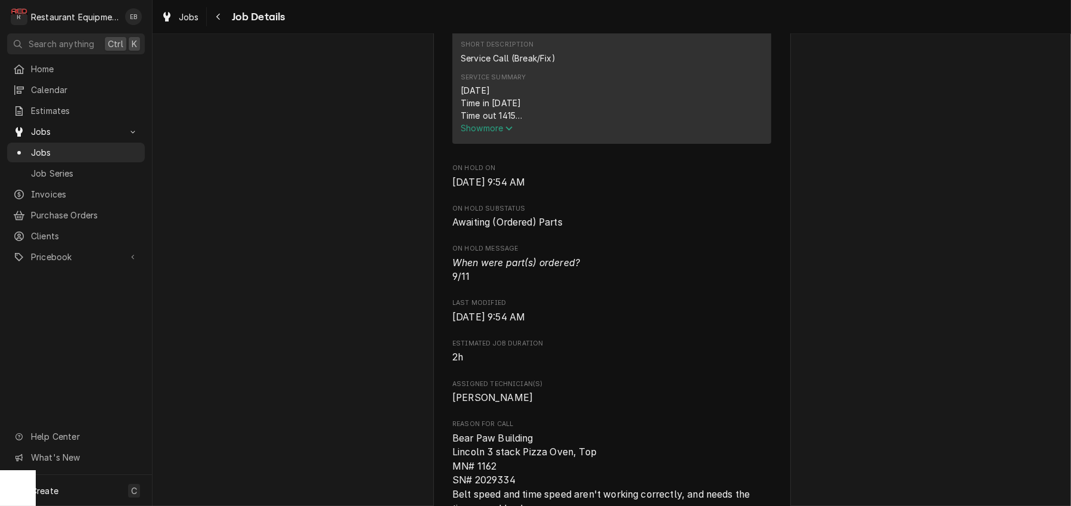
scroll to position [477, 0]
click at [488, 134] on span "Show more" at bounding box center [487, 128] width 52 height 10
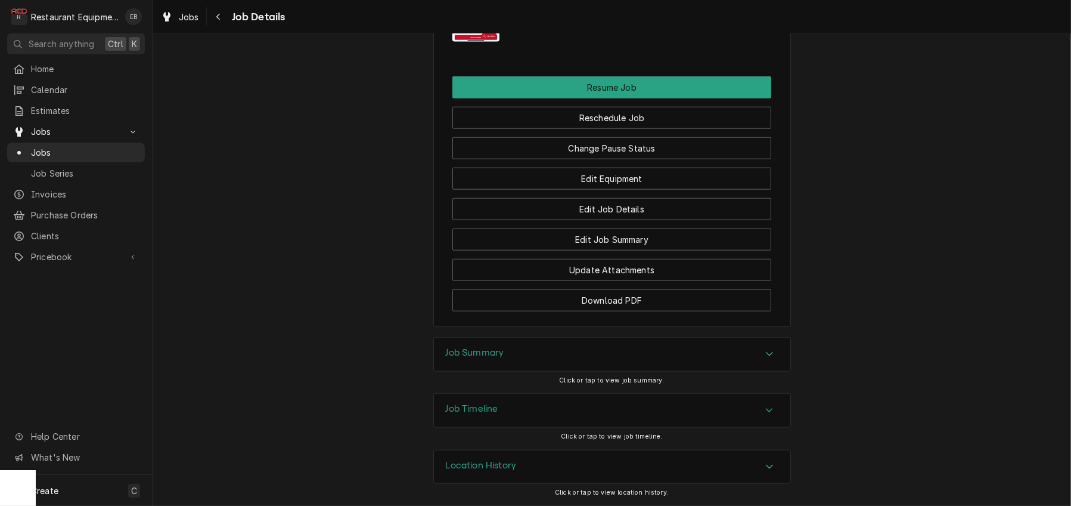
scroll to position [1550, 0]
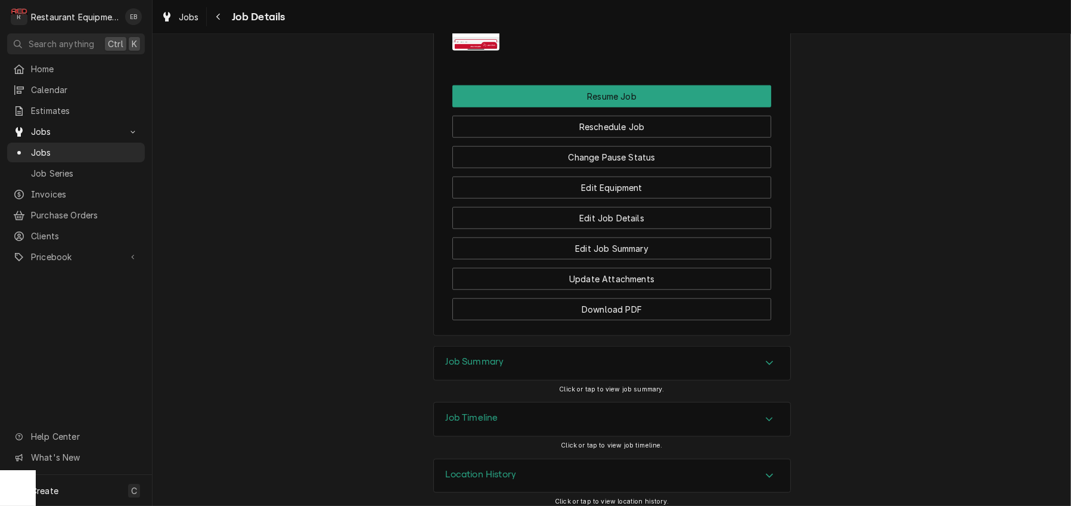
click at [464, 51] on img "Attachments" at bounding box center [475, 0] width 47 height 102
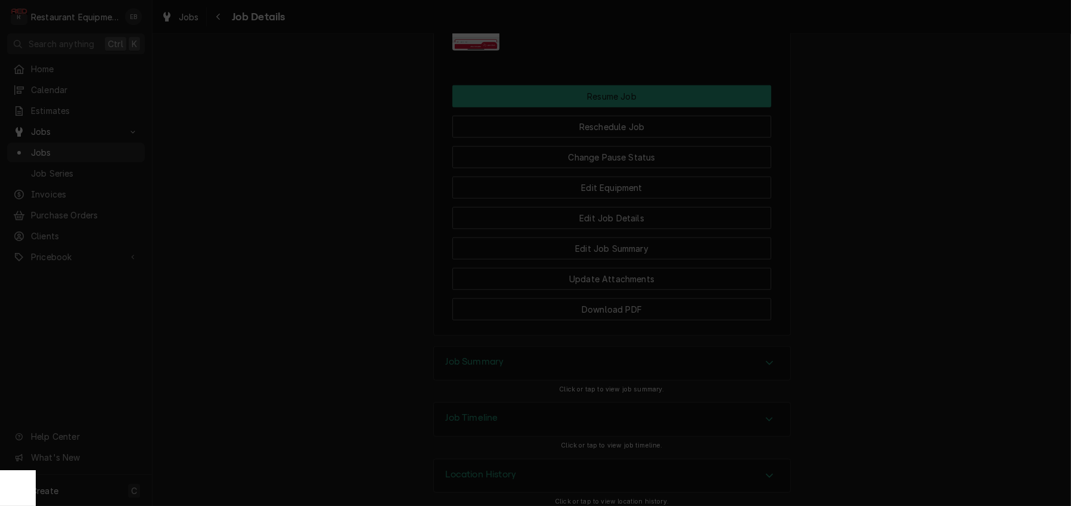
click at [696, 188] on div at bounding box center [535, 253] width 1071 height 506
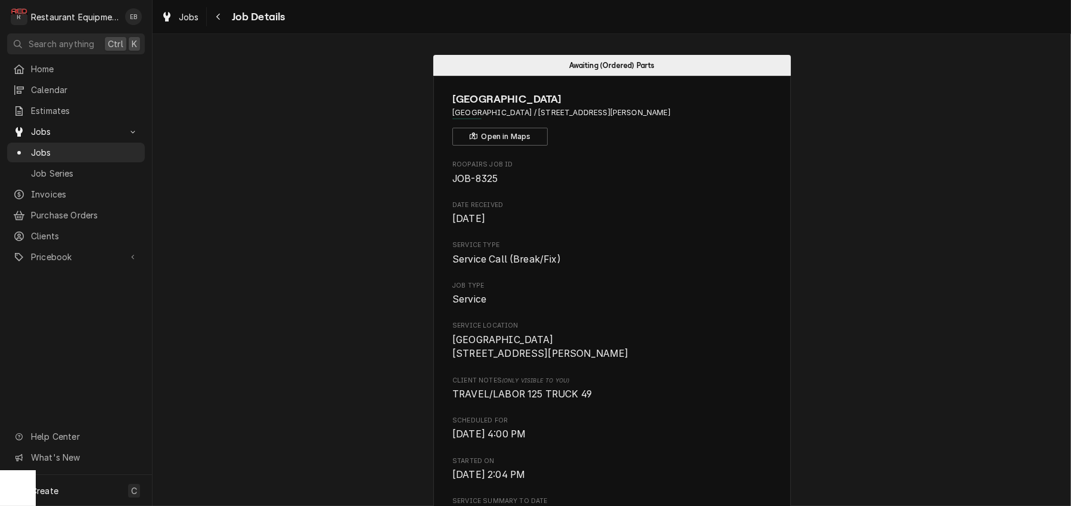
scroll to position [0, 0]
click at [193, 21] on span "Jobs" at bounding box center [189, 17] width 20 height 13
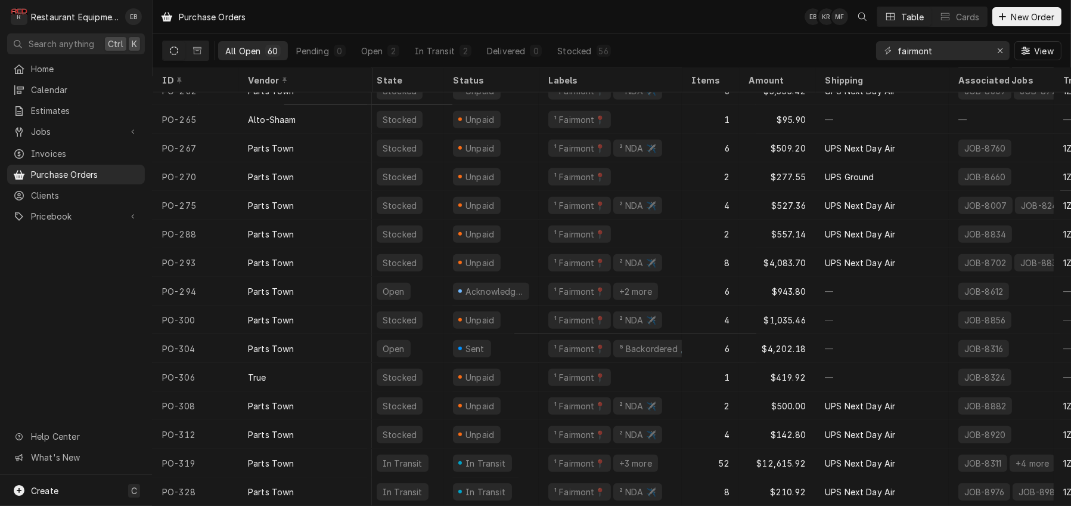
scroll to position [1314, 0]
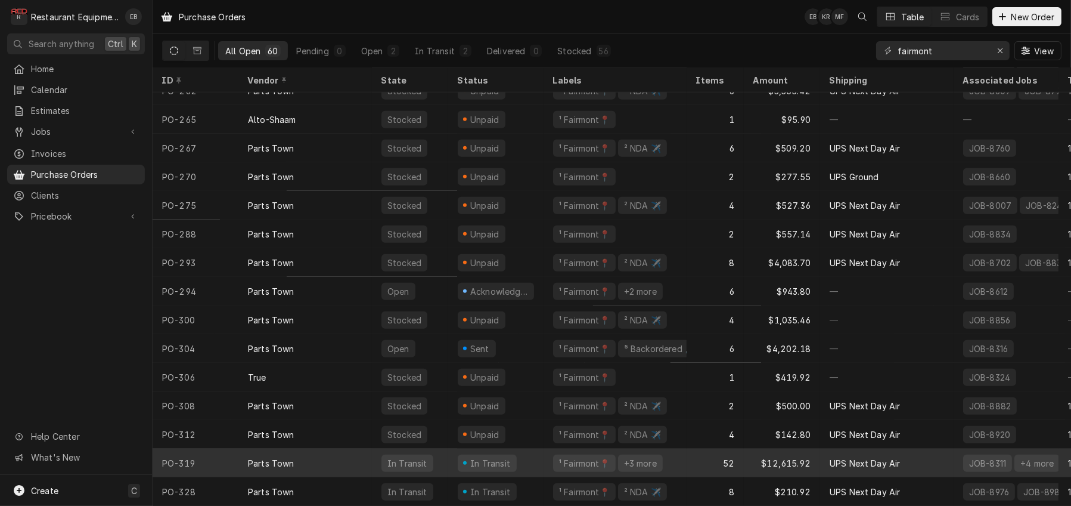
click at [544, 455] on div "In Transit" at bounding box center [495, 462] width 95 height 29
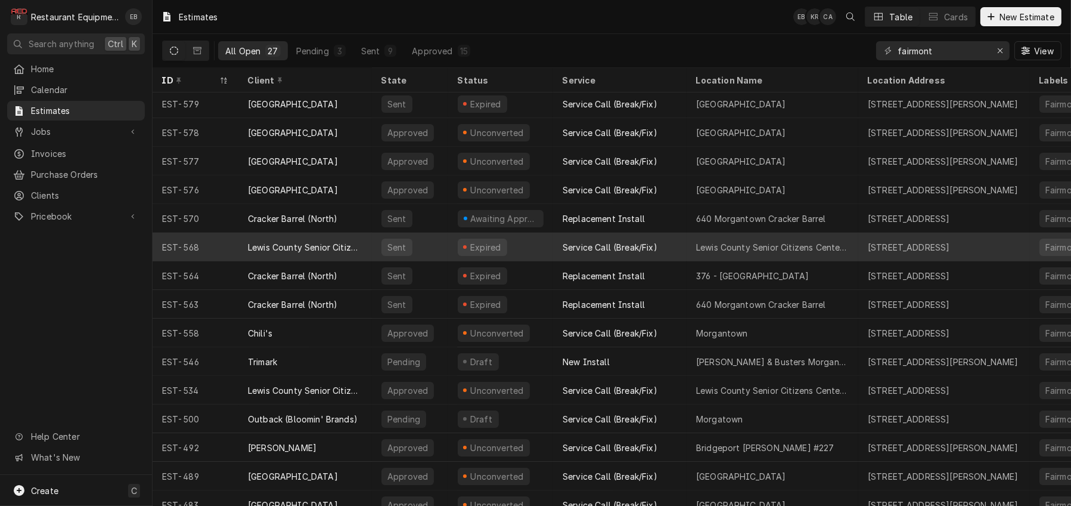
scroll to position [80, 0]
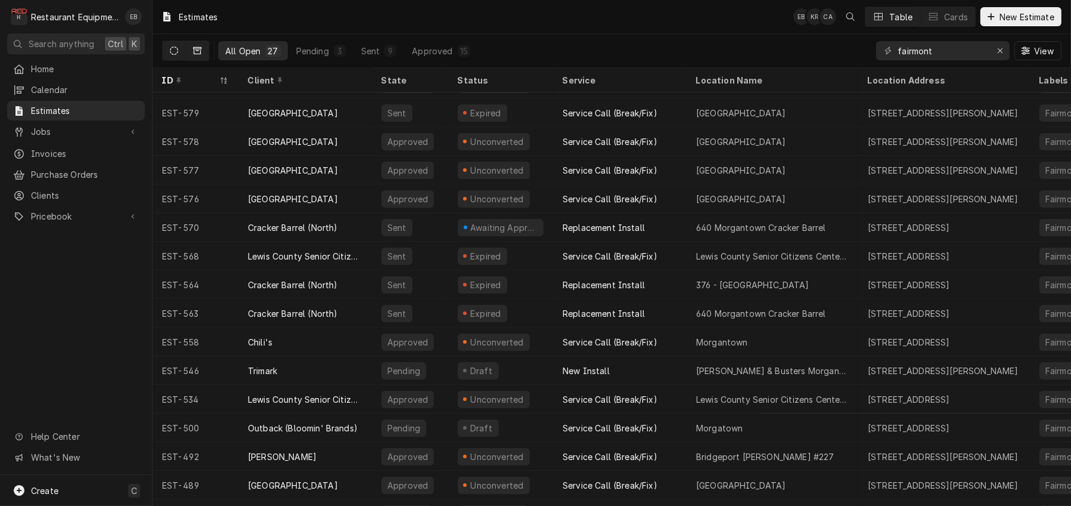
click at [201, 51] on icon "Dynamic Content Wrapper" at bounding box center [197, 50] width 8 height 7
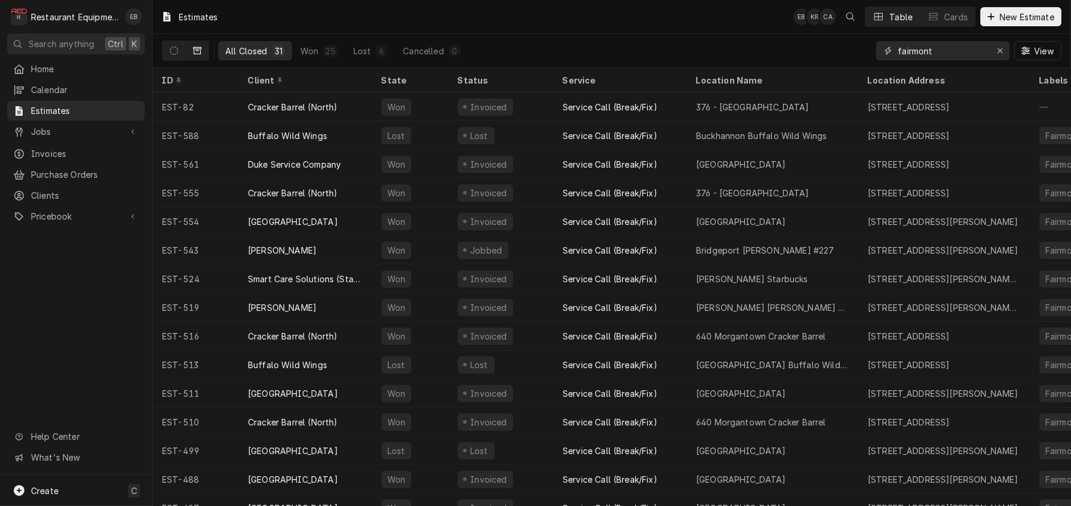
click at [933, 52] on input "fairmont" at bounding box center [942, 50] width 89 height 19
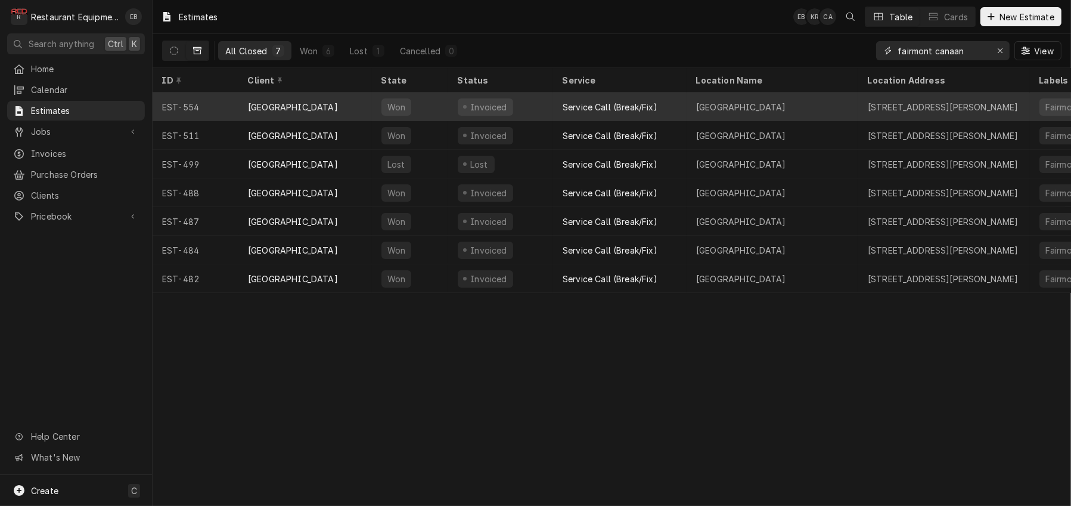
type input "fairmont canaan"
click at [541, 110] on div "Invoiced" at bounding box center [500, 106] width 105 height 29
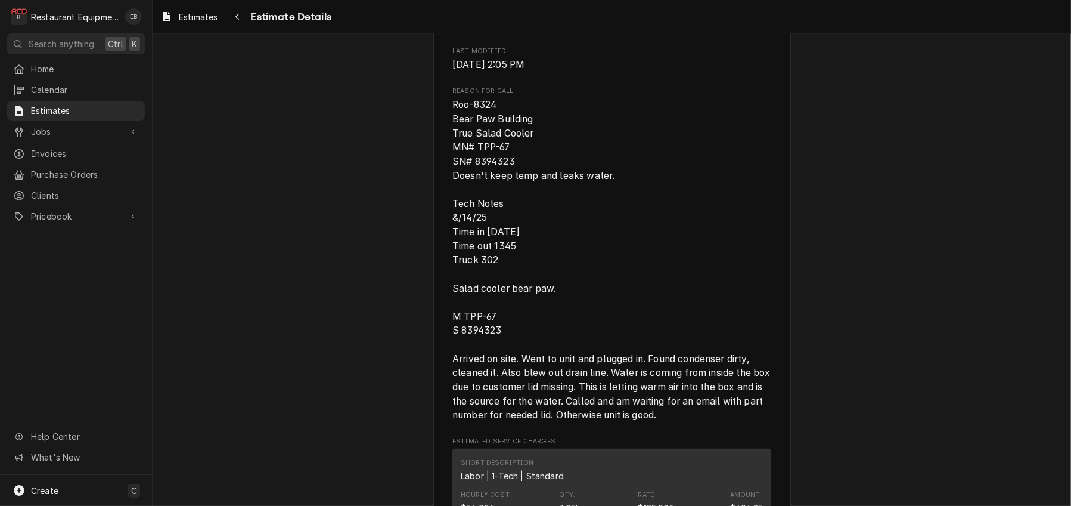
scroll to position [675, 0]
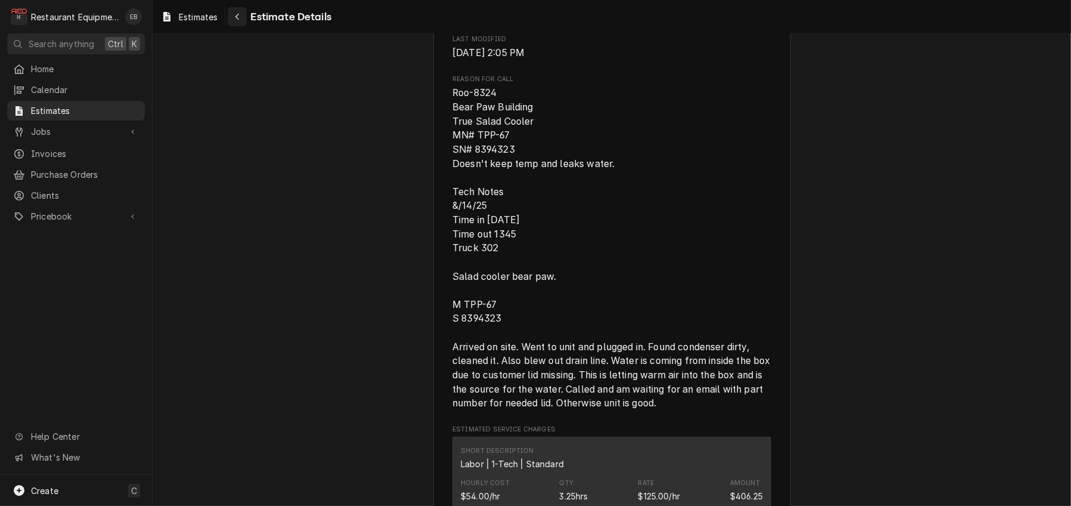
click at [246, 16] on button "Navigate back" at bounding box center [237, 16] width 19 height 19
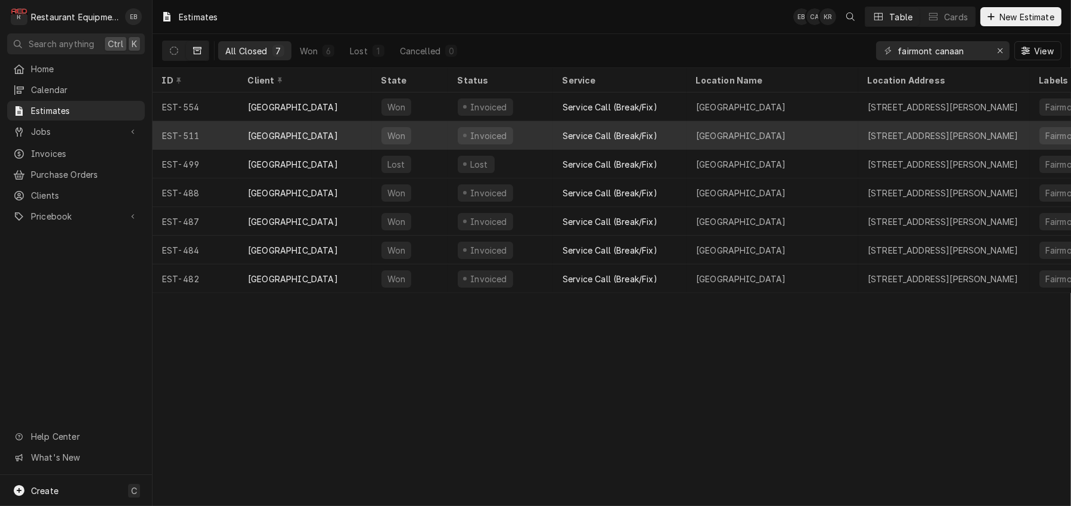
click at [592, 139] on div "Service Call (Break/Fix)" at bounding box center [610, 135] width 95 height 13
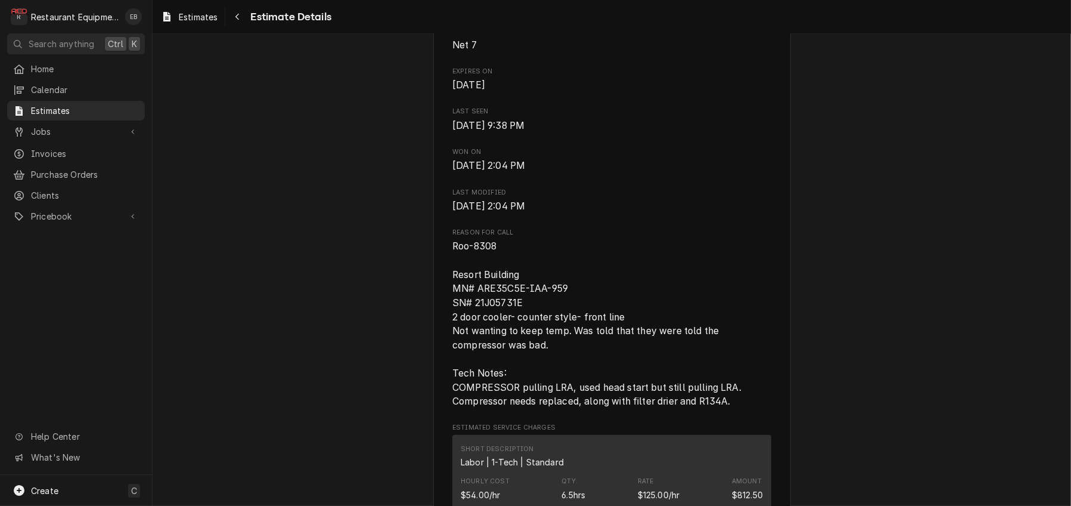
scroll to position [596, 0]
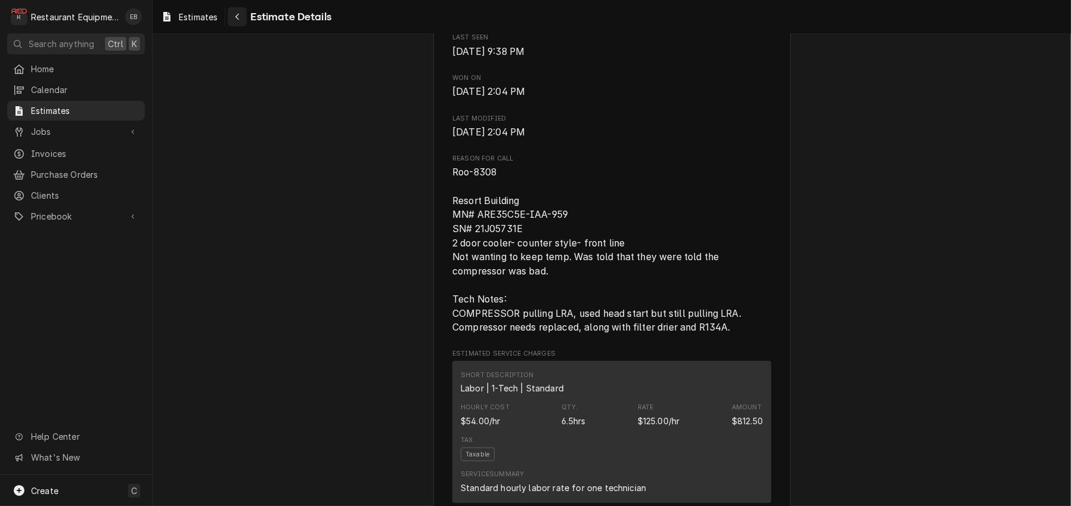
click at [243, 23] on div "Navigate back" at bounding box center [237, 17] width 12 height 12
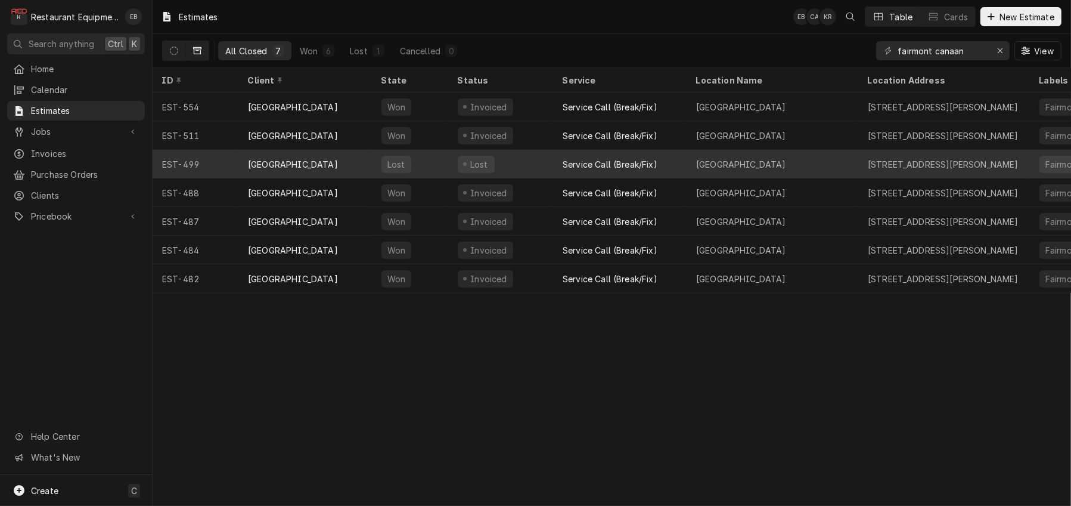
click at [372, 168] on div "[GEOGRAPHIC_DATA]" at bounding box center [305, 164] width 134 height 29
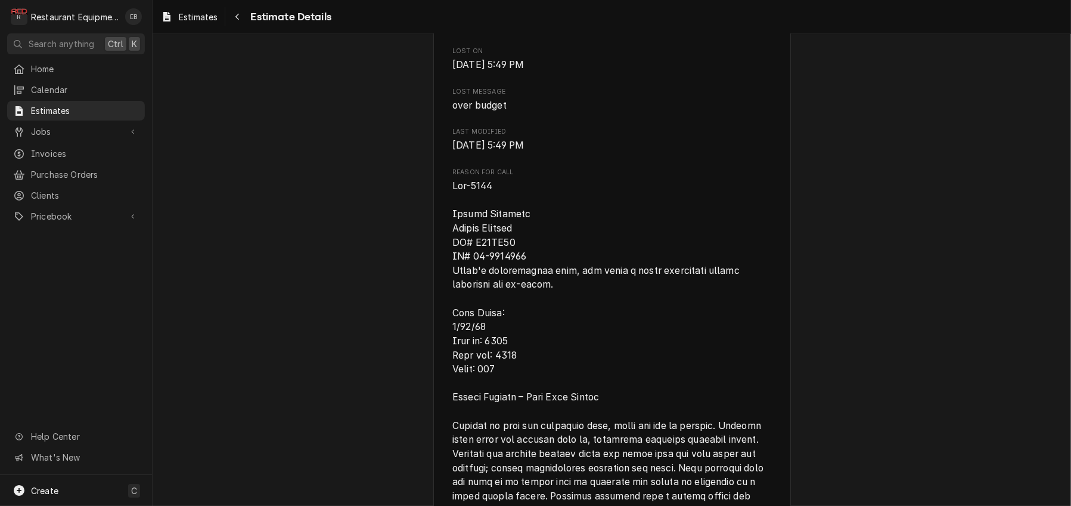
scroll to position [675, 0]
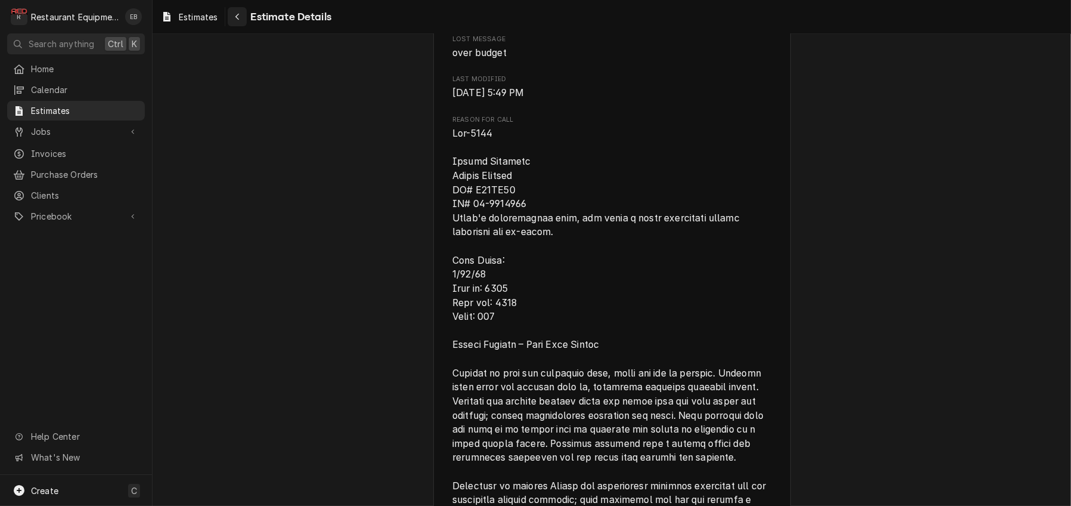
click at [240, 17] on icon "Navigate back" at bounding box center [237, 17] width 5 height 8
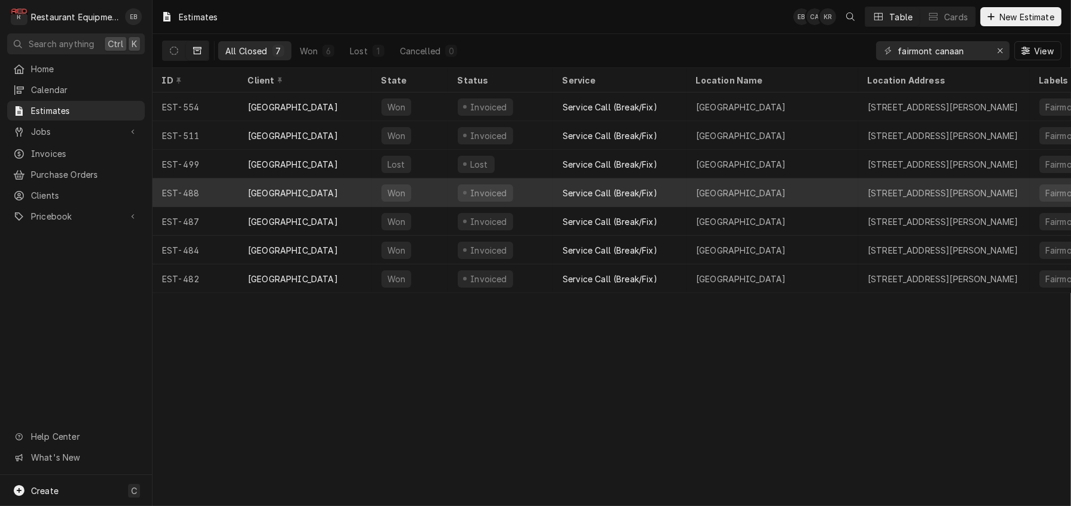
click at [357, 194] on div "[GEOGRAPHIC_DATA]" at bounding box center [305, 192] width 134 height 29
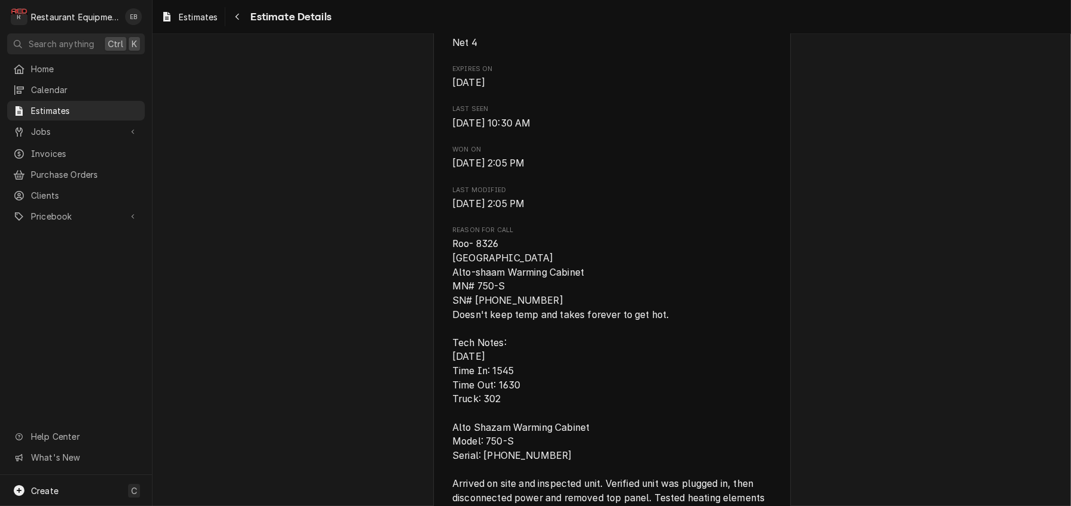
scroll to position [596, 0]
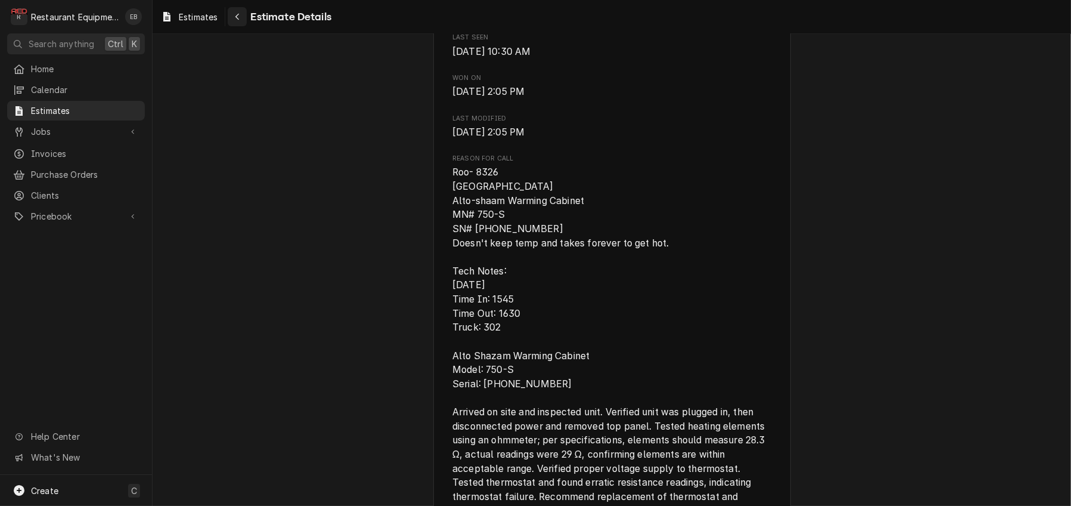
click at [240, 18] on icon "Navigate back" at bounding box center [237, 17] width 5 height 8
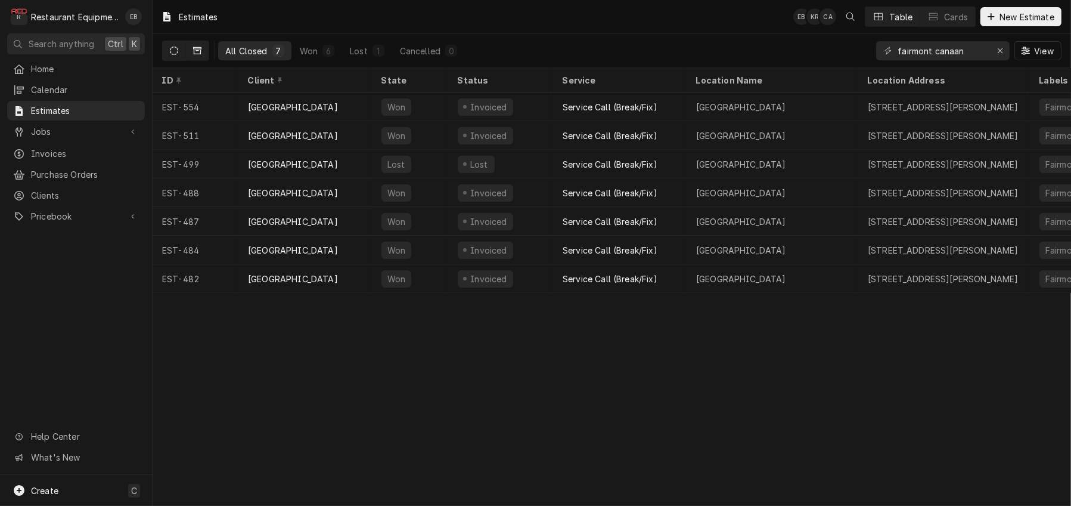
click at [178, 51] on icon "Dynamic Content Wrapper" at bounding box center [174, 50] width 8 height 8
click at [449, 57] on div "Approved" at bounding box center [429, 51] width 41 height 13
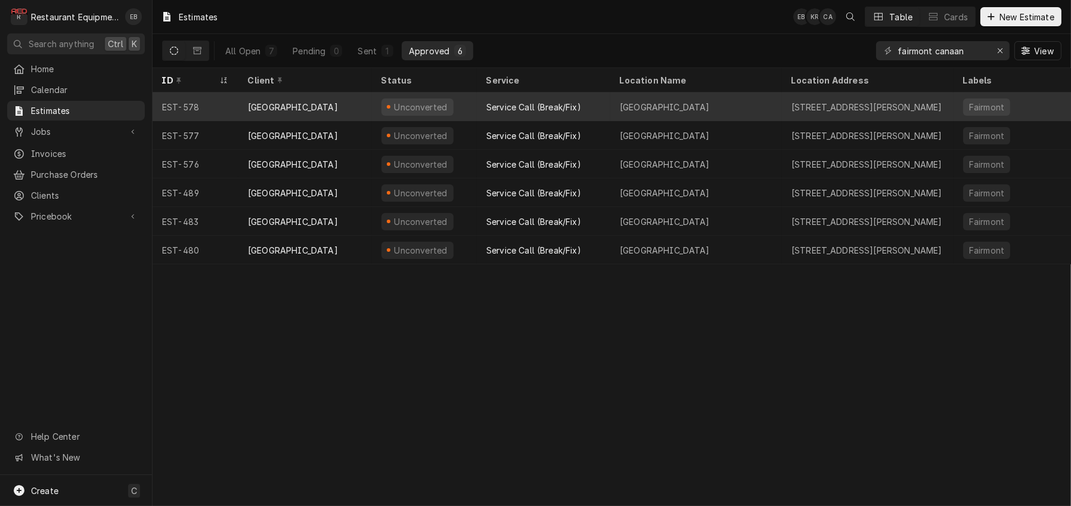
click at [363, 108] on div "[GEOGRAPHIC_DATA]" at bounding box center [305, 106] width 134 height 29
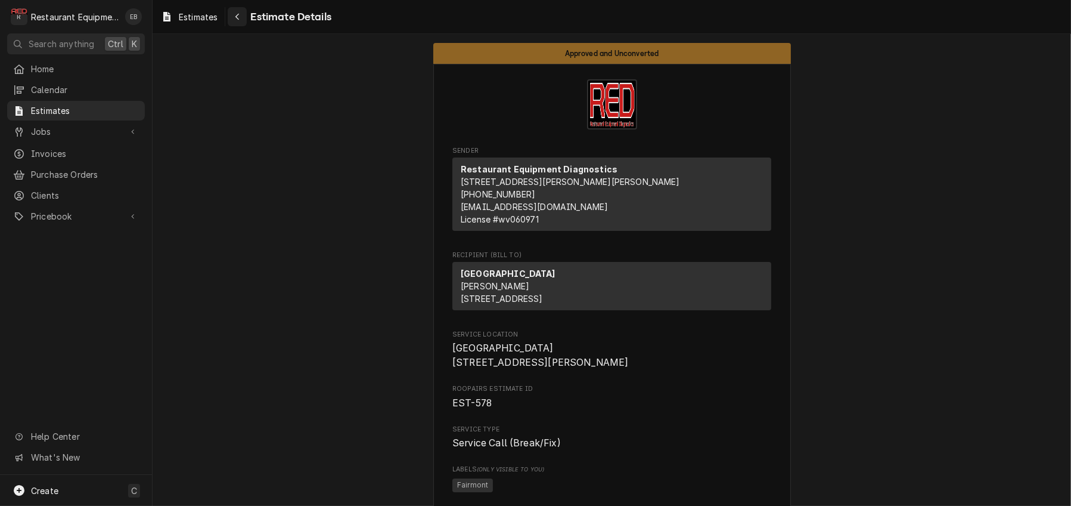
click at [240, 18] on icon "Navigate back" at bounding box center [237, 17] width 5 height 8
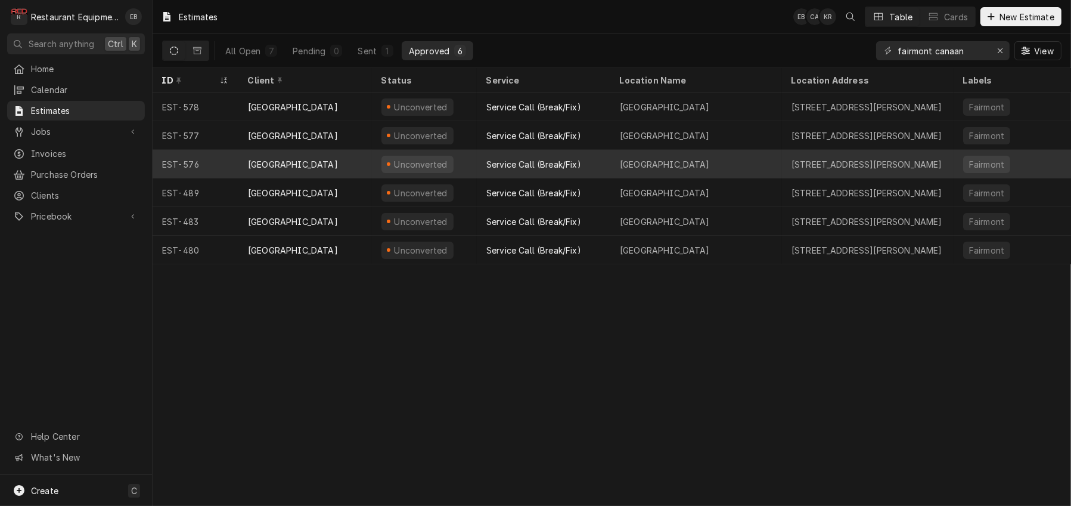
click at [372, 162] on div "[GEOGRAPHIC_DATA]" at bounding box center [305, 164] width 134 height 29
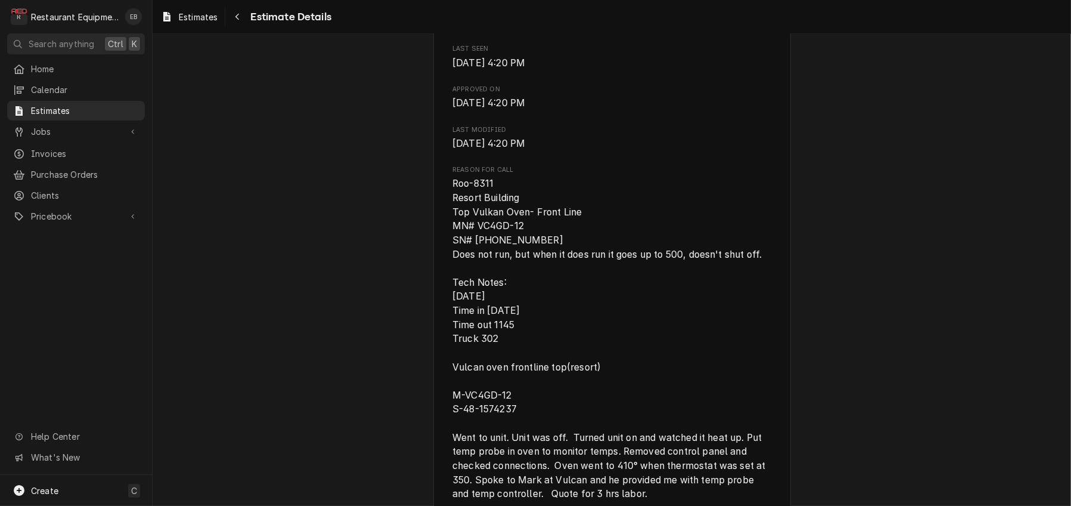
scroll to position [596, 0]
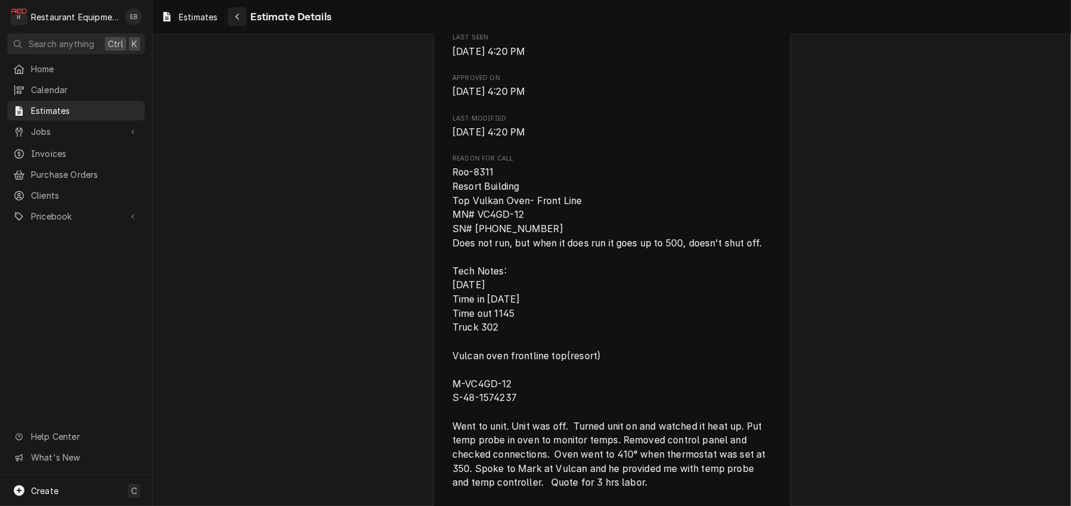
click at [243, 22] on div "Navigate back" at bounding box center [237, 17] width 12 height 12
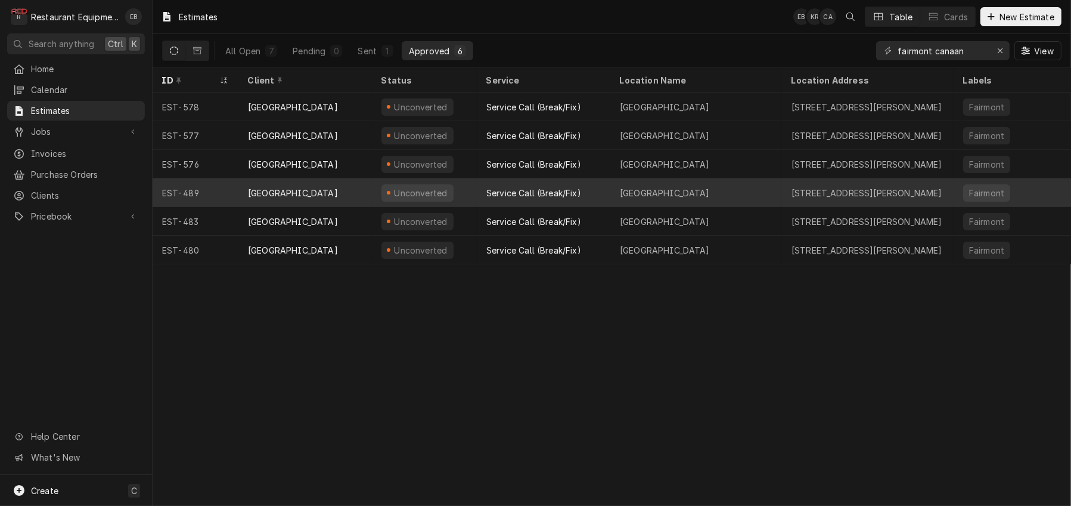
click at [359, 199] on div "[GEOGRAPHIC_DATA]" at bounding box center [305, 192] width 134 height 29
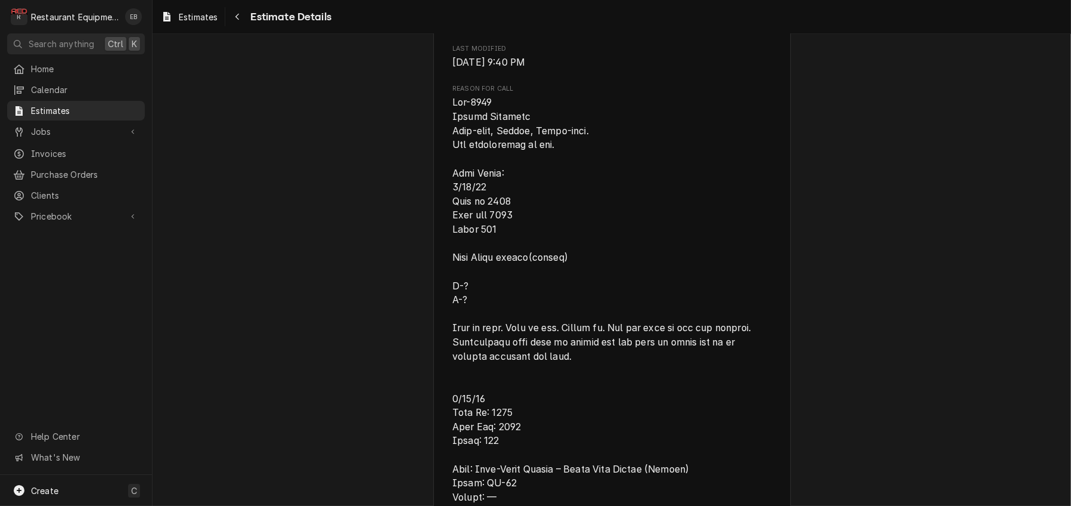
scroll to position [675, 0]
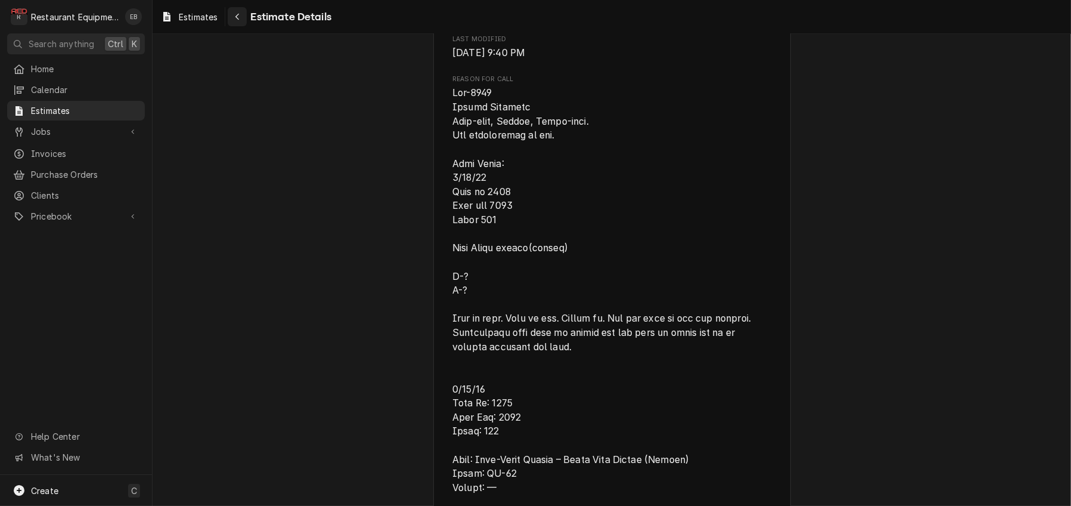
click at [240, 13] on icon "Navigate back" at bounding box center [237, 17] width 5 height 8
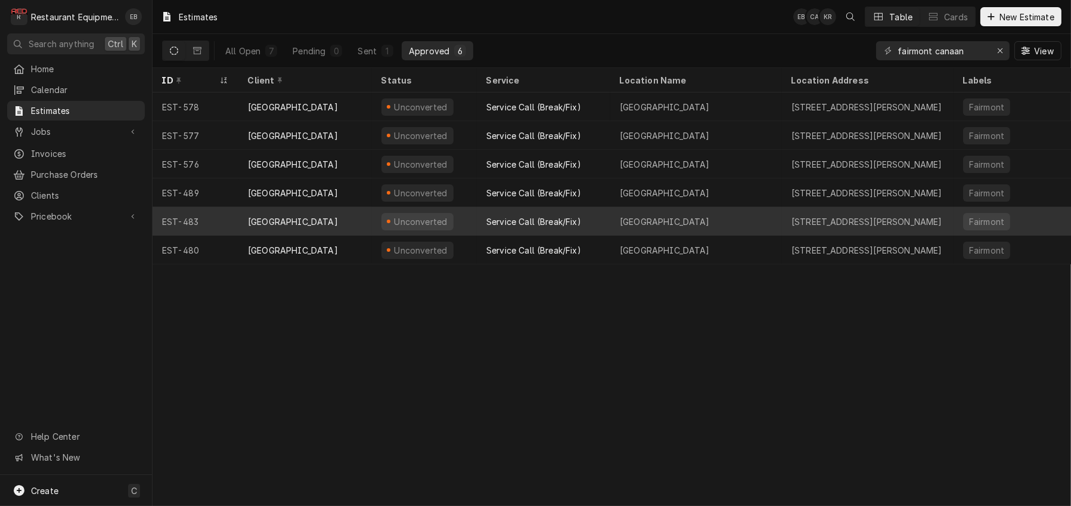
click at [513, 222] on div "Service Call (Break/Fix)" at bounding box center [533, 221] width 95 height 13
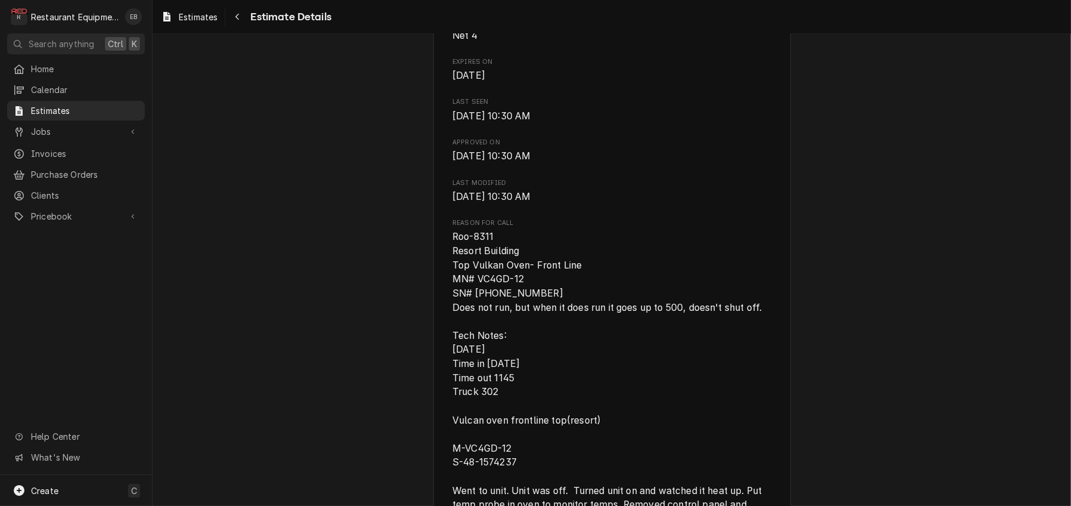
scroll to position [556, 0]
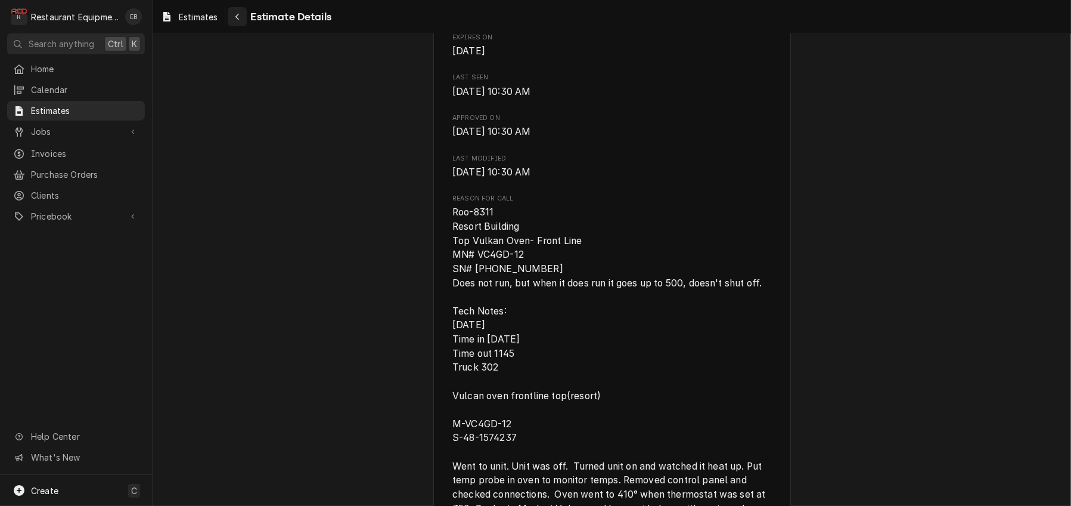
click at [240, 17] on icon "Navigate back" at bounding box center [237, 17] width 5 height 8
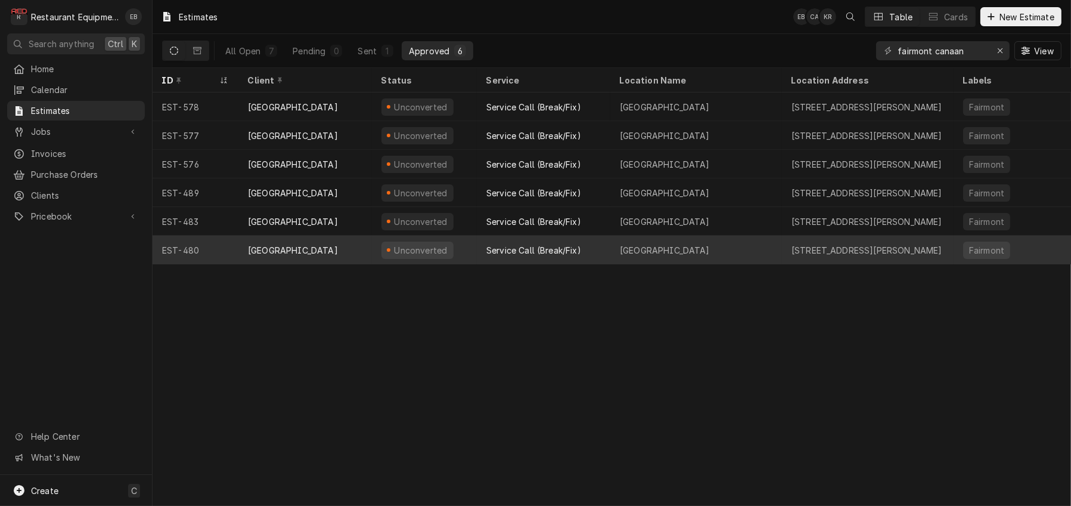
click at [494, 250] on div "Service Call (Break/Fix)" at bounding box center [544, 249] width 134 height 29
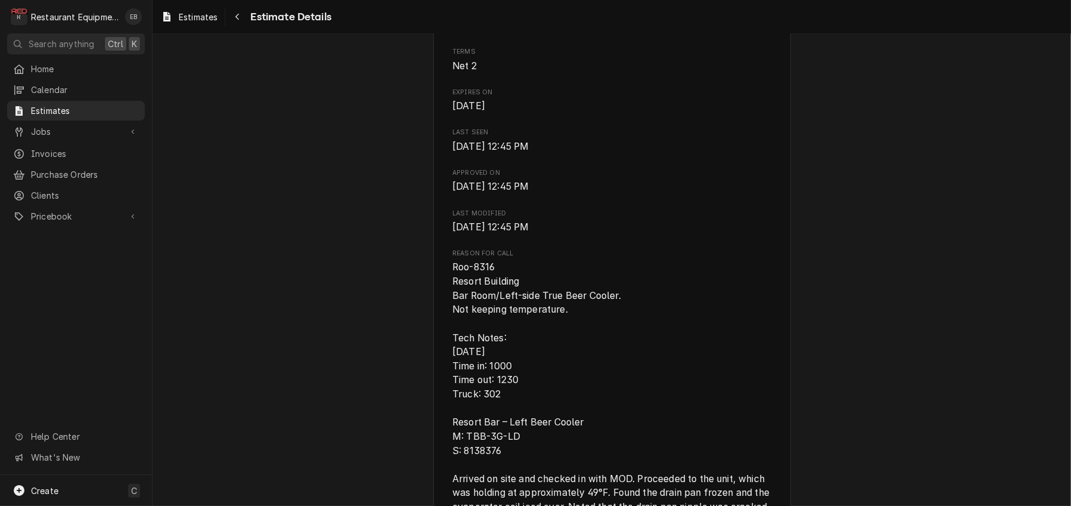
scroll to position [516, 0]
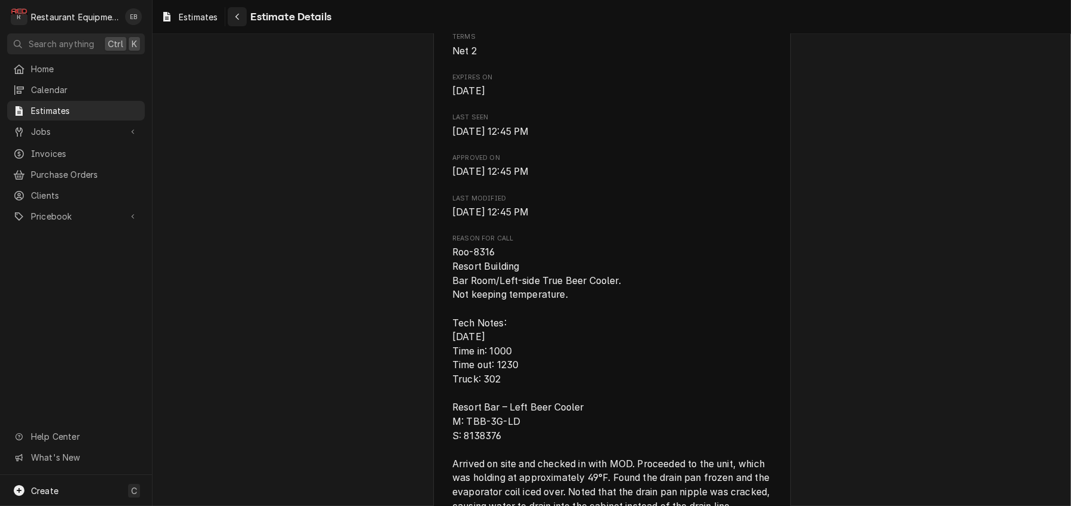
click at [243, 22] on div "Navigate back" at bounding box center [237, 17] width 12 height 12
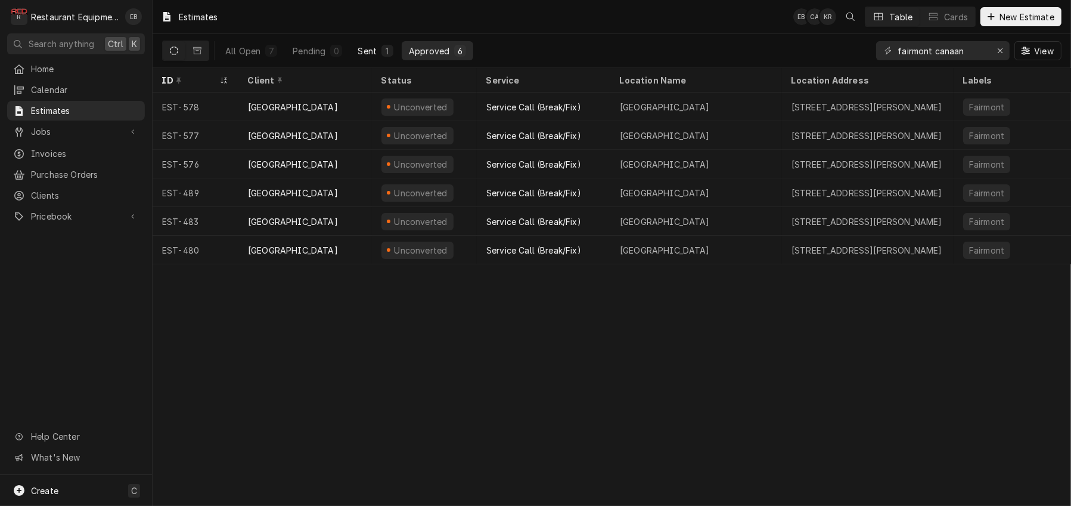
click at [391, 52] on div "1" at bounding box center [387, 51] width 7 height 13
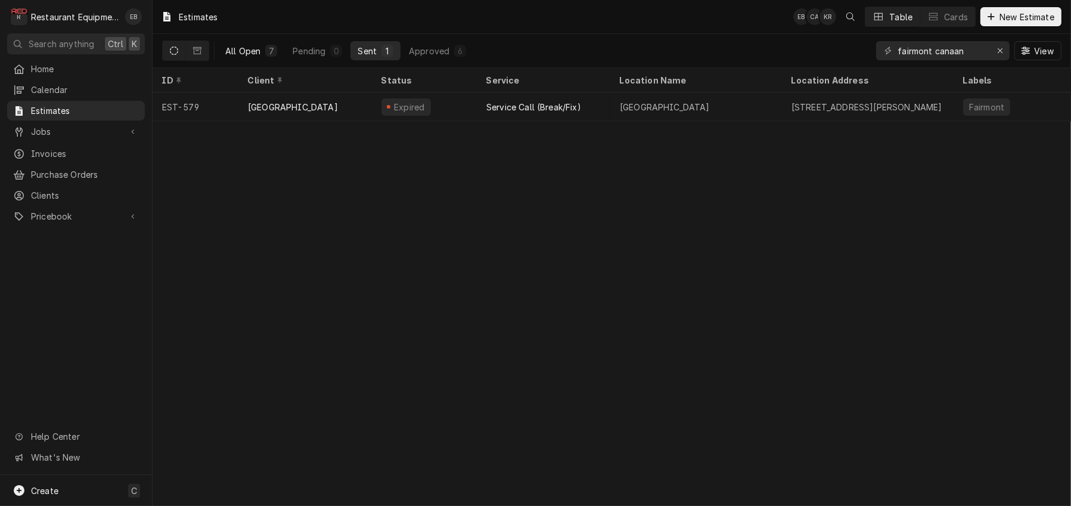
click at [261, 52] on div "All Open" at bounding box center [242, 51] width 35 height 13
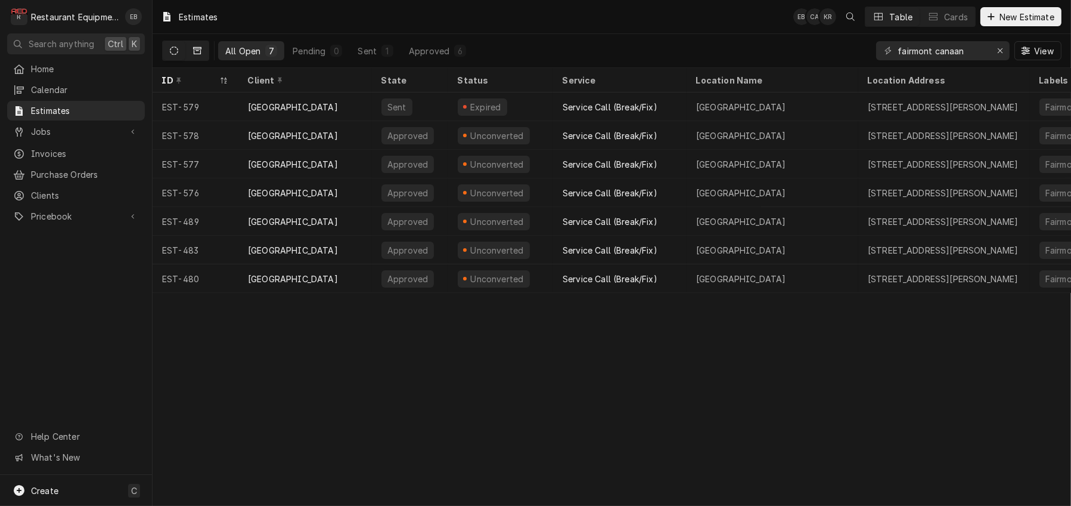
click at [201, 53] on icon "Dynamic Content Wrapper" at bounding box center [197, 50] width 8 height 8
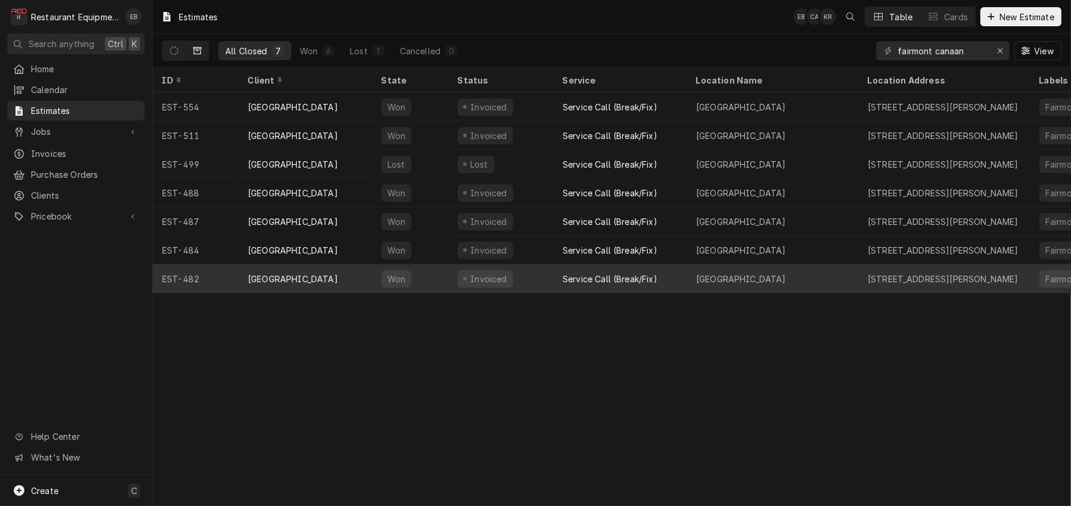
click at [354, 277] on div "Canaan Valley Resort" at bounding box center [305, 278] width 134 height 29
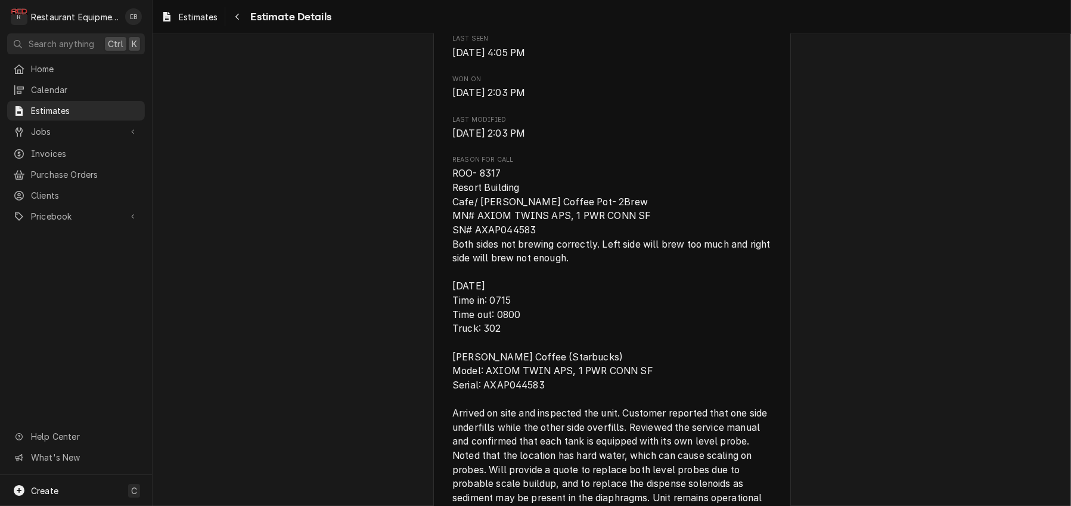
scroll to position [477, 0]
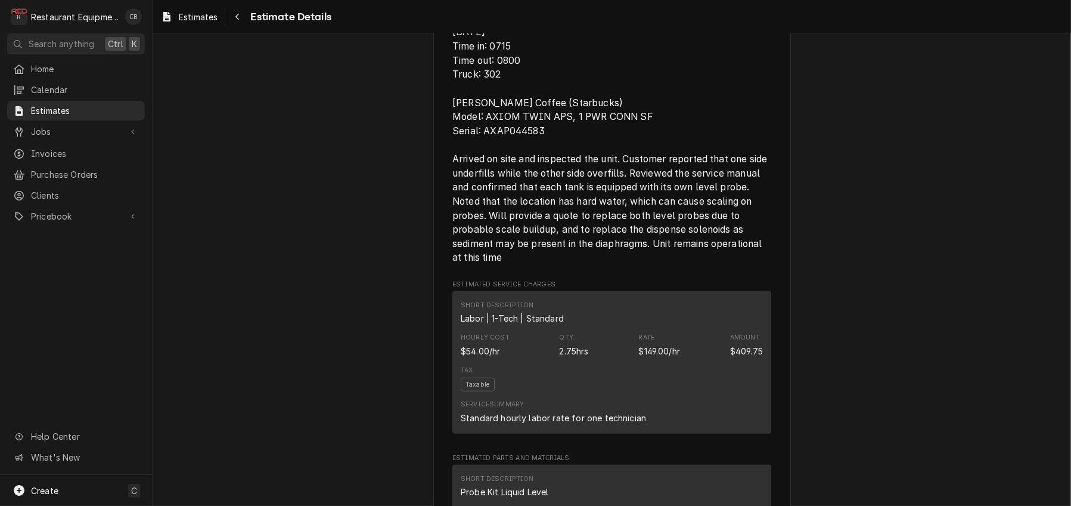
scroll to position [715, 0]
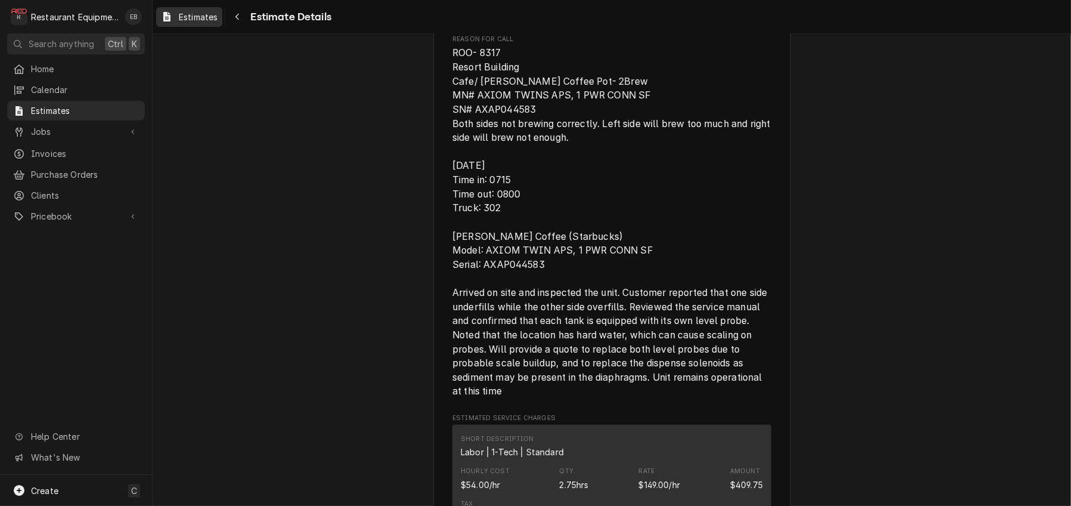
click at [218, 19] on span "Estimates" at bounding box center [198, 17] width 39 height 13
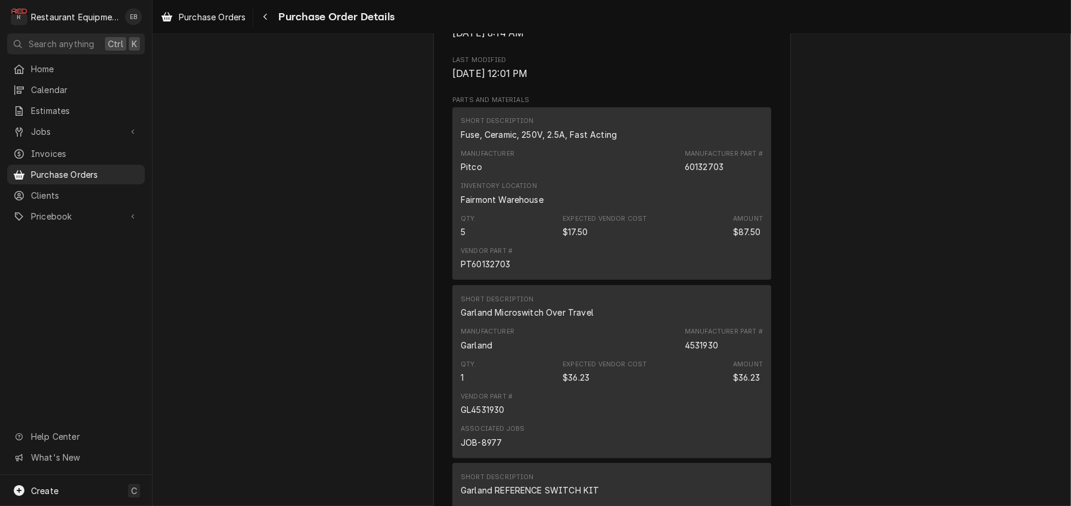
scroll to position [755, 0]
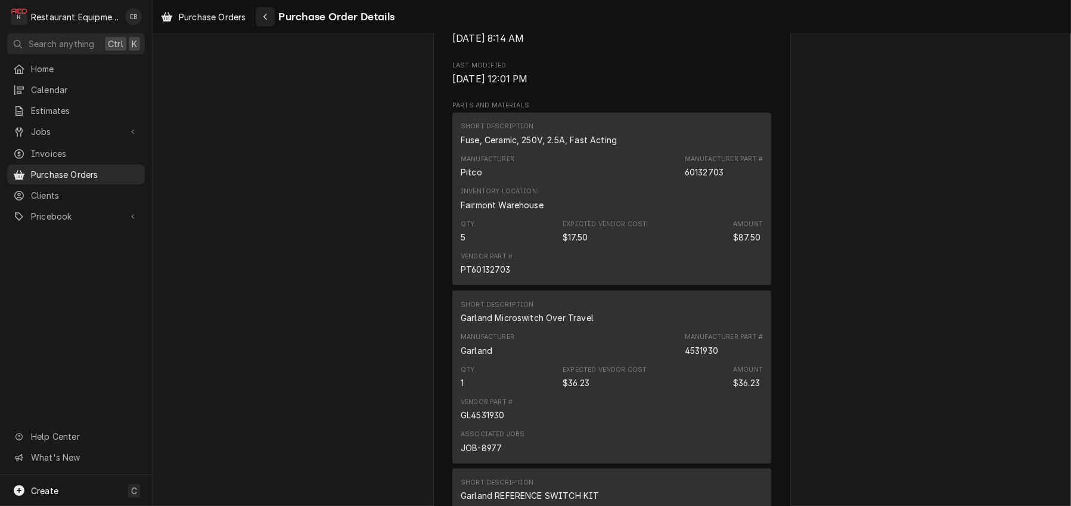
click at [271, 14] on div "Navigate back" at bounding box center [265, 17] width 12 height 12
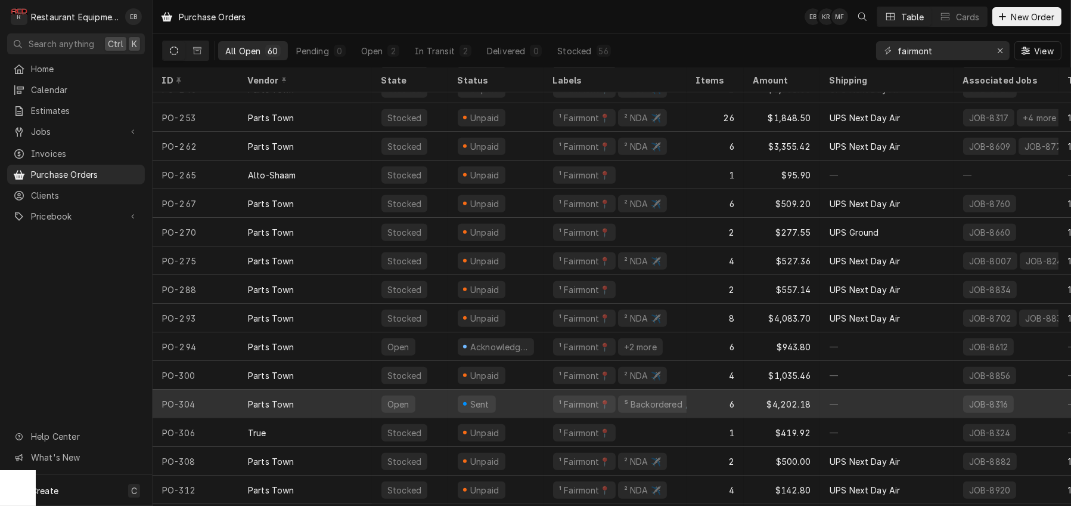
scroll to position [1314, 0]
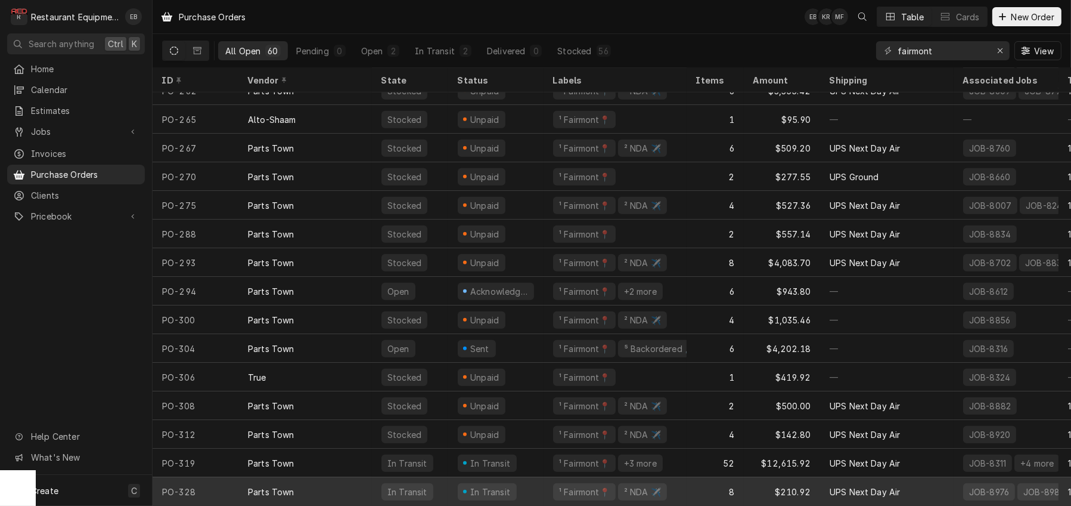
click at [544, 478] on div "In Transit" at bounding box center [495, 491] width 95 height 29
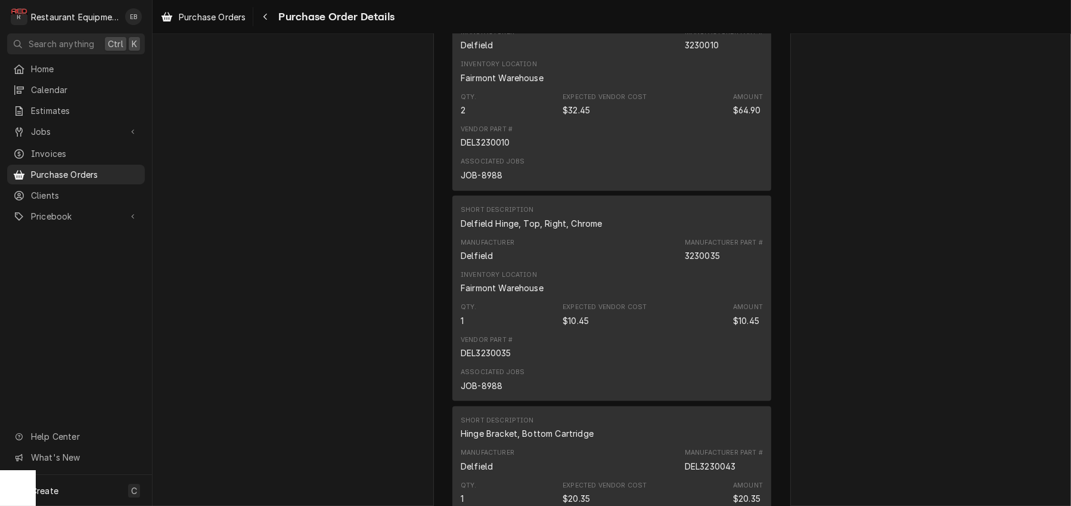
scroll to position [954, 0]
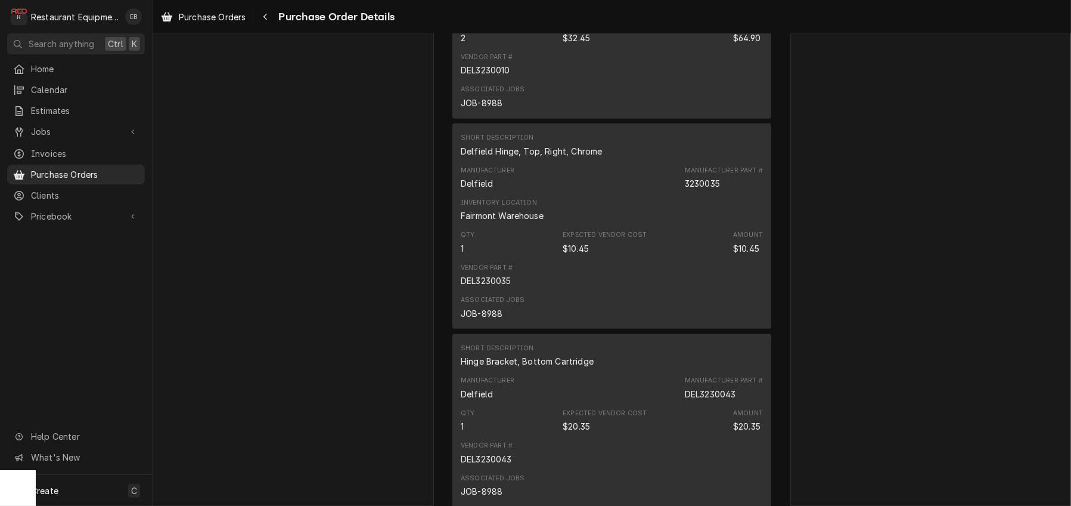
drag, startPoint x: 568, startPoint y: 237, endPoint x: 872, endPoint y: 242, distance: 304.1
click at [872, 242] on div "In Transit Vendor Parts Town [STREET_ADDRESS][PERSON_NAME] Bill To Restaurant E…" at bounding box center [612, 80] width 919 height 2001
drag, startPoint x: 851, startPoint y: 242, endPoint x: 832, endPoint y: 243, distance: 19.1
click at [832, 243] on div "In Transit Vendor Parts Town 1200 Greenbriar Dr Addison, IL 60101 Bill To Resta…" at bounding box center [612, 80] width 919 height 2001
drag, startPoint x: 832, startPoint y: 243, endPoint x: 824, endPoint y: 243, distance: 7.7
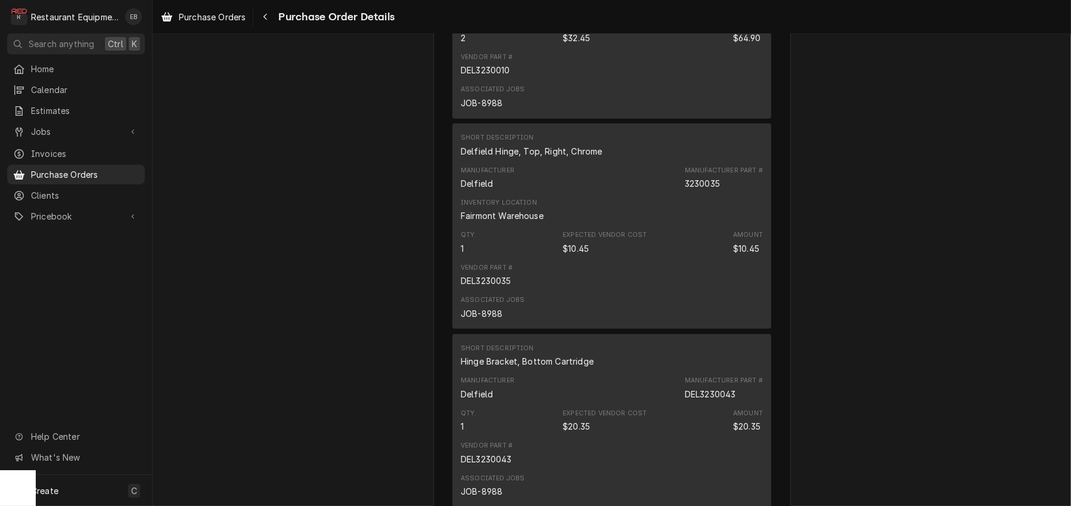
click at [824, 243] on div "In Transit Vendor Parts Town 1200 Greenbriar Dr Addison, IL 60101 Bill To Resta…" at bounding box center [612, 80] width 919 height 2001
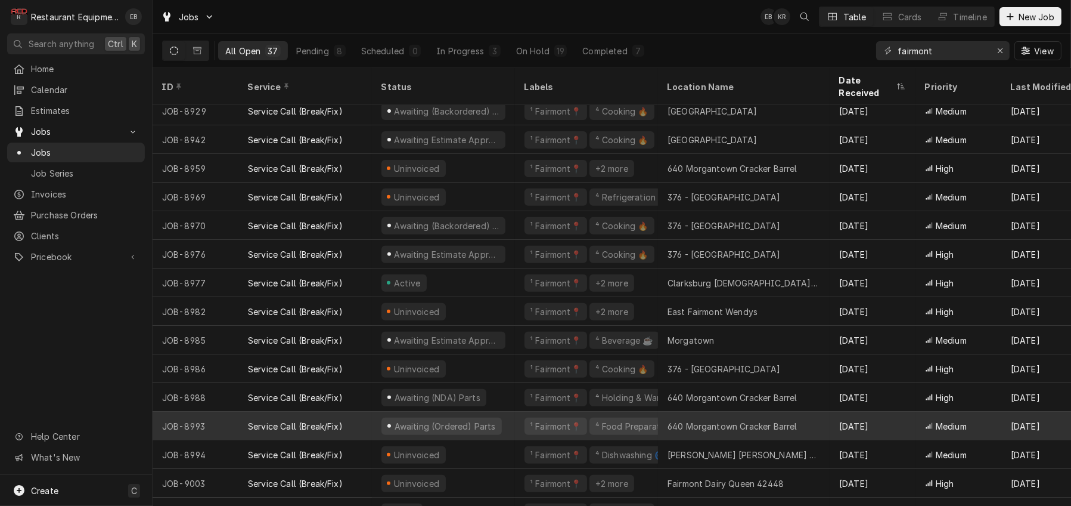
scroll to position [666, 0]
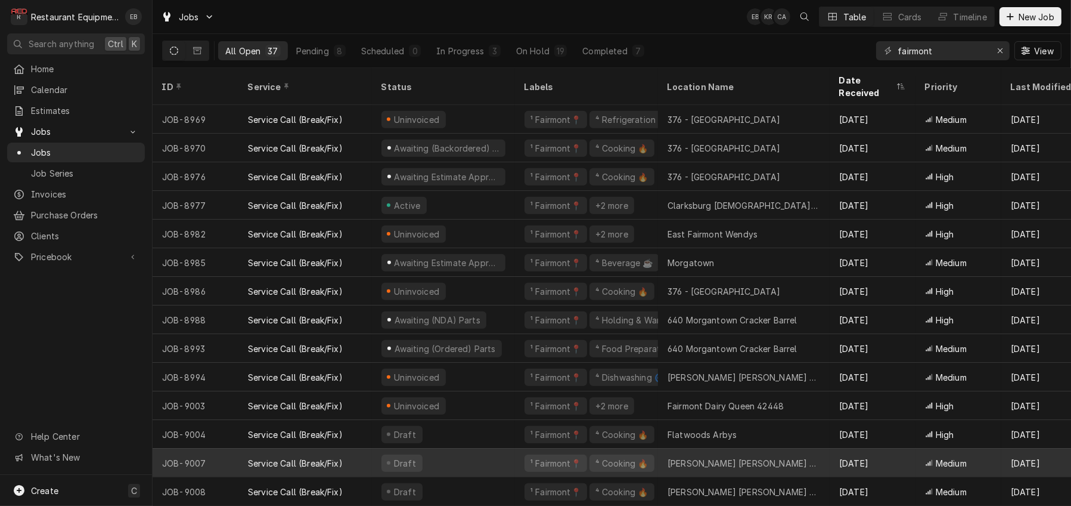
click at [515, 448] on div "Draft" at bounding box center [443, 462] width 143 height 29
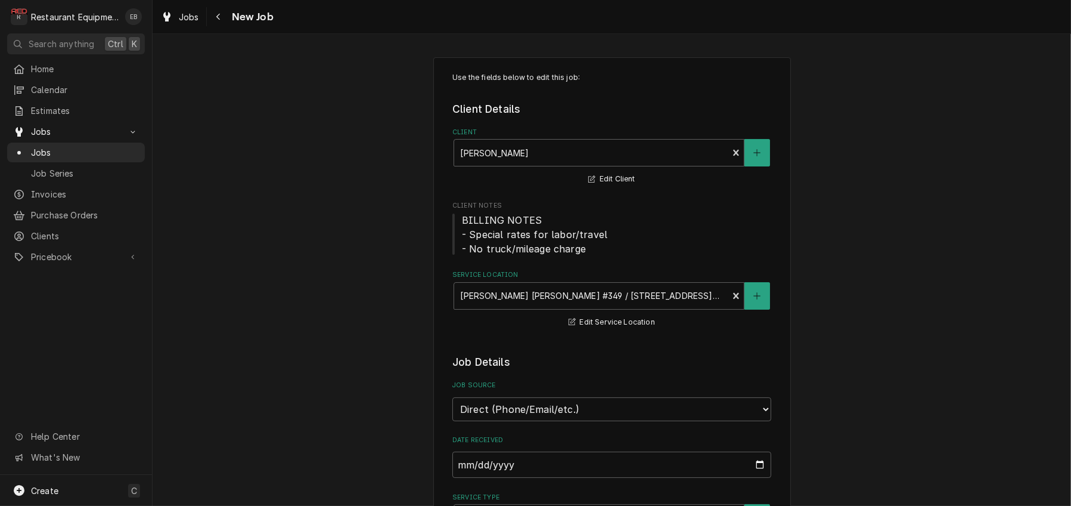
type textarea "x"
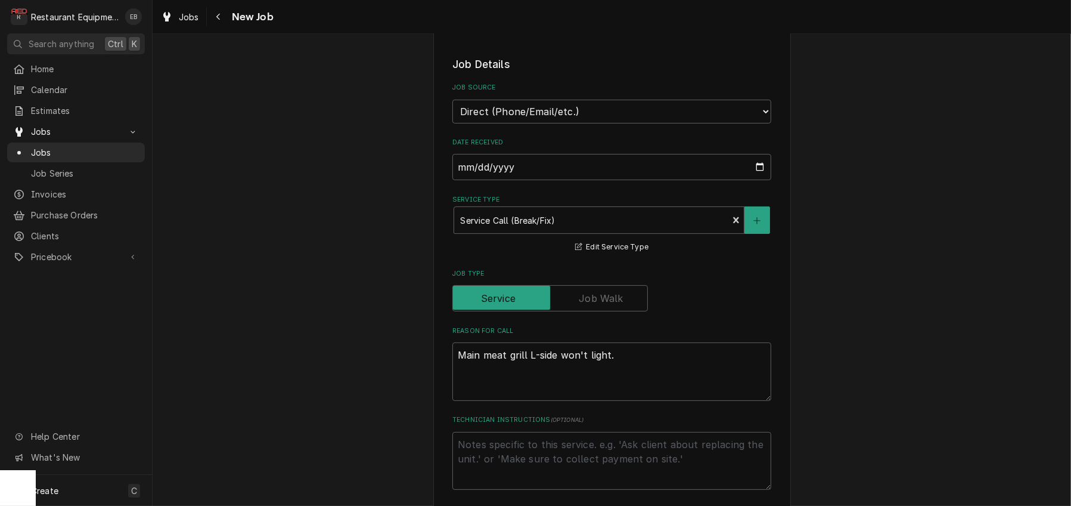
scroll to position [238, 0]
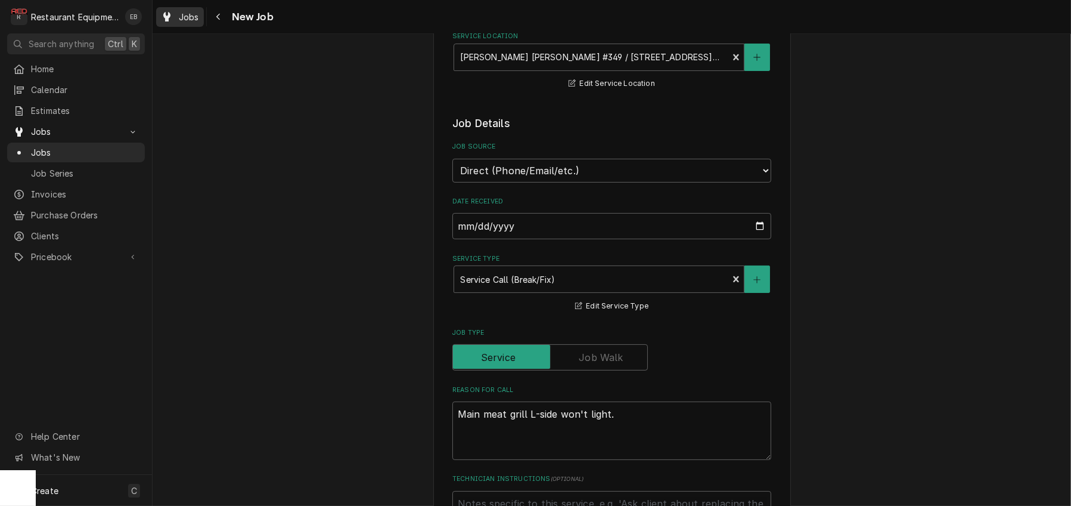
click at [189, 16] on div "Jobs" at bounding box center [180, 17] width 43 height 15
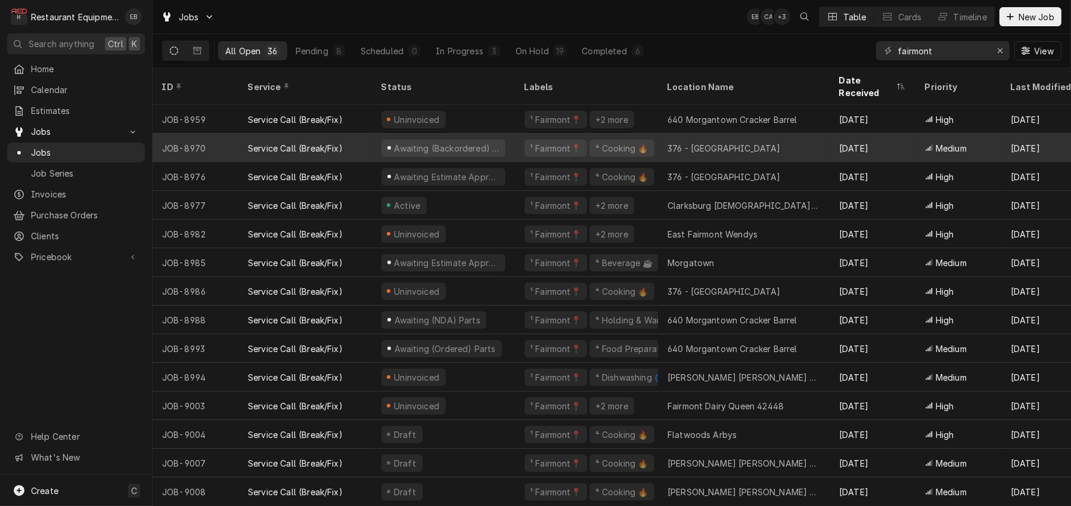
scroll to position [638, 0]
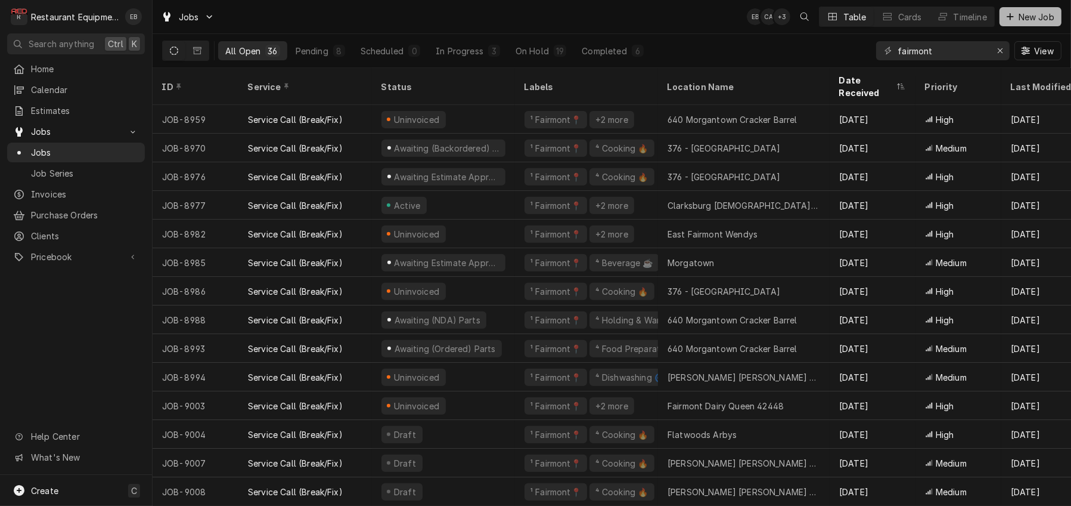
click at [1031, 14] on span "New Job" at bounding box center [1036, 17] width 41 height 13
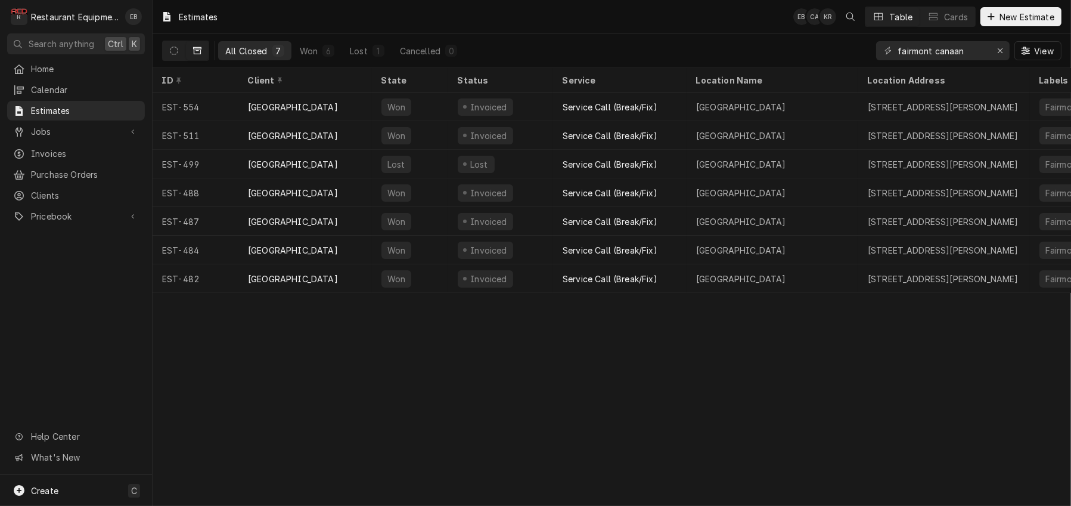
click at [760, 324] on div "Estimates EB CA KR Table Cards New Estimate All Closed 7 Won 6 Lost 1 Cancelled…" at bounding box center [612, 253] width 919 height 506
click at [653, 57] on div "All Closed 7 Won 6 Lost 1 Cancelled 0 fairmont canaan View" at bounding box center [612, 50] width 900 height 33
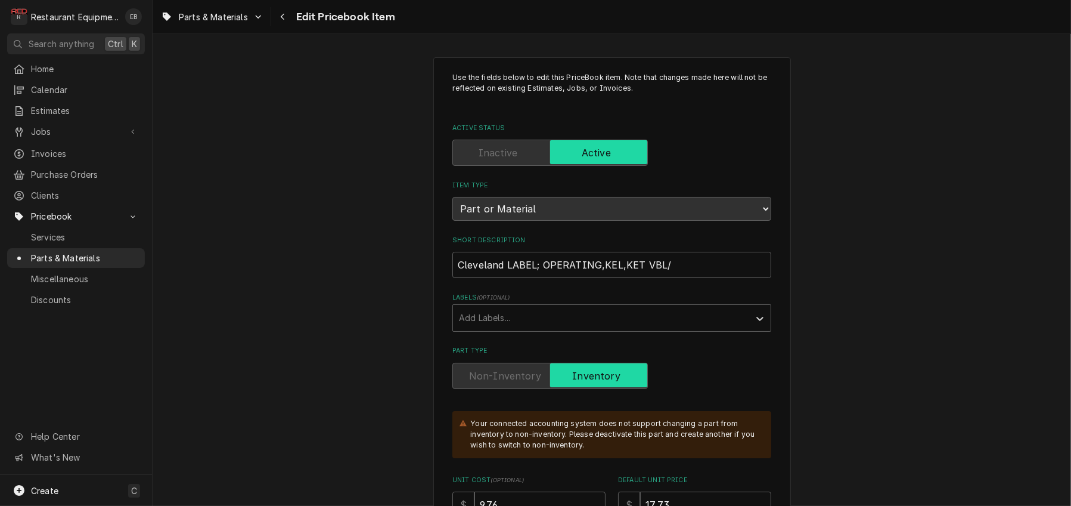
type textarea "x"
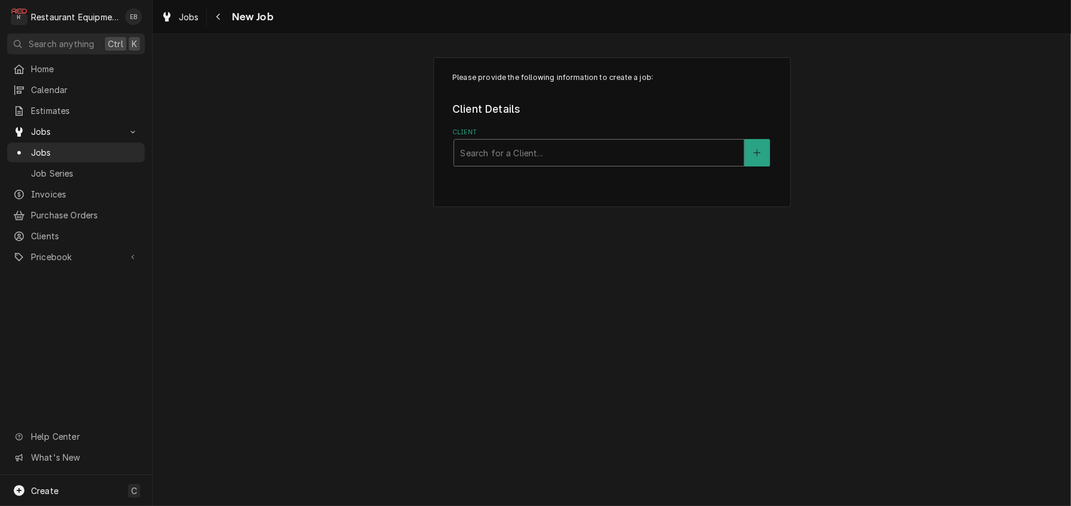
click at [599, 163] on div "Client" at bounding box center [599, 152] width 278 height 21
type input "376"
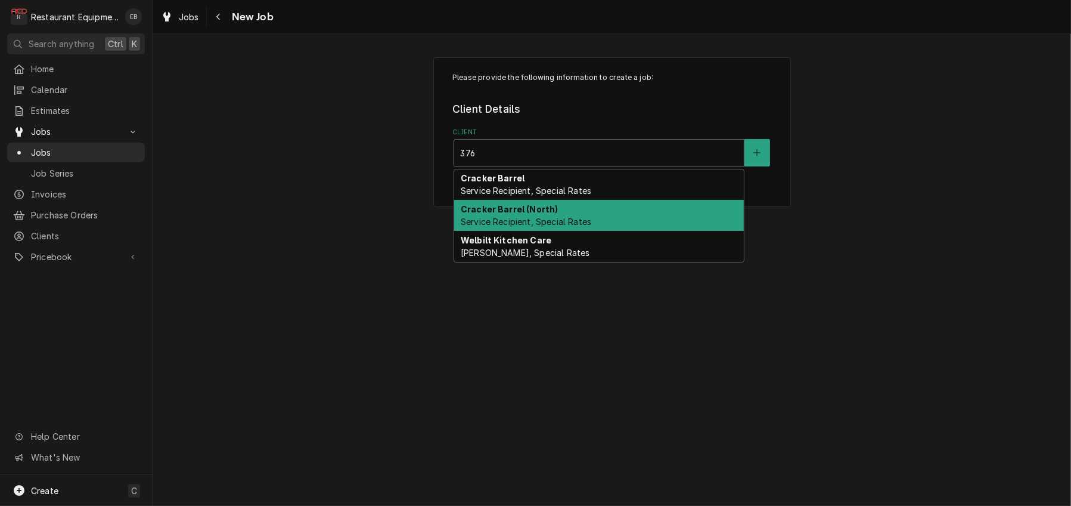
click at [569, 231] on div "Cracker Barrel (North) Service Recipient, Special Rates" at bounding box center [599, 215] width 290 height 31
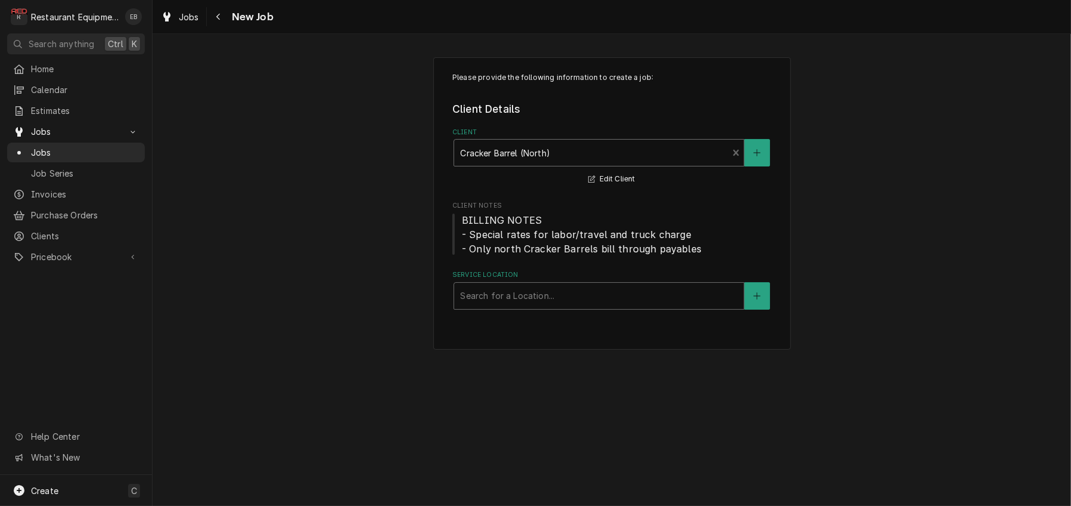
drag, startPoint x: 548, startPoint y: 323, endPoint x: 553, endPoint y: 331, distance: 9.3
click at [549, 306] on div "Service Location" at bounding box center [599, 295] width 278 height 21
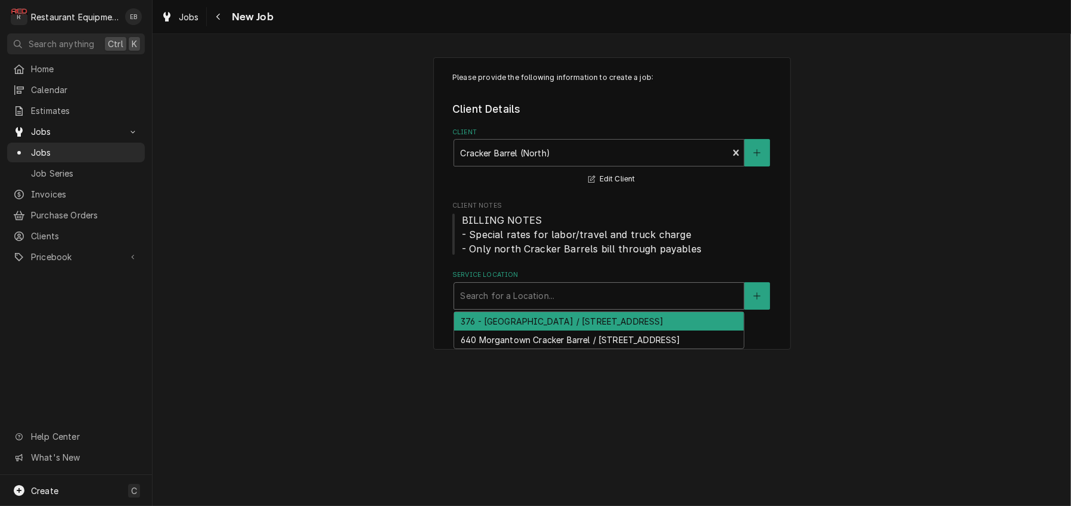
click at [516, 330] on div "376 - Fairmont / 2206 Pleasant Valley Rd, Pleasant Valley, WV 26554" at bounding box center [599, 321] width 290 height 18
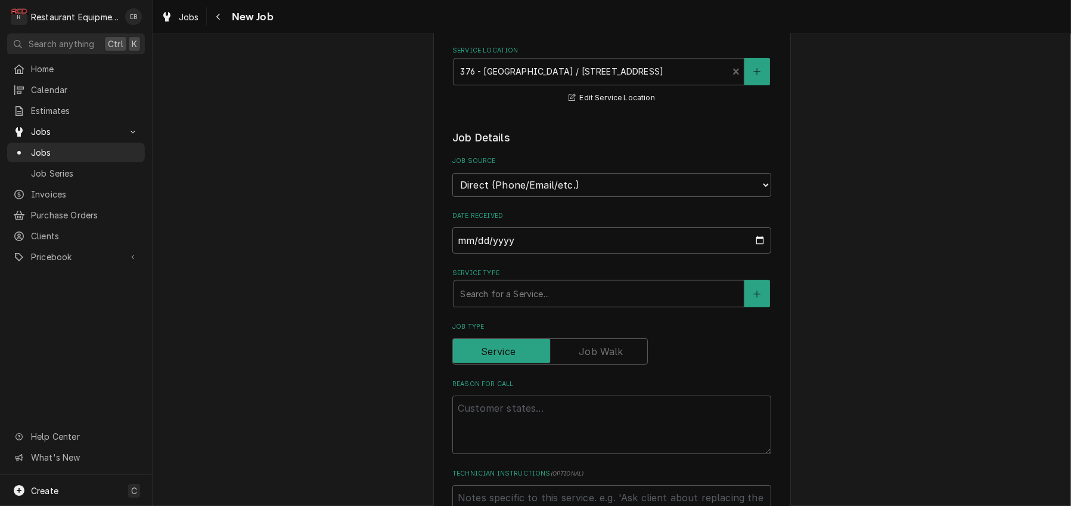
scroll to position [238, 0]
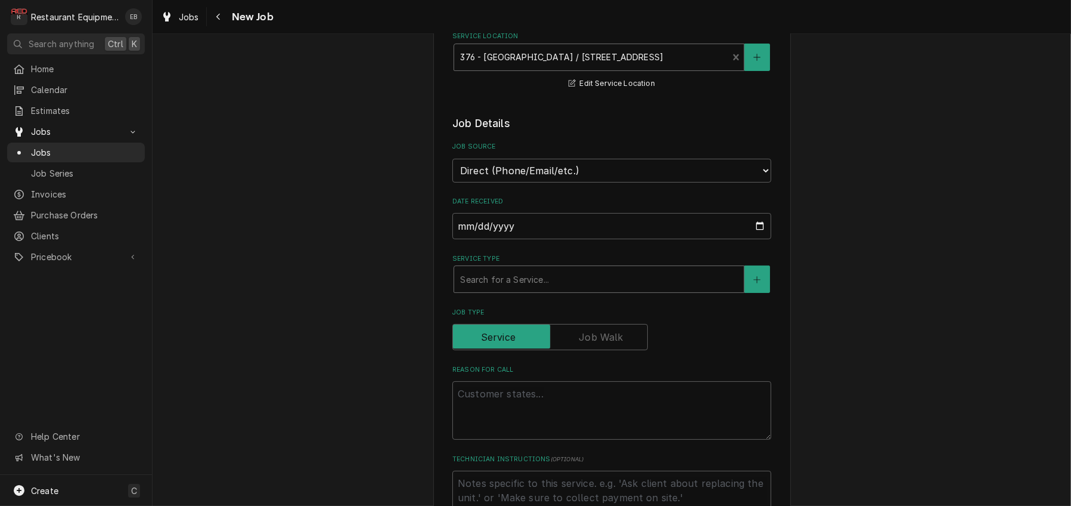
click at [542, 290] on div "Service Type" at bounding box center [599, 278] width 278 height 21
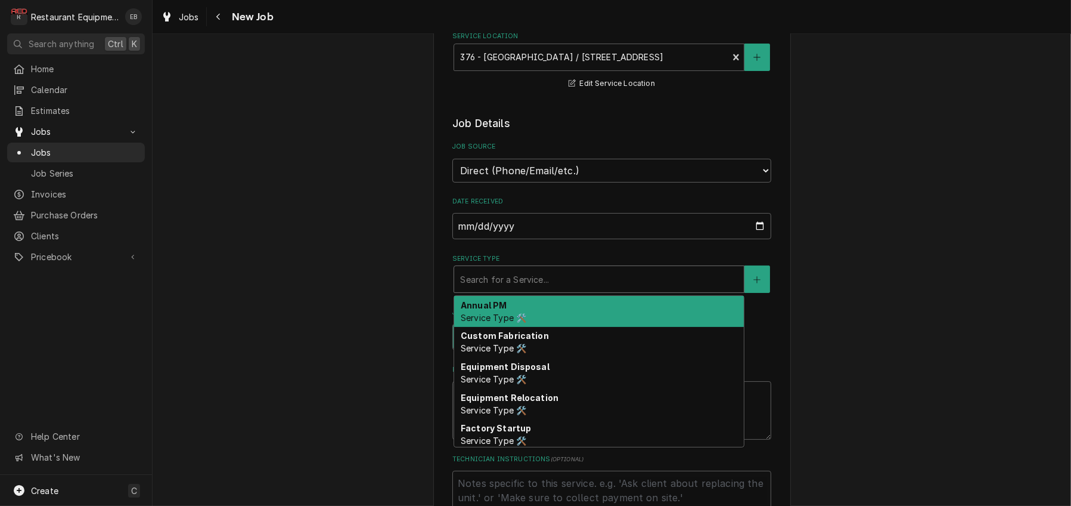
type textarea "x"
type input "r"
type textarea "x"
type input "re"
type textarea "x"
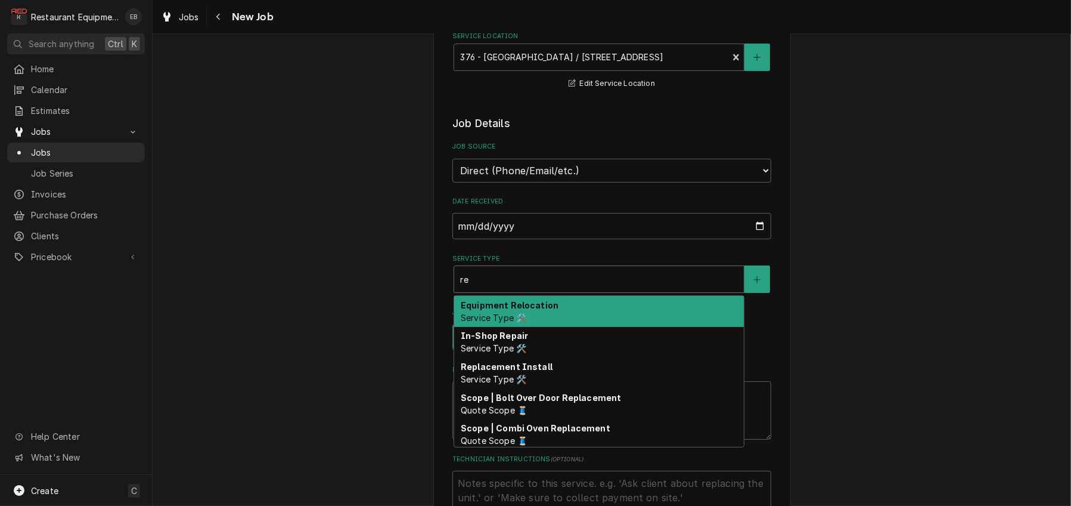
type input "rec"
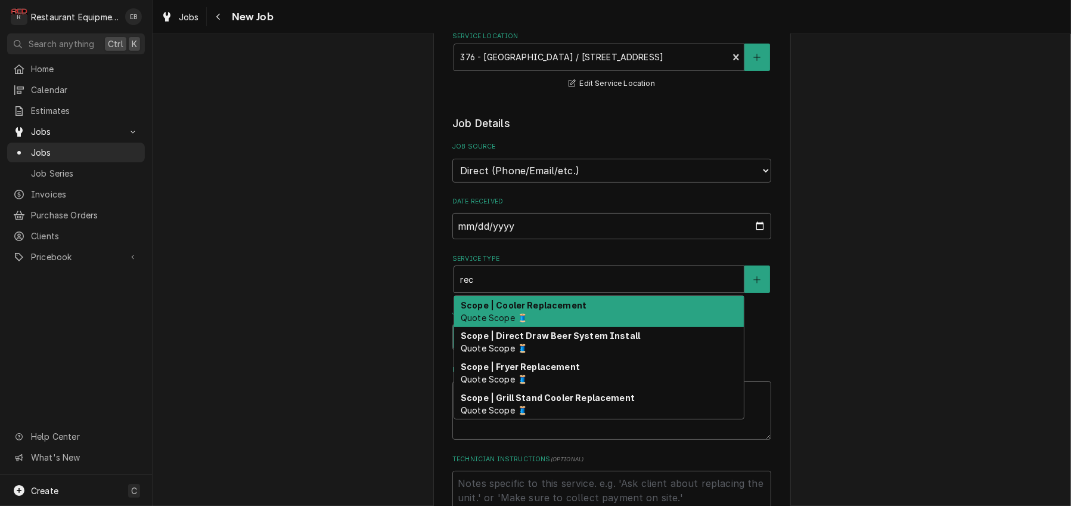
type textarea "x"
type input "reca"
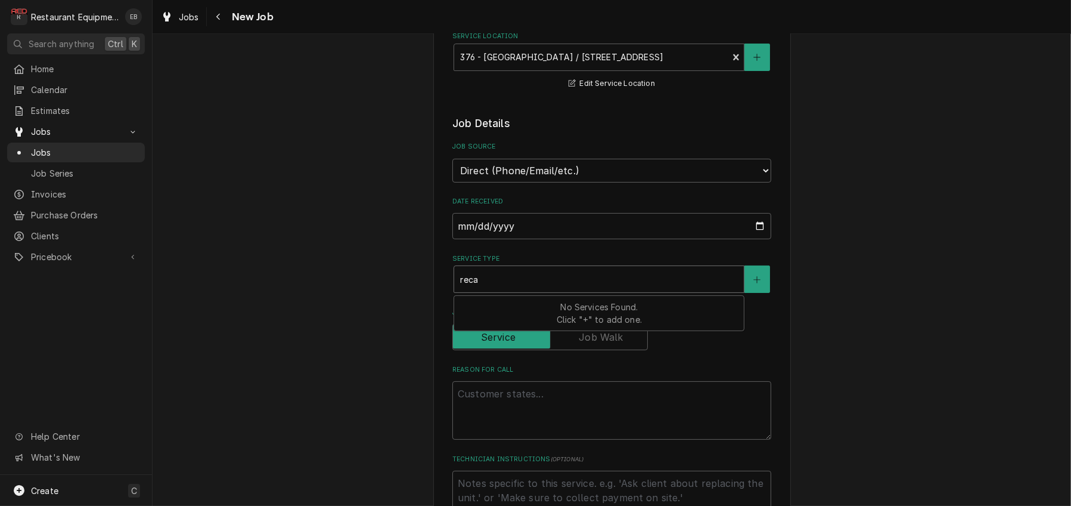
type textarea "x"
type input "rec"
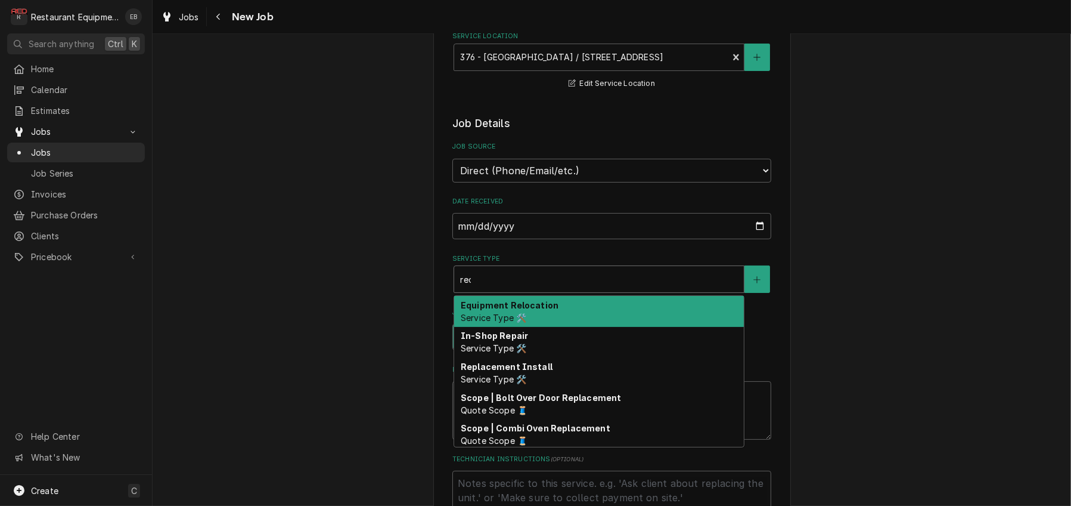
type textarea "x"
type input "re"
type textarea "x"
type input "r"
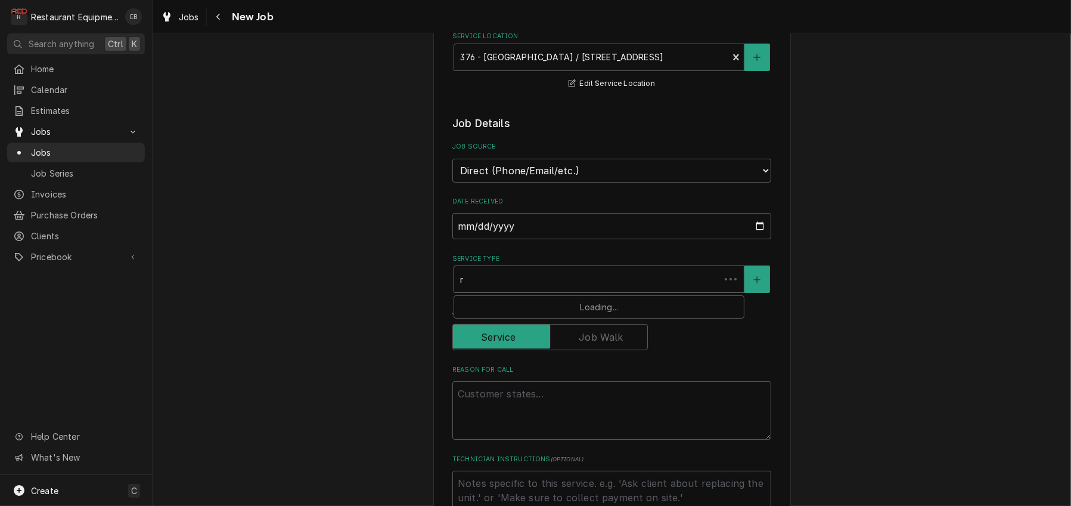
type textarea "x"
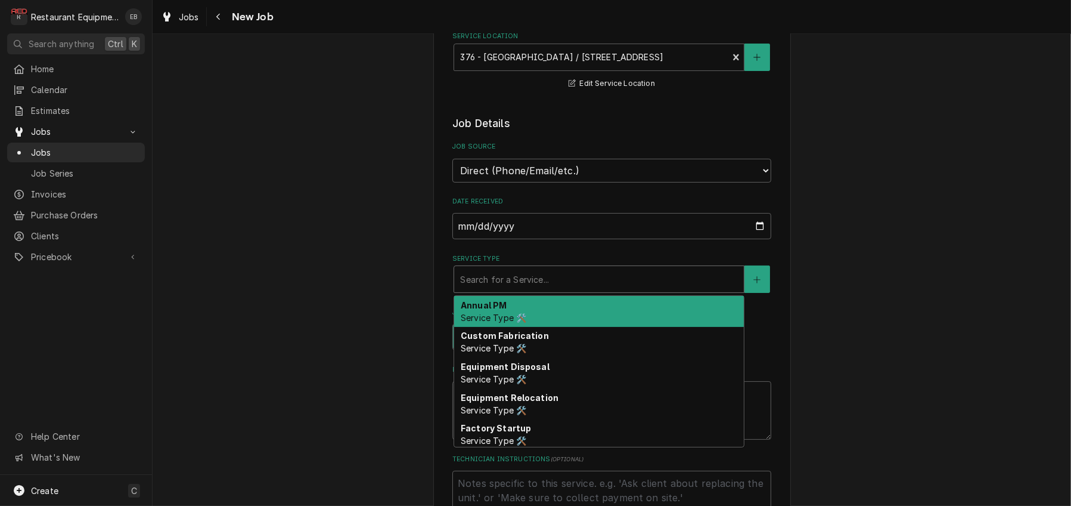
type textarea "x"
type input "r"
type textarea "x"
type input "re"
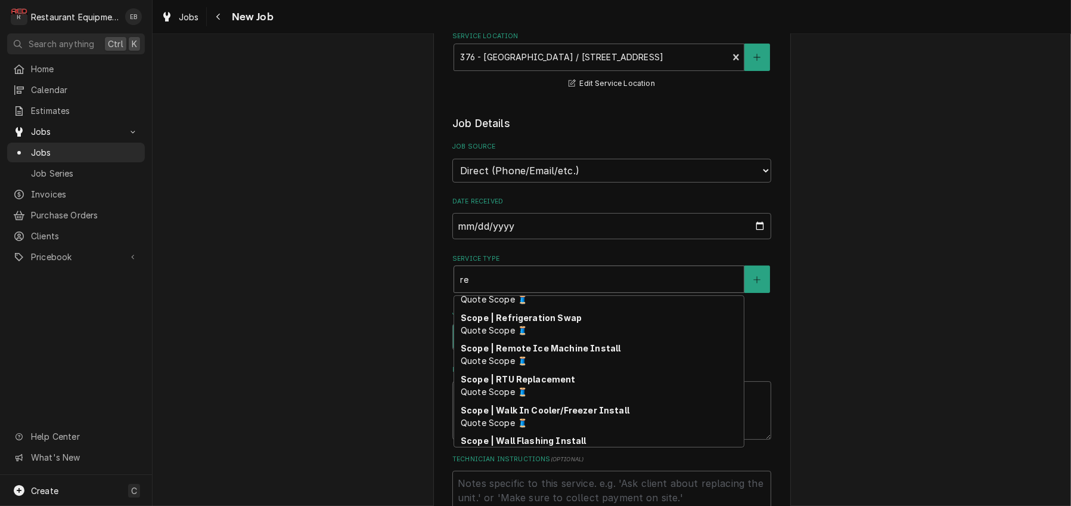
scroll to position [414, 0]
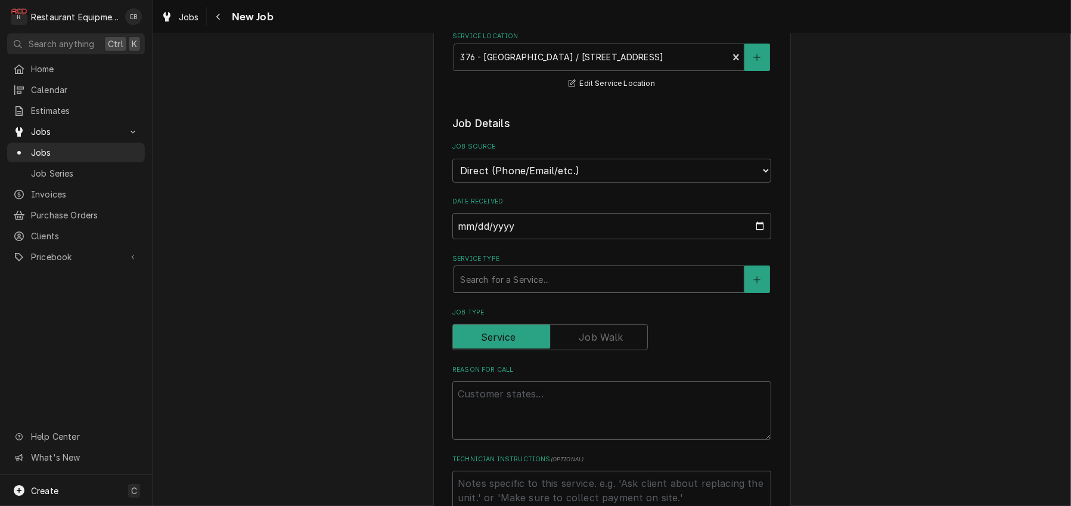
click at [500, 290] on div "Service Type" at bounding box center [599, 278] width 278 height 21
type textarea "x"
type input "b"
type textarea "x"
type input "br"
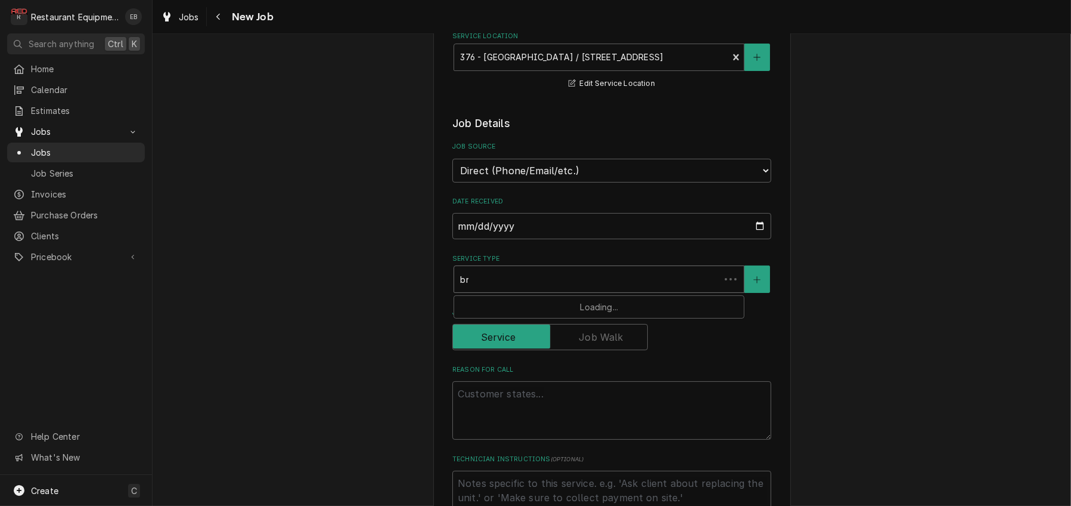
type textarea "x"
type input "bre"
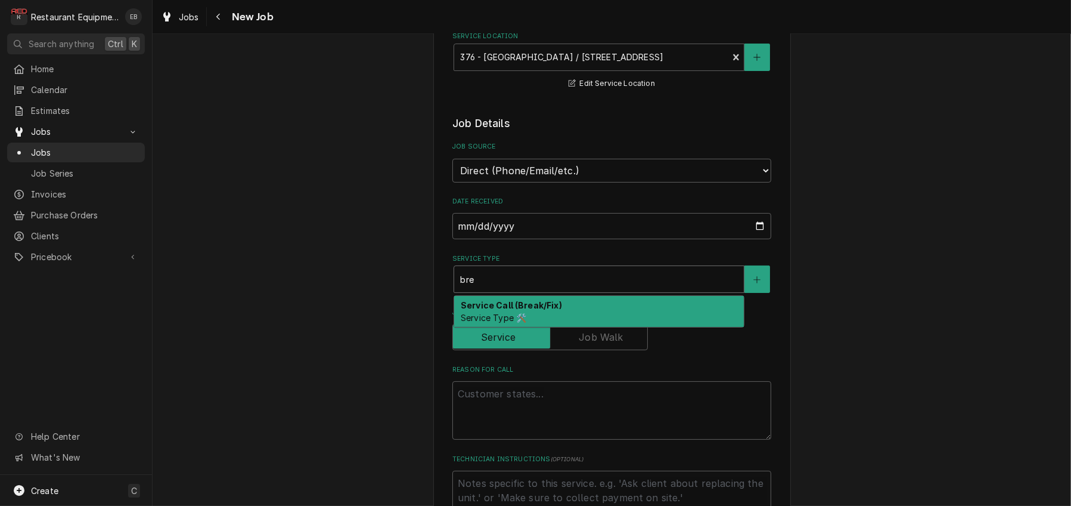
click at [553, 310] on strong "Service Call (Break/Fix)" at bounding box center [511, 305] width 101 height 10
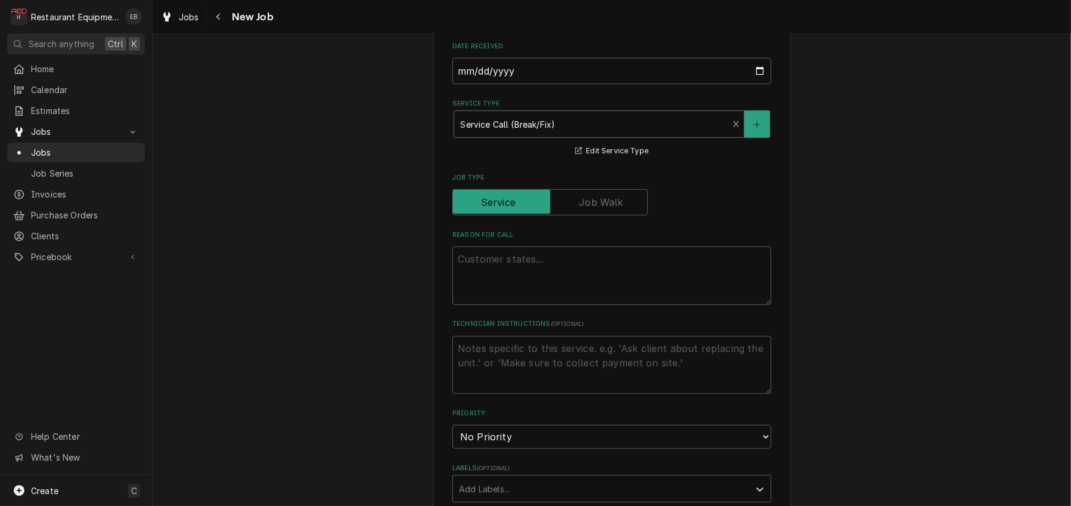
scroll to position [437, 0]
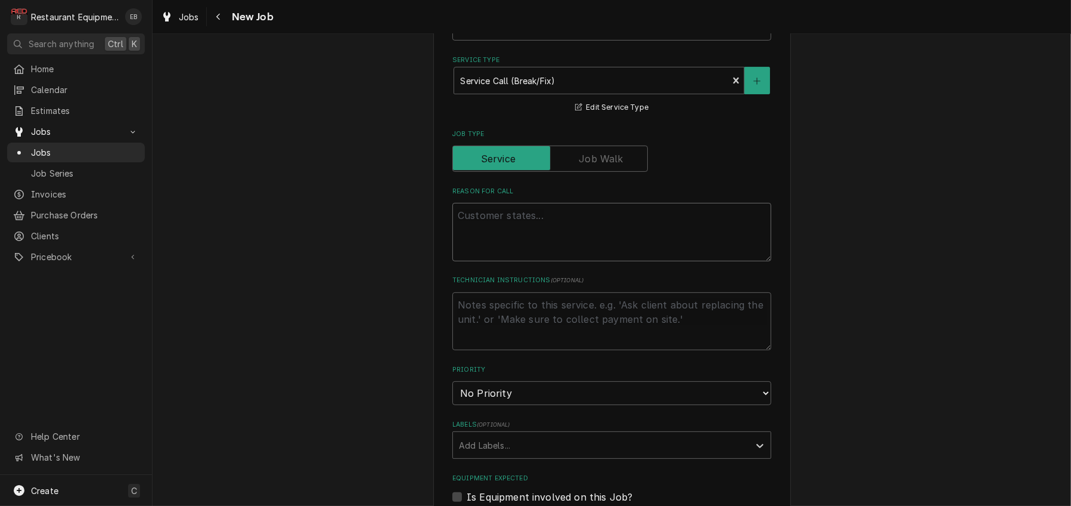
click at [531, 261] on textarea "Reason For Call" at bounding box center [611, 232] width 319 height 58
click at [488, 261] on textarea "Reason For Call" at bounding box center [611, 232] width 319 height 58
paste textarea "KITCHEN / KITCHEN EQUIPMENT / WALK-IN FREEZER / BROKEN/MISSING PARTS / Store is…"
type textarea "x"
type textarea "KITCHEN / KITCHEN EQUIPMENT / WALK-IN FREEZER / BROKEN/MISSING PARTS / Store is…"
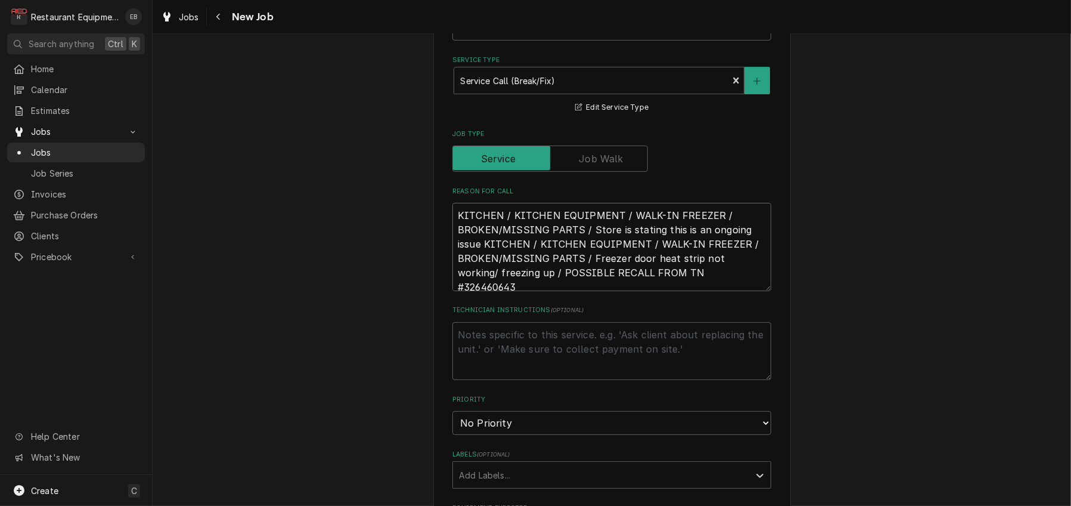
click at [452, 291] on textarea "KITCHEN / KITCHEN EQUIPMENT / WALK-IN FREEZER / BROKEN/MISSING PARTS / Store is…" at bounding box center [611, 247] width 319 height 88
type textarea "x"
type textarea "KITCHEN / KITCHEN EQUIPMENT / WALK-IN FREEZER / BROKEN/MISSING PARTS / Store is…"
type textarea "x"
type textarea "KITCHEN / KITCHEN EQUIPMENT / WALK-IN FREEZER / BROKEN/MISSING PARTS / Store is…"
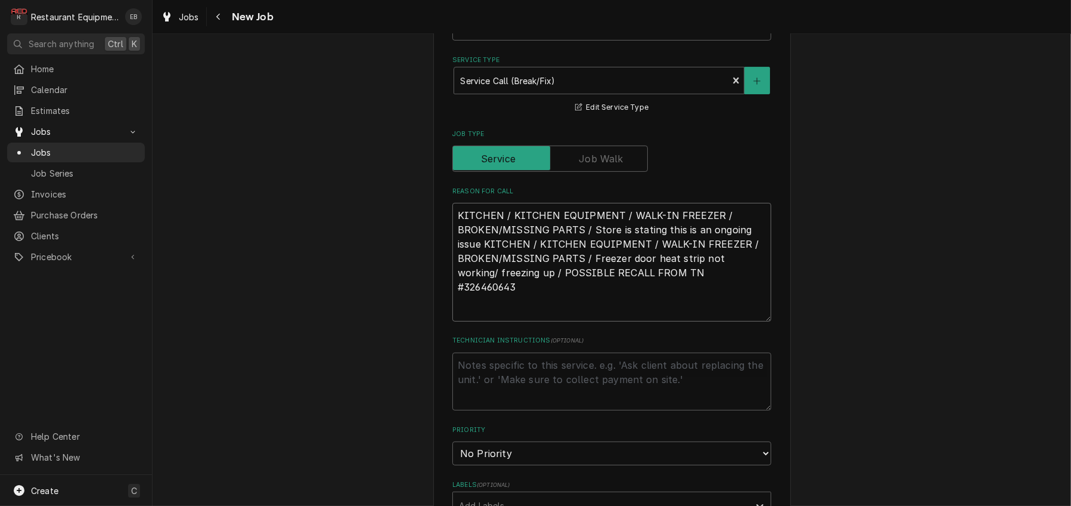
type textarea "x"
type textarea "T KITCHEN / KITCHEN EQUIPMENT / WALK-IN FREEZER / BROKEN/MISSING PARTS / Store …"
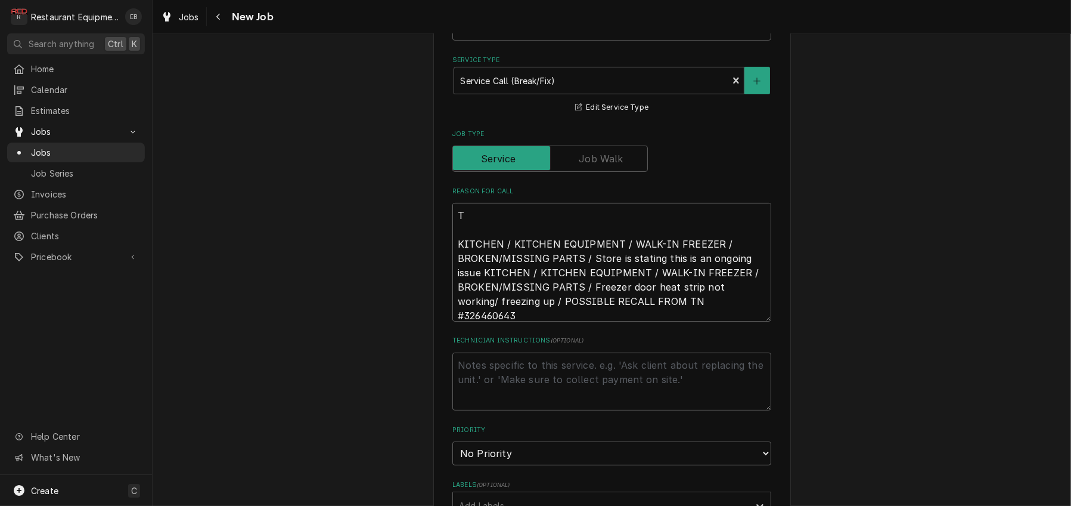
type textarea "x"
type textarea "TN KITCHEN / KITCHEN EQUIPMENT / WALK-IN FREEZER / BROKEN/MISSING PARTS / Store…"
type textarea "x"
type textarea "TN# KITCHEN / KITCHEN EQUIPMENT / WALK-IN FREEZER / BROKEN/MISSING PARTS / Stor…"
type textarea "x"
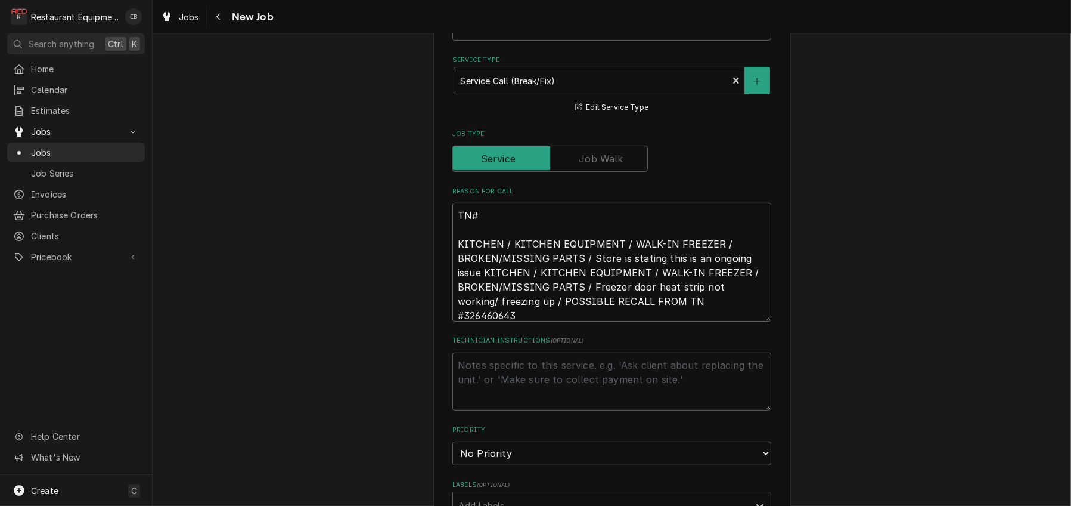
type textarea "TN# KITCHEN / KITCHEN EQUIPMENT / WALK-IN FREEZER / BROKEN/MISSING PARTS / Stor…"
type textarea "x"
type textarea "TN# 3 KITCHEN / KITCHEN EQUIPMENT / WALK-IN FREEZER / BROKEN/MISSING PARTS / St…"
type textarea "x"
type textarea "TN# 32 KITCHEN / KITCHEN EQUIPMENT / WALK-IN FREEZER / BROKEN/MISSING PARTS / S…"
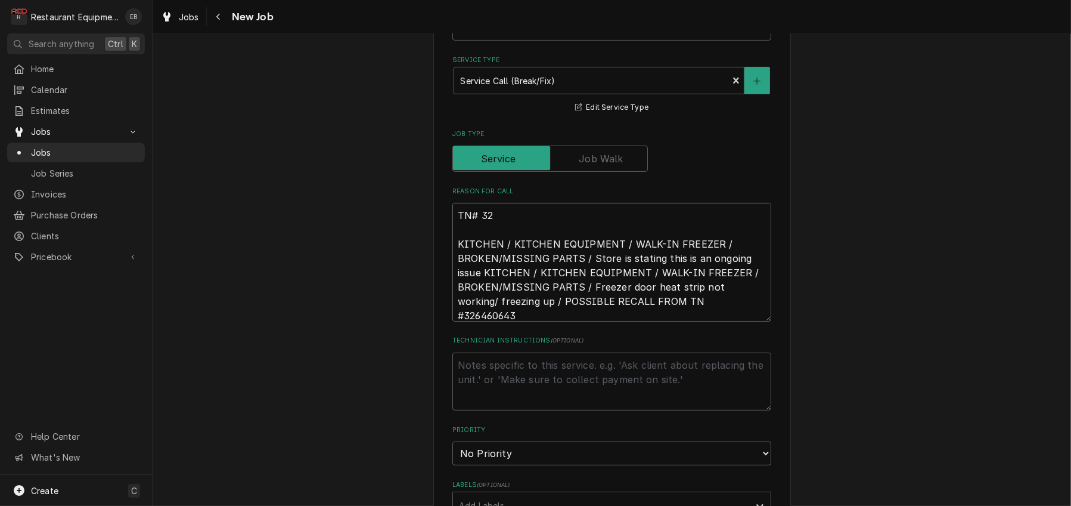
type textarea "x"
type textarea "TN# 326 KITCHEN / KITCHEN EQUIPMENT / WALK-IN FREEZER / BROKEN/MISSING PARTS / …"
type textarea "x"
type textarea "TN# 3268 KITCHEN / KITCHEN EQUIPMENT / WALK-IN FREEZER / BROKEN/MISSING PARTS /…"
type textarea "x"
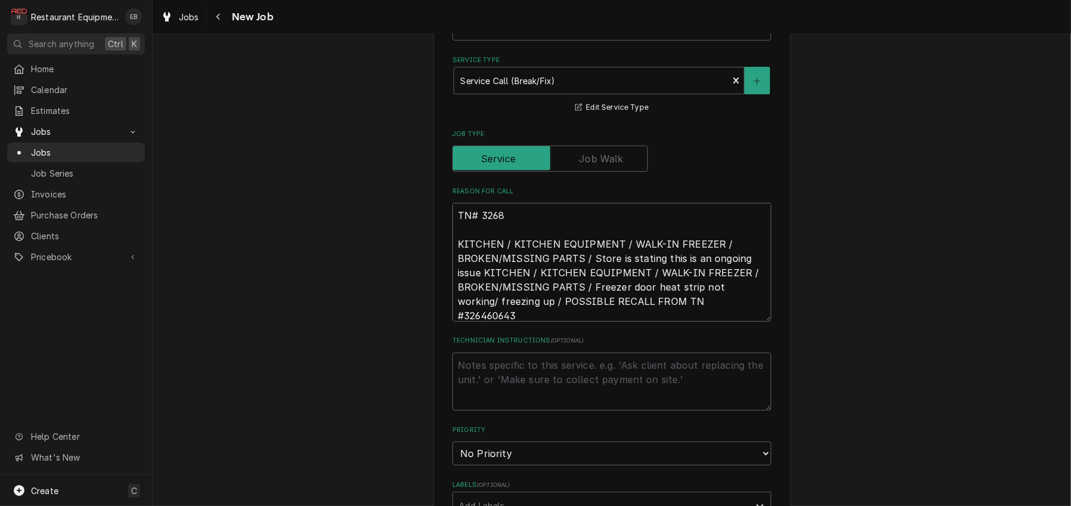
type textarea "TN# 32681 KITCHEN / KITCHEN EQUIPMENT / WALK-IN FREEZER / BROKEN/MISSING PARTS …"
type textarea "x"
type textarea "TN# 326811 KITCHEN / KITCHEN EQUIPMENT / WALK-IN FREEZER / BROKEN/MISSING PARTS…"
type textarea "x"
type textarea "TN# 3268118 KITCHEN / KITCHEN EQUIPMENT / WALK-IN FREEZER / BROKEN/MISSING PART…"
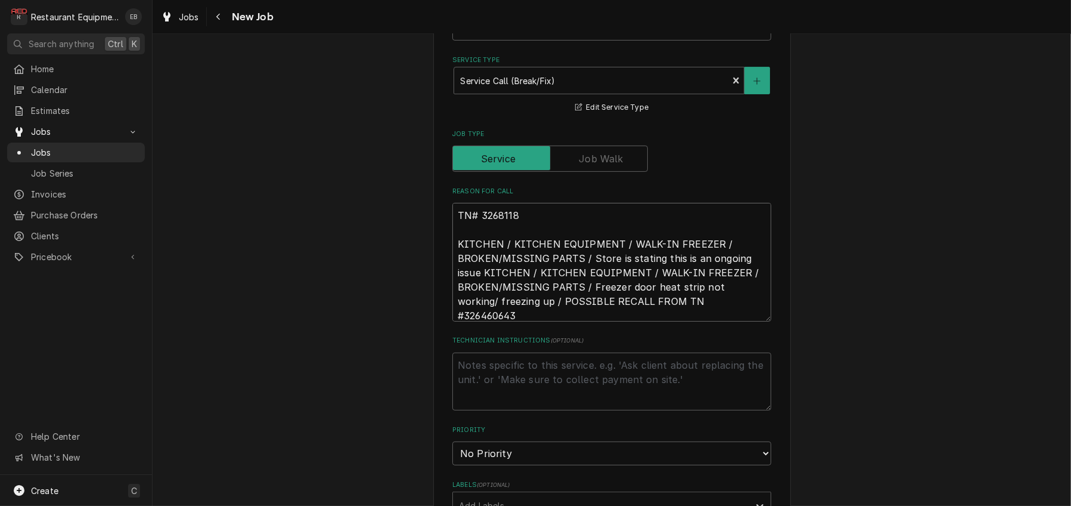
type textarea "x"
type textarea "TN# 32681188 KITCHEN / KITCHEN EQUIPMENT / WALK-IN FREEZER / BROKEN/MISSING PAR…"
type textarea "x"
type textarea "TN# 326811880 KITCHEN / KITCHEN EQUIPMENT / WALK-IN FREEZER / BROKEN/MISSING PA…"
type textarea "x"
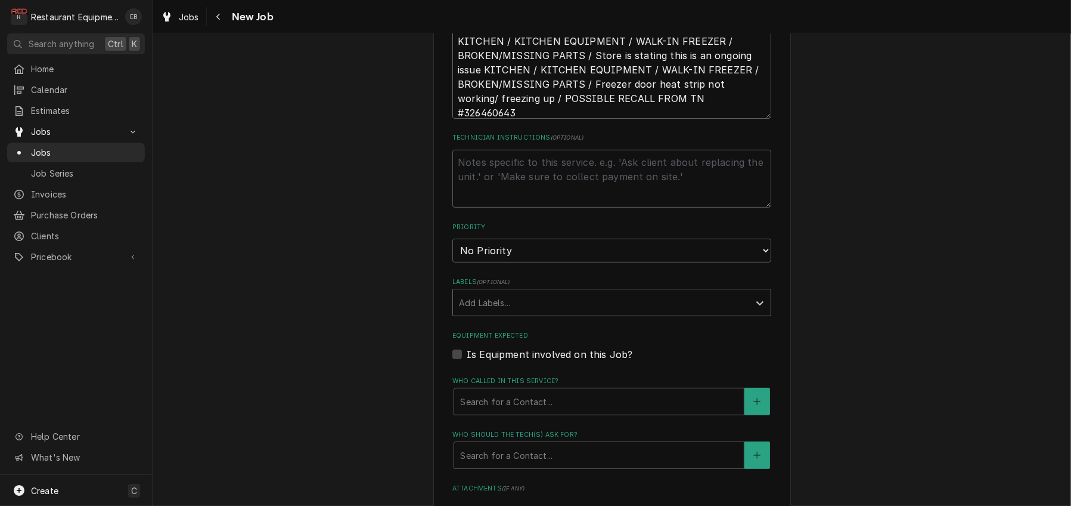
scroll to position [675, 0]
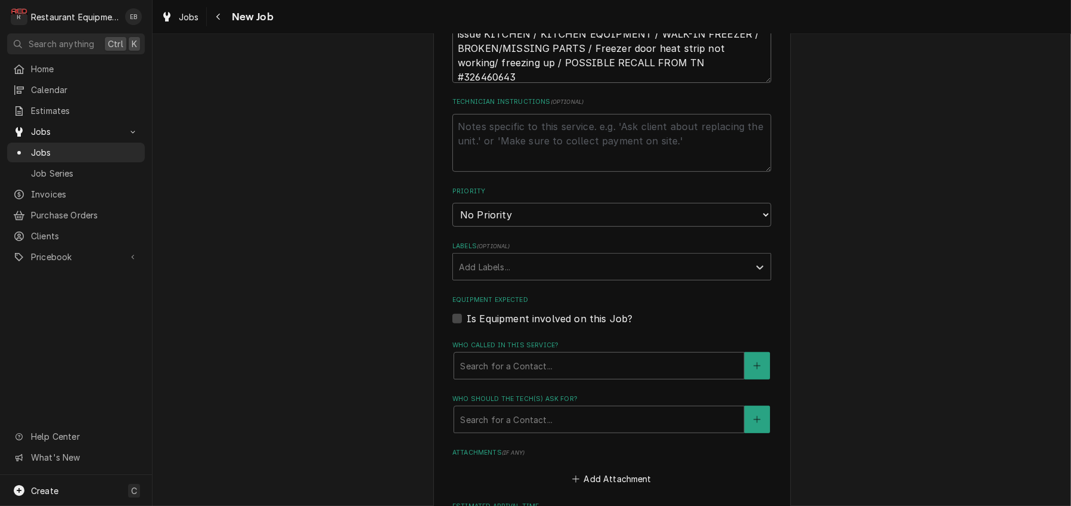
type textarea "TN# 326811880 KITCHEN / KITCHEN EQUIPMENT / WALK-IN FREEZER / BROKEN/MISSING PA…"
click at [535, 227] on select "No Priority Urgent High Medium Low" at bounding box center [611, 215] width 319 height 24
select select "2"
click at [452, 227] on select "No Priority Urgent High Medium Low" at bounding box center [611, 215] width 319 height 24
type textarea "x"
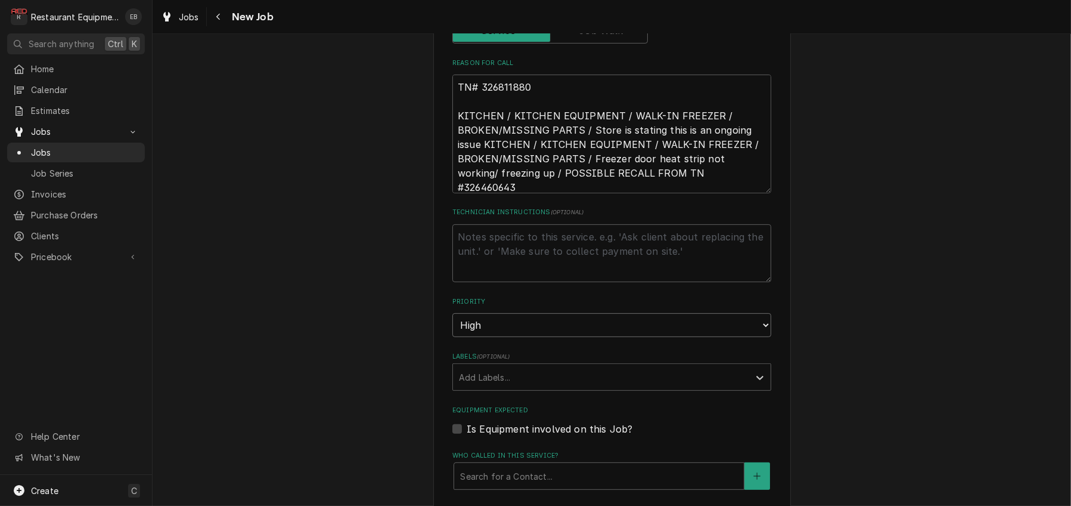
scroll to position [556, 0]
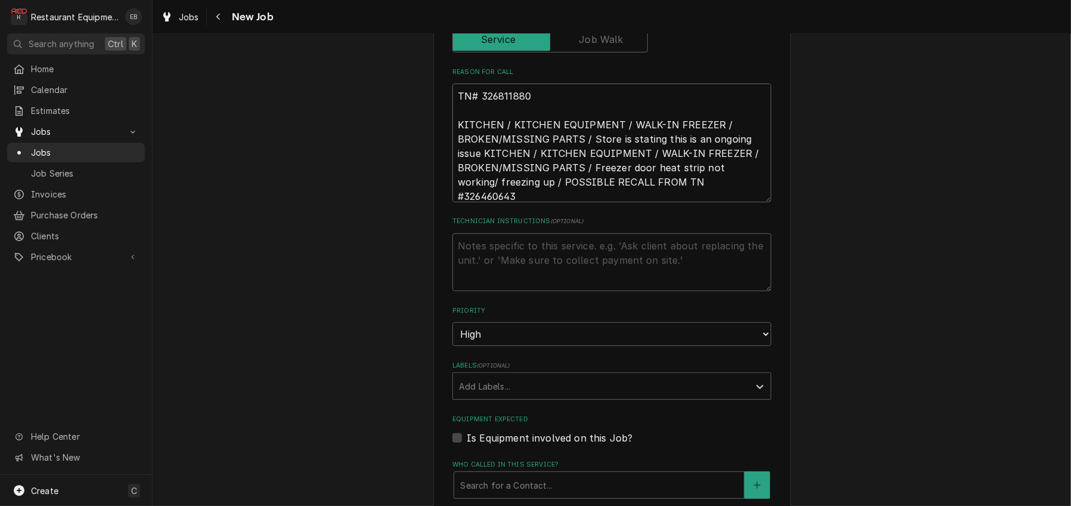
click at [513, 202] on textarea "TN# 326811880 KITCHEN / KITCHEN EQUIPMENT / WALK-IN FREEZER / BROKEN/MISSING PA…" at bounding box center [611, 142] width 319 height 119
type textarea "TN# 326811880 KITCHEN / KITCHEN EQUIPMENT / WALK-IN FREEZER / BROKEN/MISSING PA…"
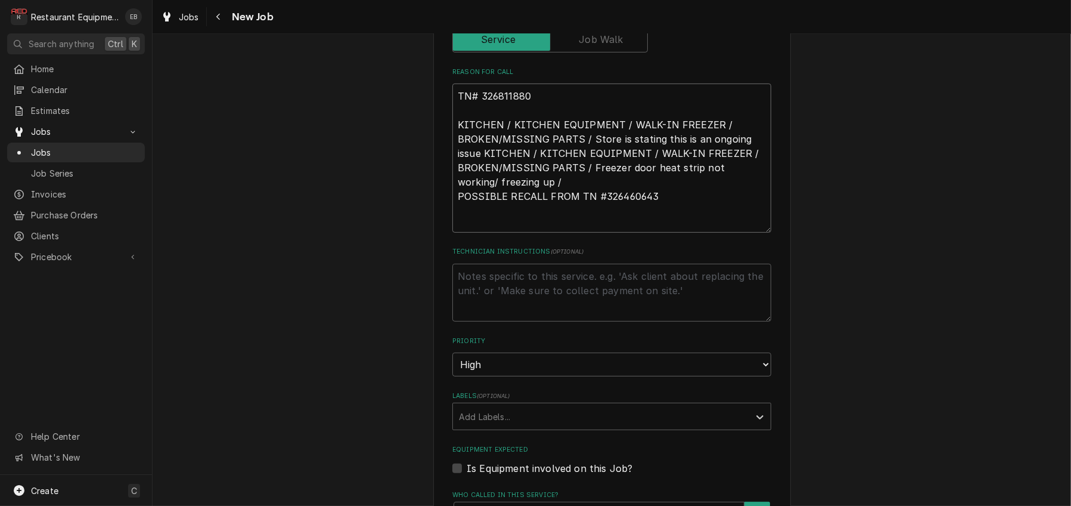
type textarea "x"
type textarea "TN# 326811880 KITCHEN / KITCHEN EQUIPMENT / WALK-IN FREEZER / BROKEN/MISSING PA…"
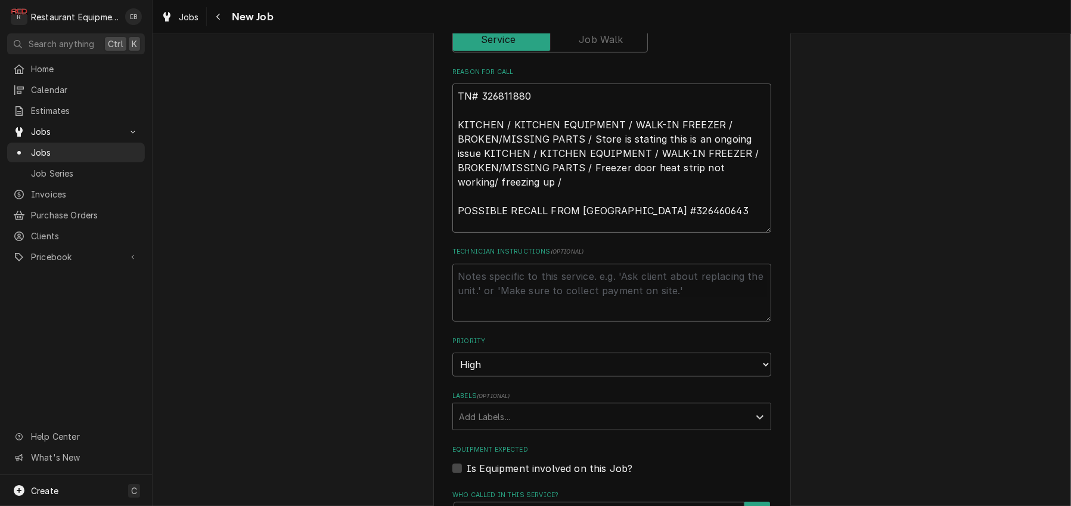
type textarea "x"
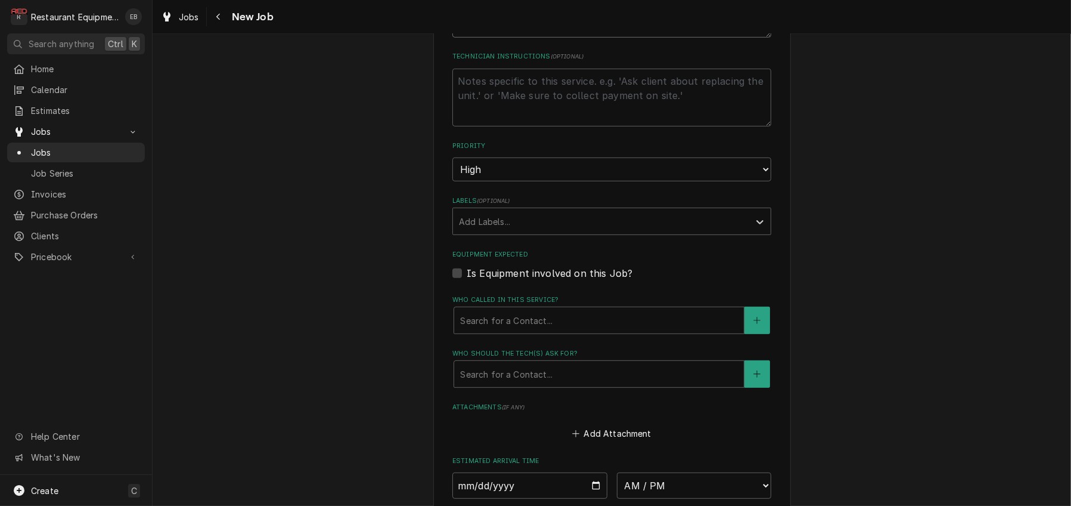
scroll to position [755, 0]
type textarea "TN# 326811880 KITCHEN / KITCHEN EQUIPMENT / WALK-IN FREEZER / BROKEN/MISSING PA…"
click at [551, 228] on div "Labels" at bounding box center [601, 217] width 284 height 21
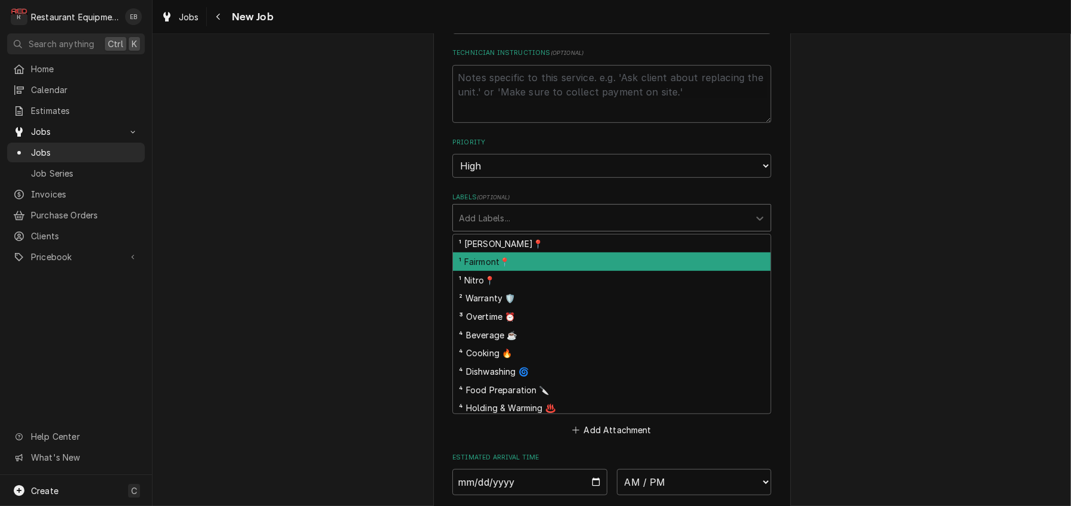
click at [526, 271] on div "¹ Fairmont📍" at bounding box center [612, 261] width 318 height 18
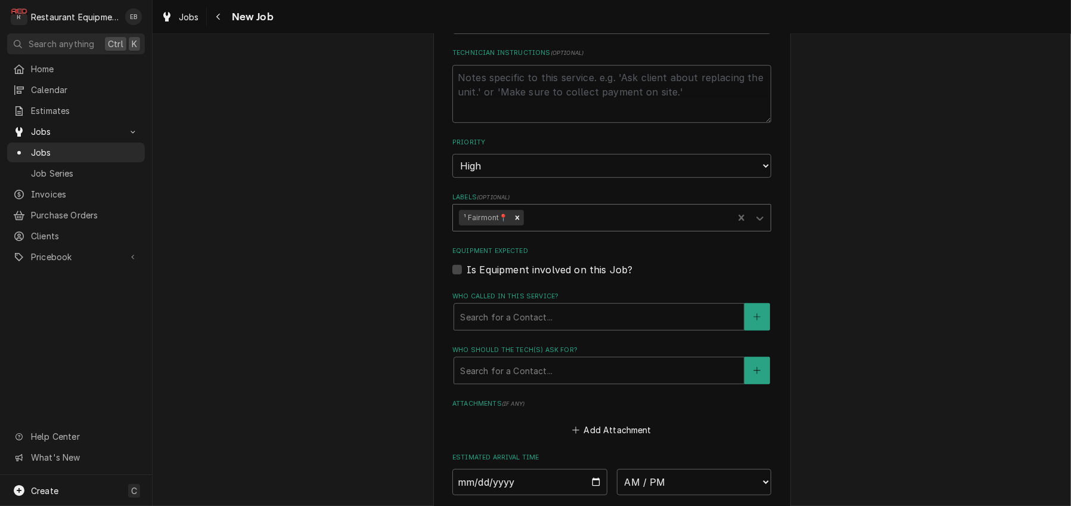
click at [561, 228] on div "Labels" at bounding box center [626, 217] width 201 height 21
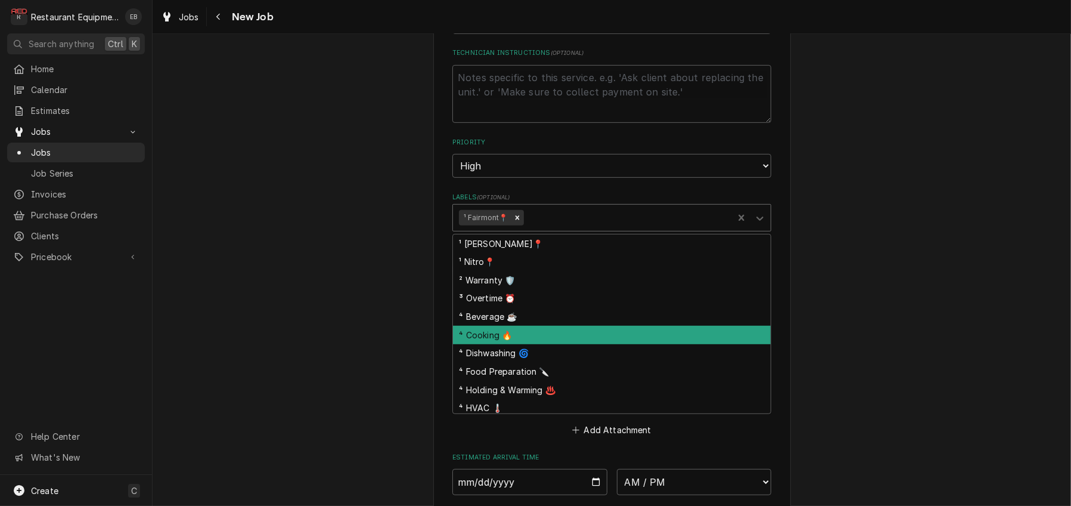
click at [503, 344] on div "⁴ Cooking 🔥" at bounding box center [612, 334] width 318 height 18
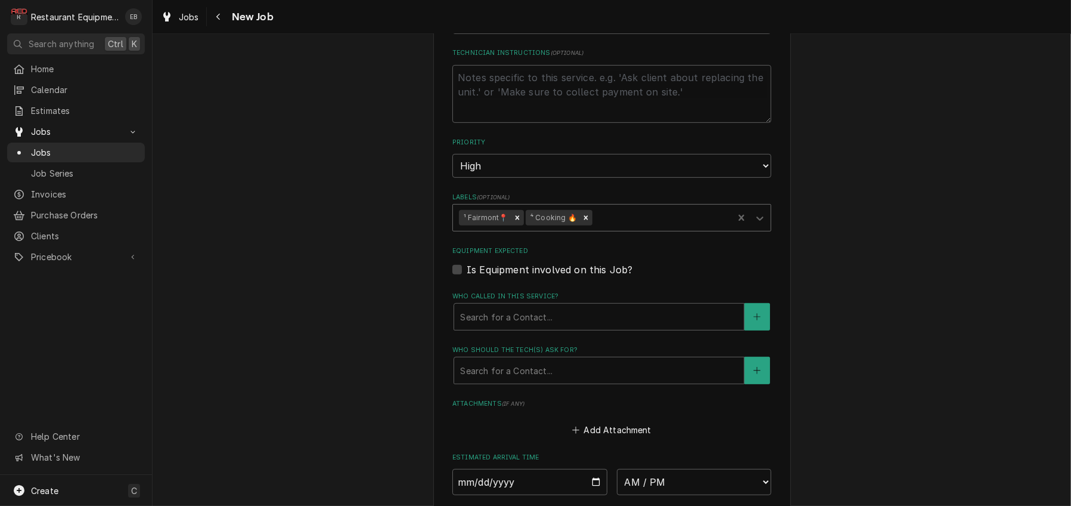
click at [593, 225] on div "Remove ⁴ Cooking 🔥" at bounding box center [585, 217] width 13 height 15
click at [594, 228] on div "Labels" at bounding box center [626, 217] width 201 height 21
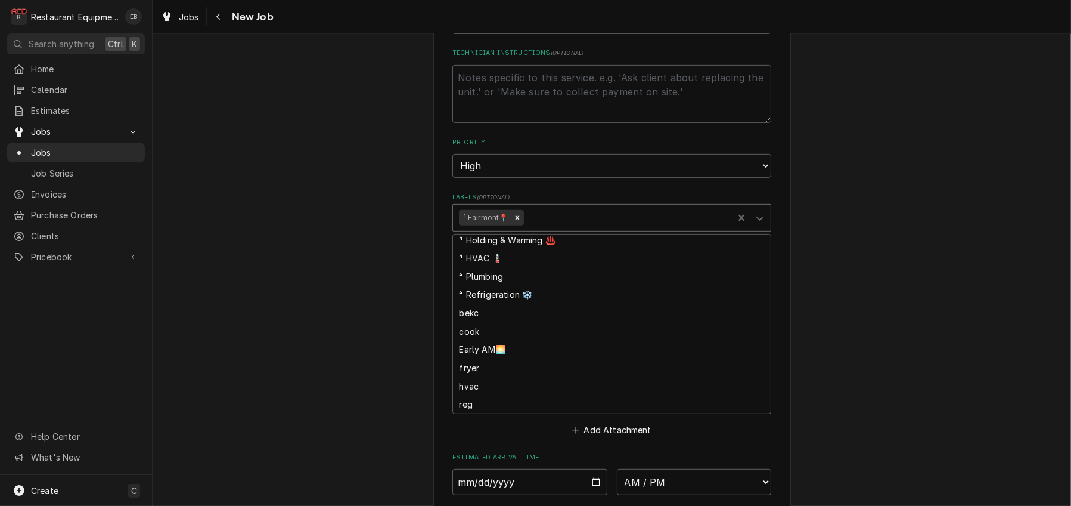
scroll to position [159, 0]
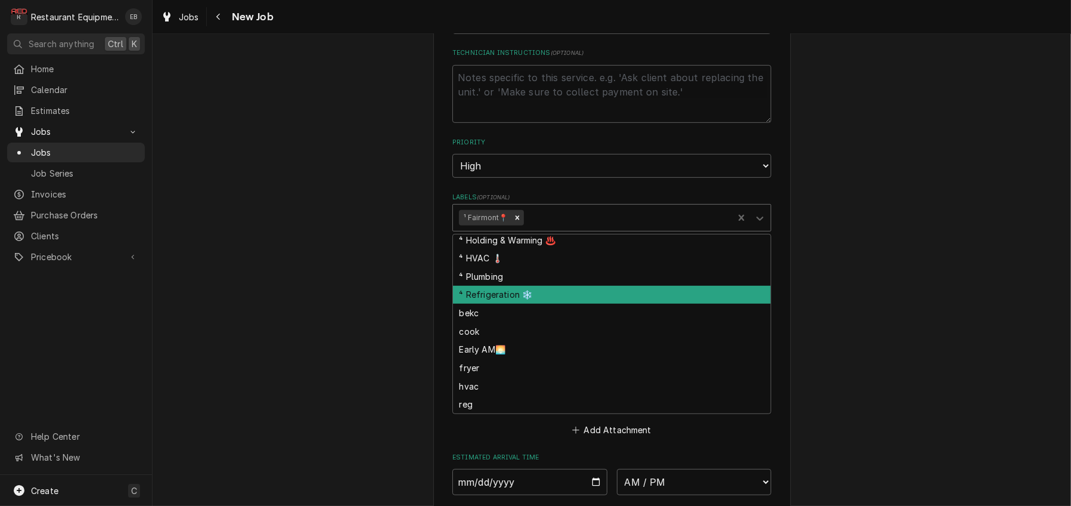
click at [500, 304] on div "⁴ Refrigeration ❄️" at bounding box center [612, 295] width 318 height 18
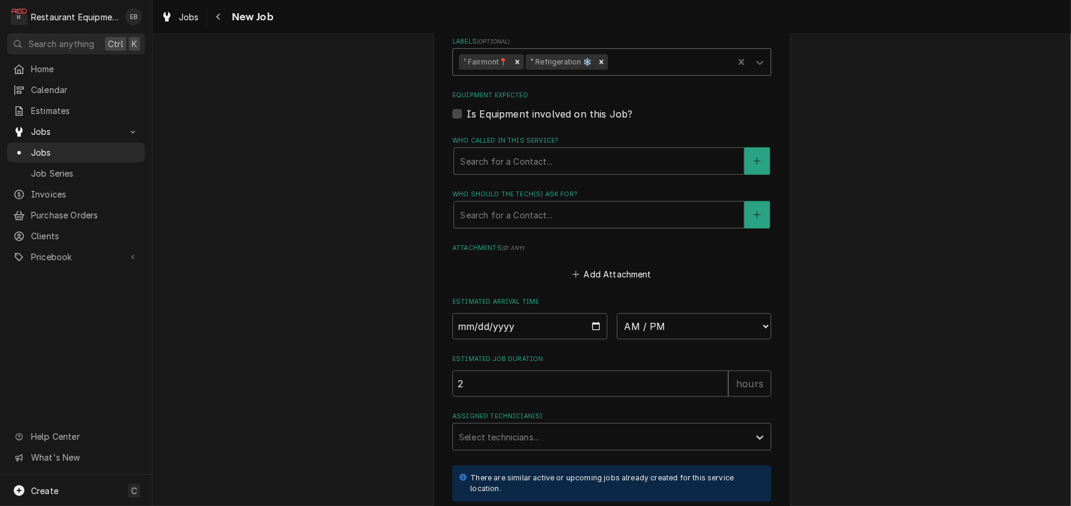
scroll to position [914, 0]
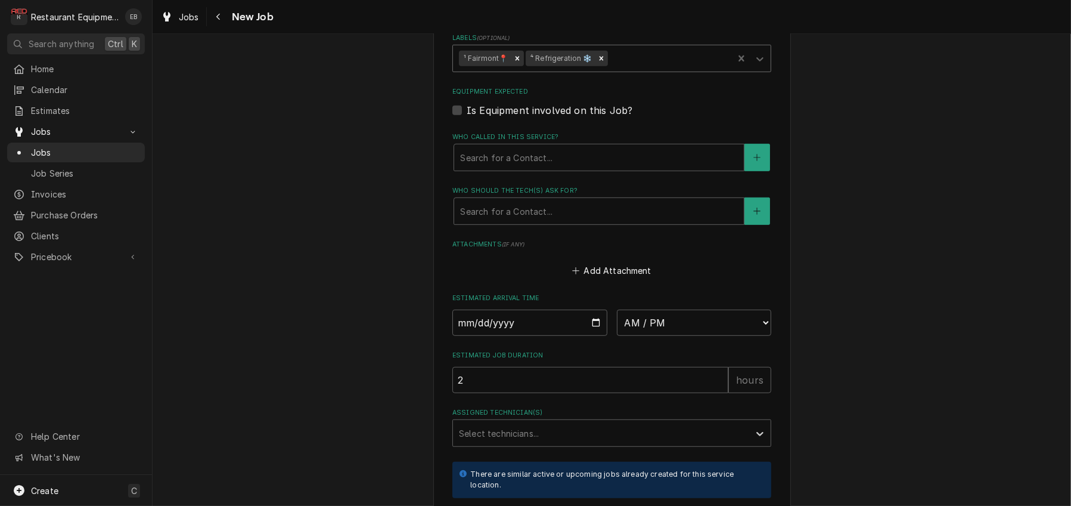
drag, startPoint x: 557, startPoint y: 266, endPoint x: 554, endPoint y: 277, distance: 10.4
click at [557, 168] on div "Who called in this service?" at bounding box center [599, 157] width 278 height 21
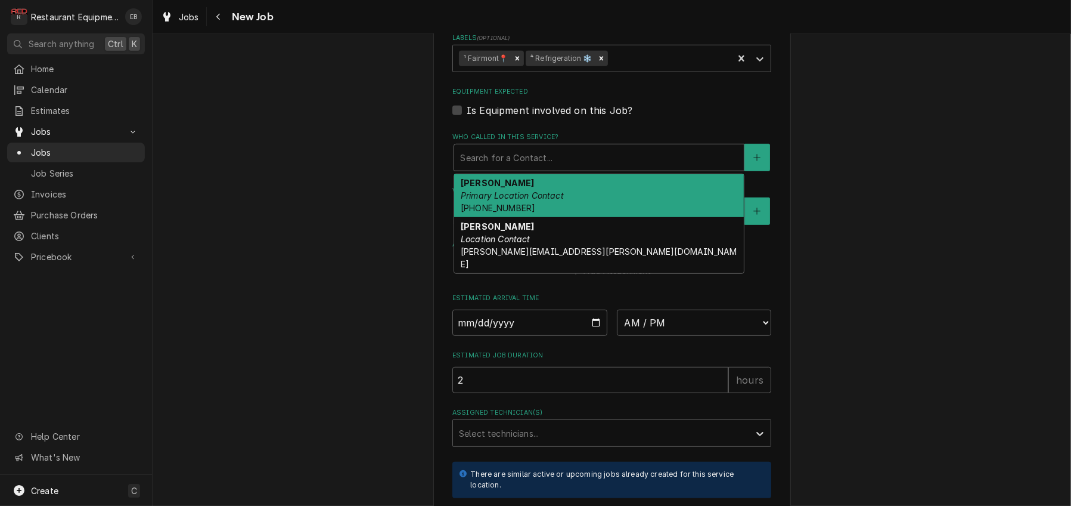
drag, startPoint x: 514, startPoint y: 303, endPoint x: 511, endPoint y: 311, distance: 7.5
click at [513, 200] on em "Primary Location Contact" at bounding box center [512, 195] width 103 height 10
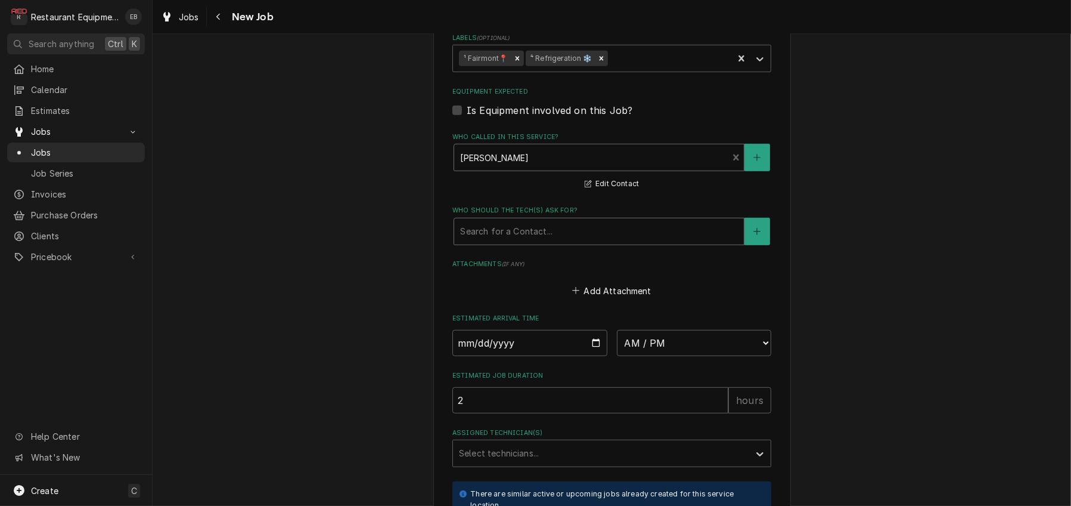
drag, startPoint x: 502, startPoint y: 337, endPoint x: 500, endPoint y: 359, distance: 21.5
click at [502, 242] on div "Who should the tech(s) ask for?" at bounding box center [599, 231] width 278 height 21
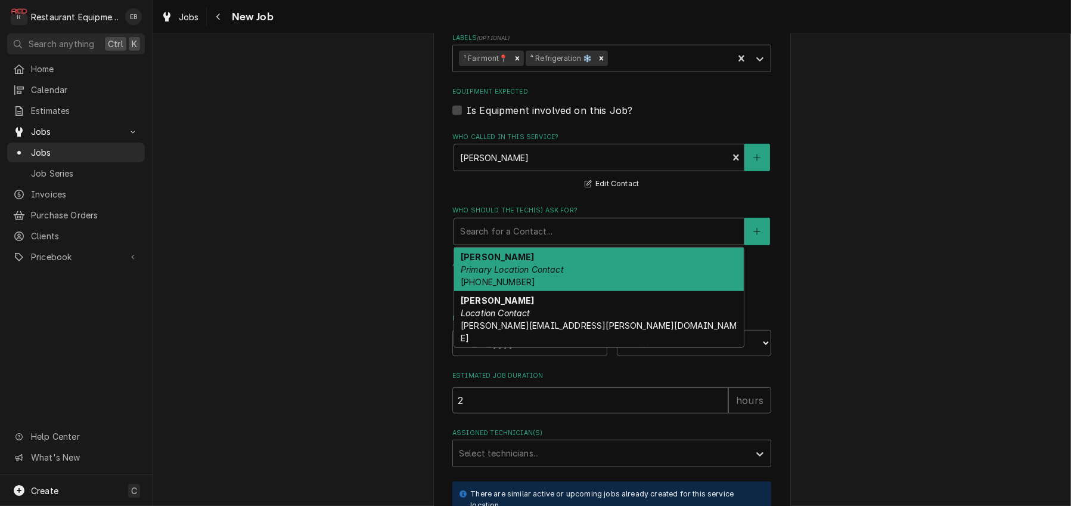
click at [489, 274] on em "Primary Location Contact" at bounding box center [512, 269] width 103 height 10
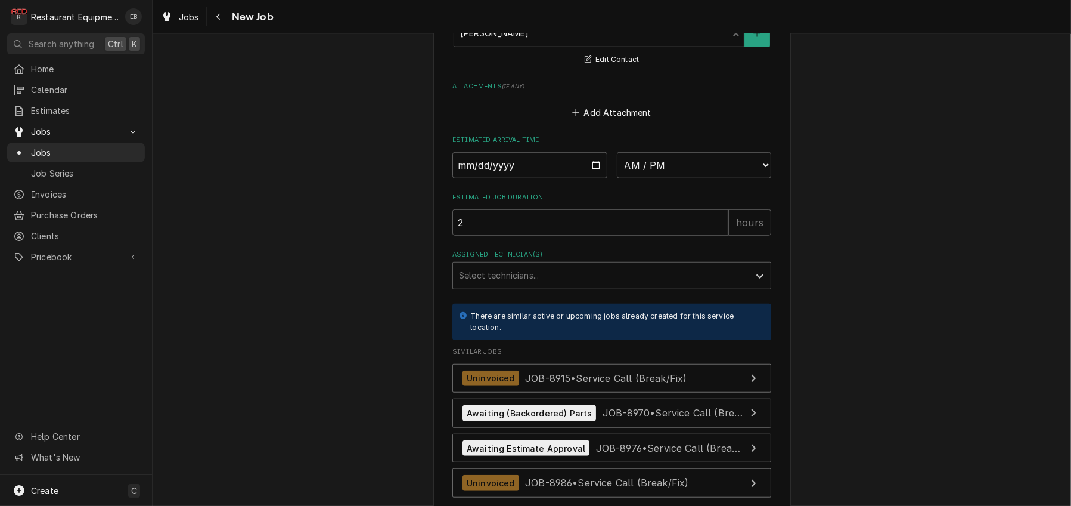
scroll to position [1112, 0]
click at [597, 178] on input "Date" at bounding box center [529, 164] width 155 height 26
type textarea "x"
type input "2025-09-25"
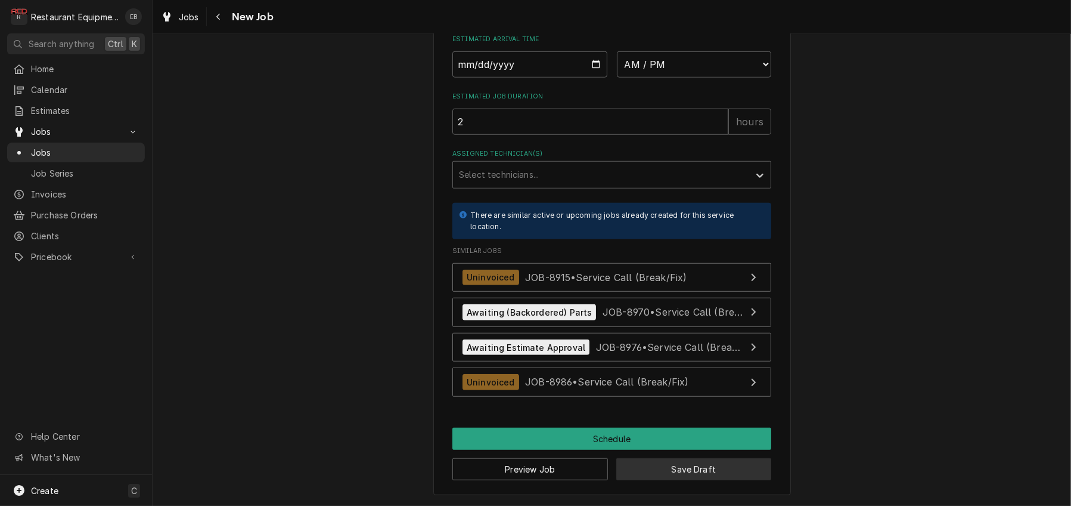
click at [690, 465] on button "Save Draft" at bounding box center [694, 469] width 156 height 22
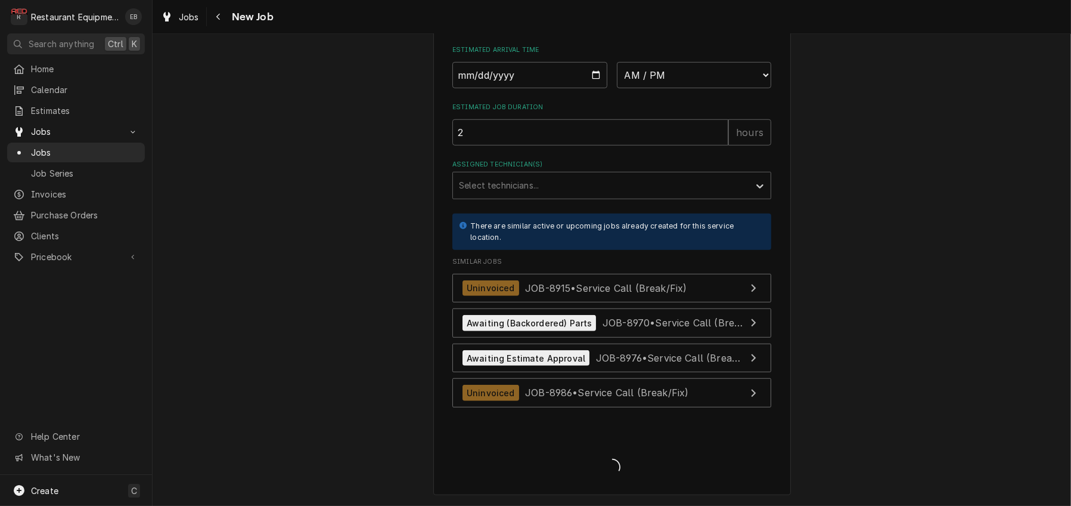
type textarea "x"
